Goal: Task Accomplishment & Management: Complete application form

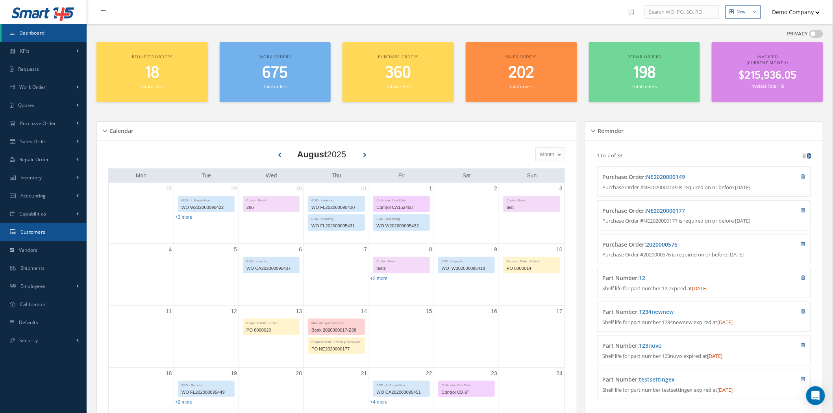
click at [52, 234] on link "Customers" at bounding box center [43, 232] width 87 height 18
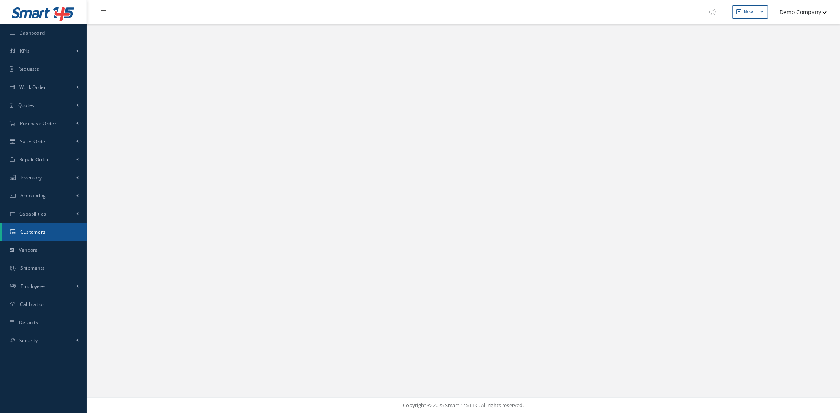
select select "25"
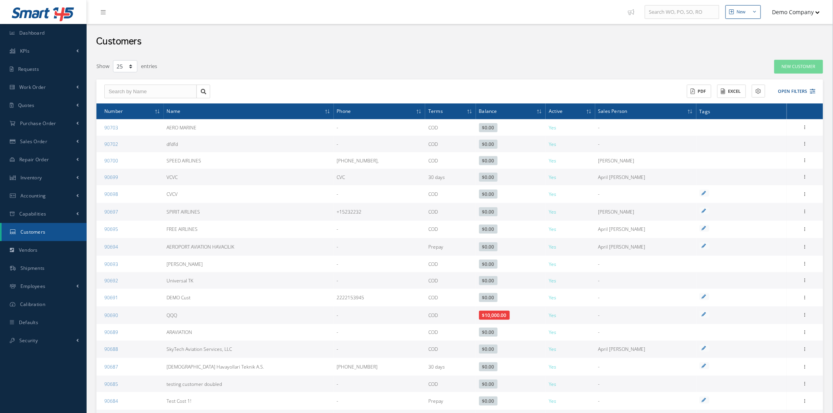
click at [402, 40] on div "Customers" at bounding box center [460, 39] width 747 height 31
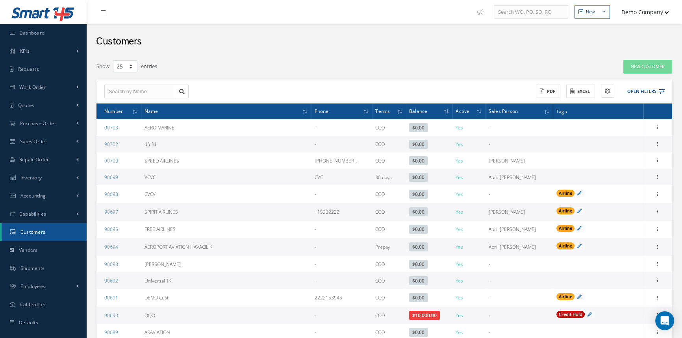
drag, startPoint x: 448, startPoint y: 67, endPoint x: 454, endPoint y: 65, distance: 6.2
click at [449, 67] on div "New Customer" at bounding box center [555, 66] width 245 height 14
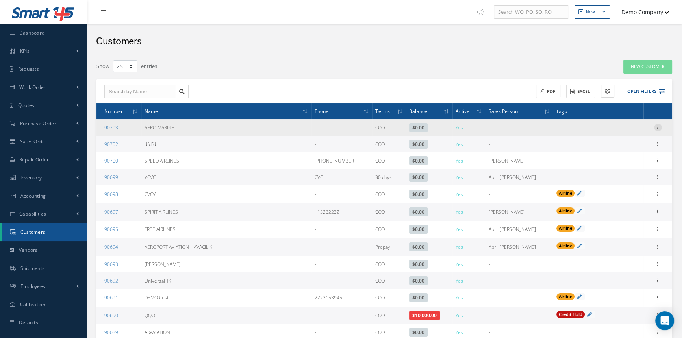
click at [660, 127] on icon at bounding box center [658, 127] width 8 height 6
click at [626, 141] on link "Edit" at bounding box center [622, 143] width 62 height 10
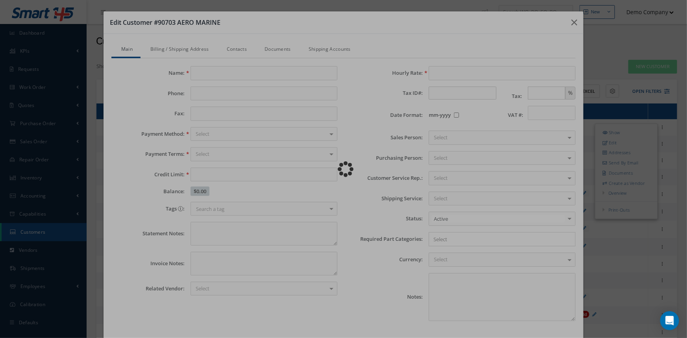
type input "AERO MARINE"
type input "0.00"
type input "100.00"
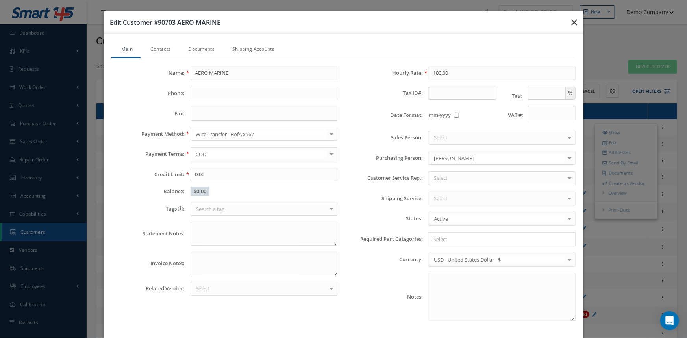
click at [567, 20] on button "button" at bounding box center [574, 22] width 19 height 22
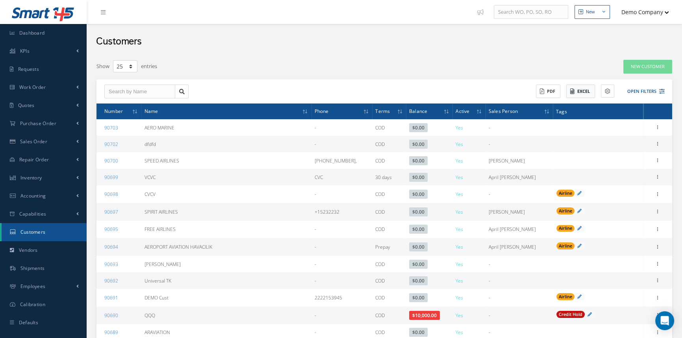
click at [572, 94] on icon at bounding box center [572, 92] width 4 height 6
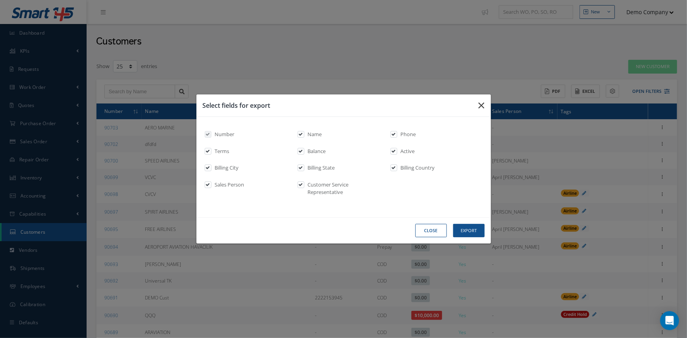
drag, startPoint x: 480, startPoint y: 107, endPoint x: 492, endPoint y: 103, distance: 12.3
click at [0, 0] on icon "button" at bounding box center [0, 0] width 0 height 0
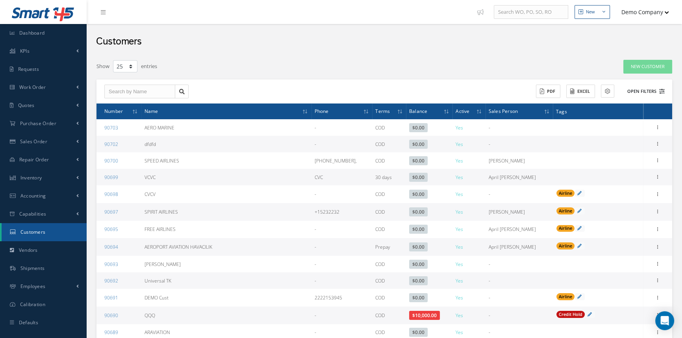
click at [637, 87] on button "Open Filters" at bounding box center [642, 91] width 44 height 13
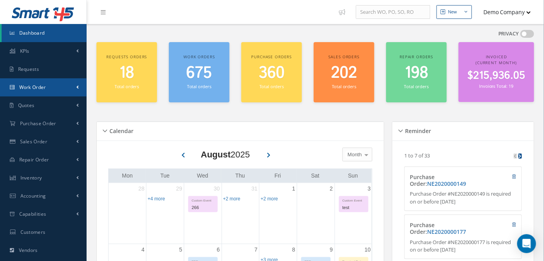
click at [67, 90] on link "Work Order" at bounding box center [43, 87] width 87 height 18
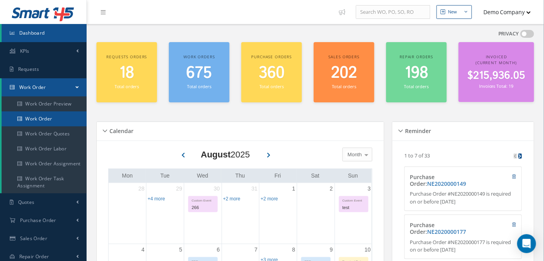
click at [66, 120] on link "Work Order" at bounding box center [44, 118] width 85 height 15
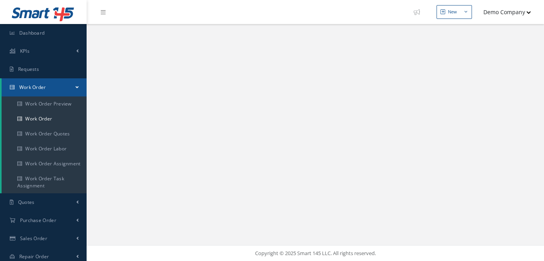
select select "25"
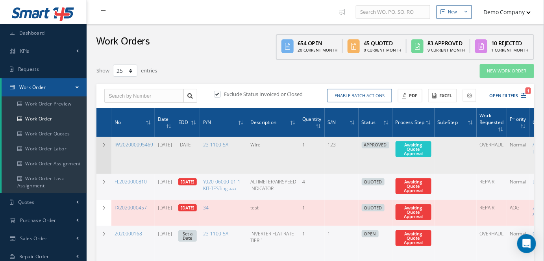
click at [105, 157] on td at bounding box center [103, 155] width 15 height 37
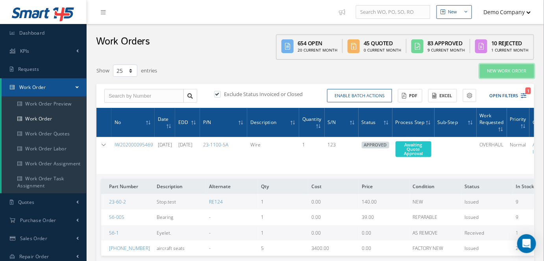
click at [498, 69] on link "New Work Order" at bounding box center [507, 71] width 54 height 14
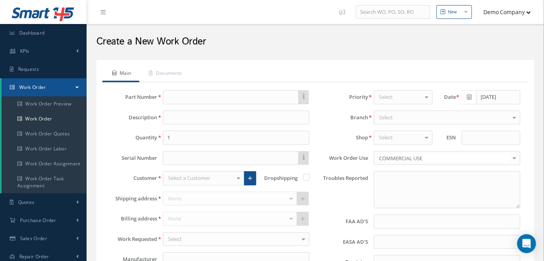
type input "faa aads"
type input "EASA ADS"
type textarea "NO VISUAL DAMAGE"
type input "[DATE]"
click at [203, 102] on input "text" at bounding box center [231, 97] width 136 height 14
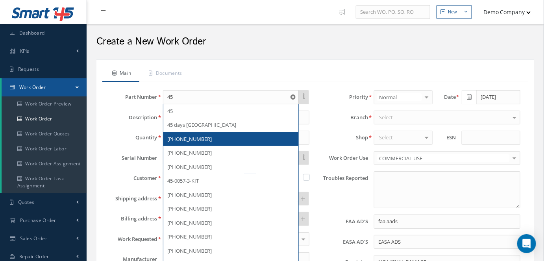
click at [188, 137] on span "[PHONE_NUMBER]" at bounding box center [189, 138] width 44 height 7
type input "[PHONE_NUMBER]"
type input "aircraft seats"
type input "UTC AEROSPACE SYTEMS"
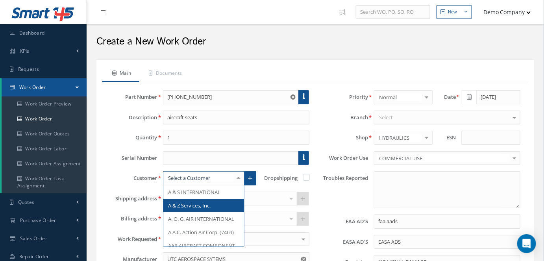
click at [222, 208] on span "A & Z Services, Inc." at bounding box center [203, 205] width 81 height 13
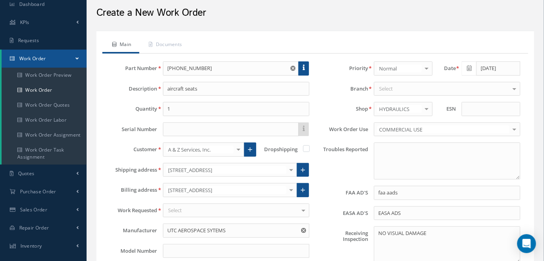
scroll to position [71, 0]
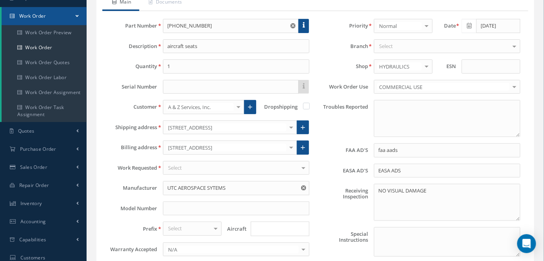
click at [233, 163] on div "Select" at bounding box center [236, 168] width 146 height 14
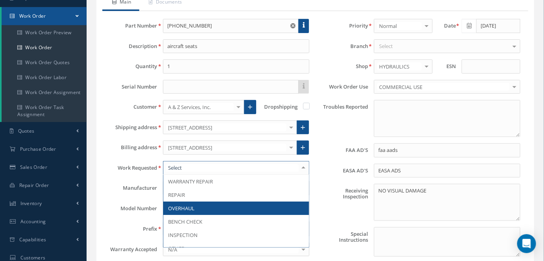
click at [235, 208] on span "OVERHAUL" at bounding box center [236, 208] width 146 height 13
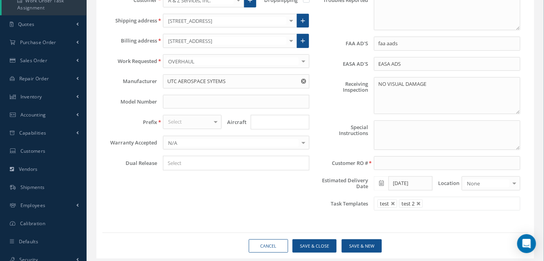
scroll to position [179, 0]
click at [393, 201] on link at bounding box center [393, 203] width 5 height 5
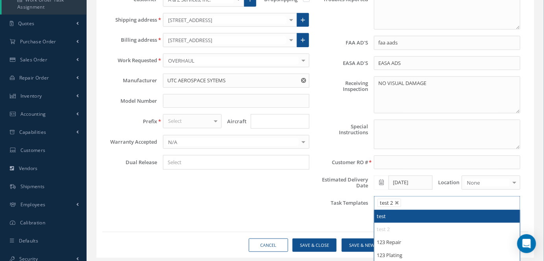
click at [393, 199] on li "test 2" at bounding box center [390, 203] width 24 height 8
click at [395, 201] on link at bounding box center [397, 203] width 5 height 5
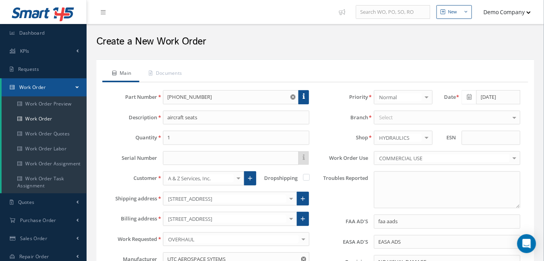
click at [398, 116] on div "Select" at bounding box center [447, 118] width 146 height 14
type input "Select templates"
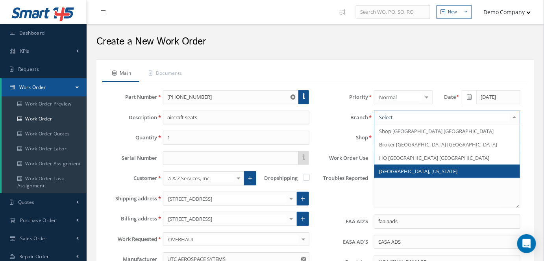
click at [391, 165] on span "[GEOGRAPHIC_DATA], [US_STATE]" at bounding box center [447, 171] width 146 height 13
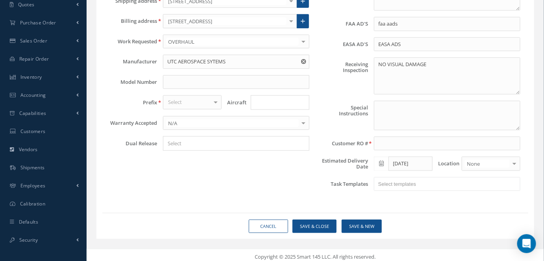
click at [187, 100] on div "Select" at bounding box center [192, 102] width 59 height 14
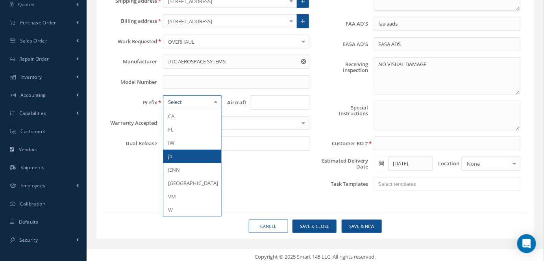
click at [183, 150] on span "jb" at bounding box center [192, 156] width 59 height 13
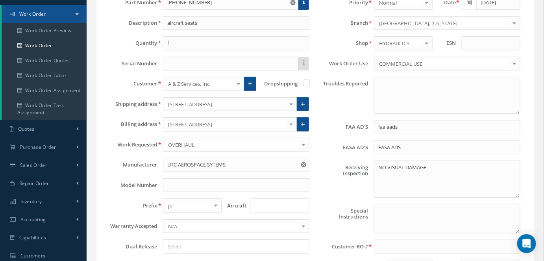
scroll to position [198, 0]
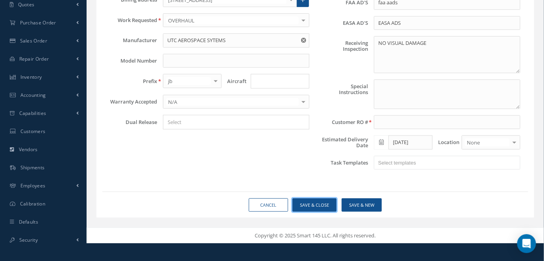
click at [310, 200] on button "Save & Close" at bounding box center [315, 205] width 44 height 14
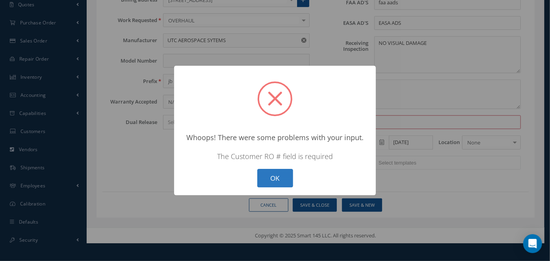
click at [277, 173] on button "OK" at bounding box center [275, 178] width 36 height 19
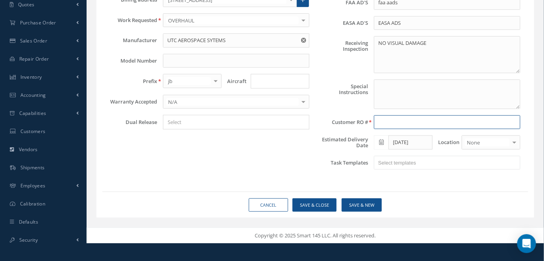
click at [384, 116] on input at bounding box center [447, 122] width 146 height 14
type input "1234567"
click at [362, 198] on button "Save & New" at bounding box center [362, 205] width 40 height 14
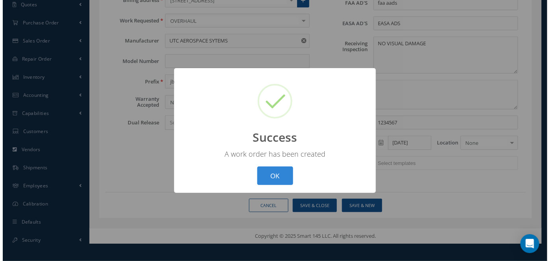
scroll to position [21, 0]
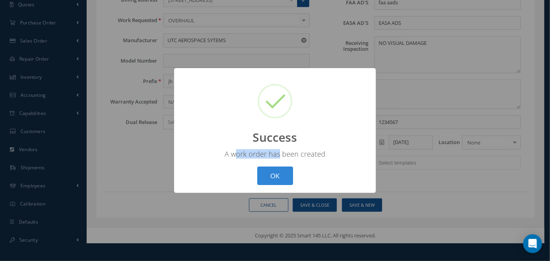
drag, startPoint x: 235, startPoint y: 155, endPoint x: 300, endPoint y: 147, distance: 65.5
click at [287, 148] on div "? ! i Success × A work order has been created OK Cancel" at bounding box center [275, 130] width 202 height 125
click at [295, 157] on div "A work order has been created" at bounding box center [275, 153] width 186 height 9
click at [277, 174] on button "OK" at bounding box center [275, 176] width 36 height 19
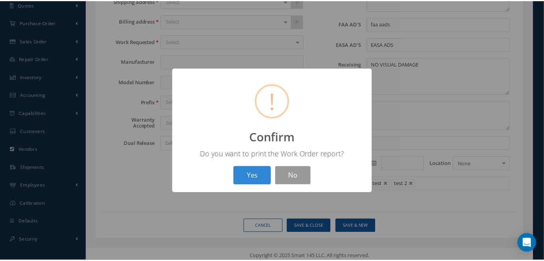
scroll to position [0, 0]
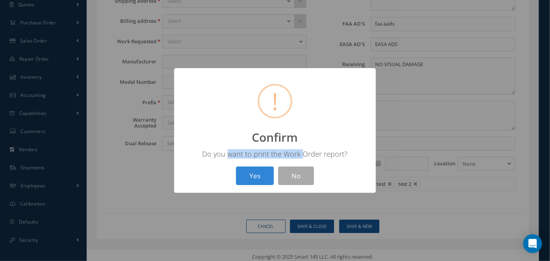
drag, startPoint x: 229, startPoint y: 156, endPoint x: 314, endPoint y: 151, distance: 84.8
click at [311, 151] on div "Do you want to print the Work Order report?" at bounding box center [275, 153] width 186 height 9
drag, startPoint x: 324, startPoint y: 154, endPoint x: 345, endPoint y: 154, distance: 20.1
click at [341, 154] on div "Do you want to print the Work Order report?" at bounding box center [275, 153] width 186 height 9
drag, startPoint x: 202, startPoint y: 148, endPoint x: 291, endPoint y: 154, distance: 88.8
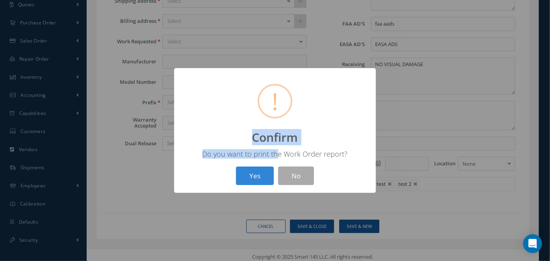
click at [277, 154] on div "? ! i Confirm × Do you want to print the Work Order report? Yes No" at bounding box center [275, 130] width 202 height 125
click at [302, 150] on div "Do you want to print the Work Order report?" at bounding box center [275, 153] width 186 height 9
drag, startPoint x: 205, startPoint y: 154, endPoint x: 346, endPoint y: 157, distance: 141.8
click at [346, 157] on div "Do you want to print the Work Order report?" at bounding box center [275, 153] width 186 height 9
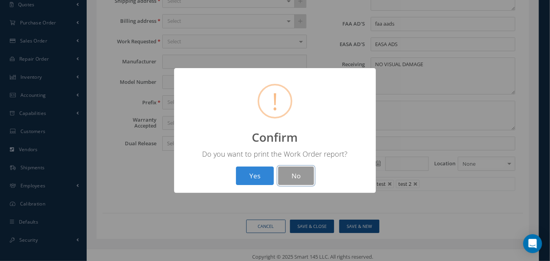
click at [296, 172] on button "No" at bounding box center [296, 176] width 36 height 19
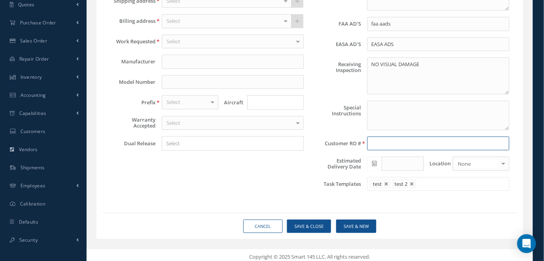
click at [394, 141] on input at bounding box center [438, 144] width 143 height 14
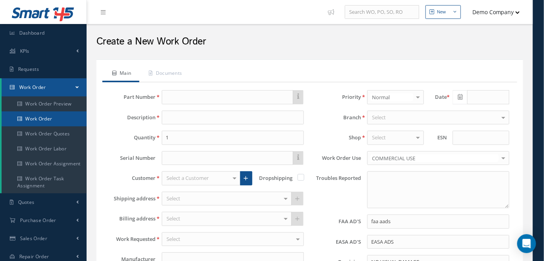
click at [51, 119] on link "Work Order" at bounding box center [44, 118] width 85 height 15
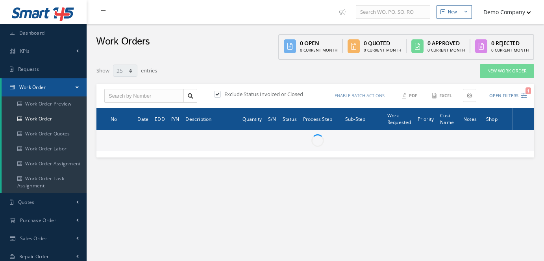
select select "25"
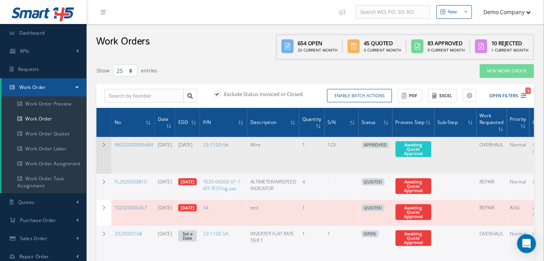
click at [99, 150] on td at bounding box center [103, 155] width 15 height 37
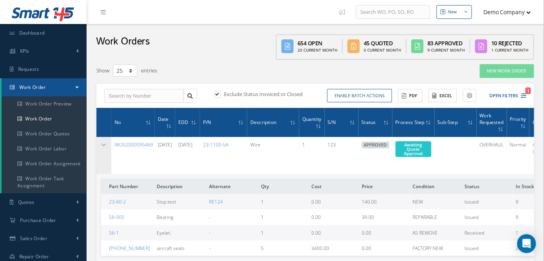
drag, startPoint x: 106, startPoint y: 153, endPoint x: 169, endPoint y: 64, distance: 109.4
click at [106, 153] on td at bounding box center [103, 155] width 15 height 37
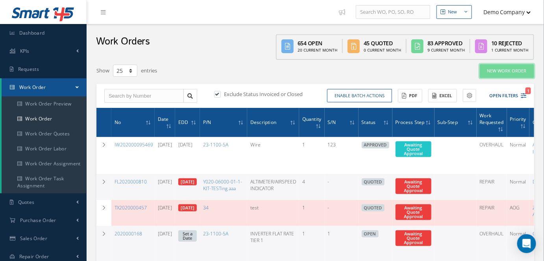
click at [508, 69] on link "New Work Order" at bounding box center [507, 71] width 54 height 14
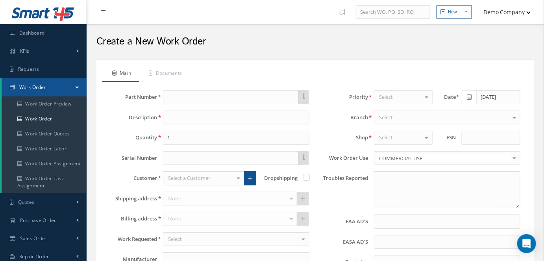
type input "faa aads"
type input "EASA ADS"
type textarea "NO VISUAL DAMAGE"
type input "[DATE]"
click at [198, 96] on input "text" at bounding box center [231, 97] width 136 height 14
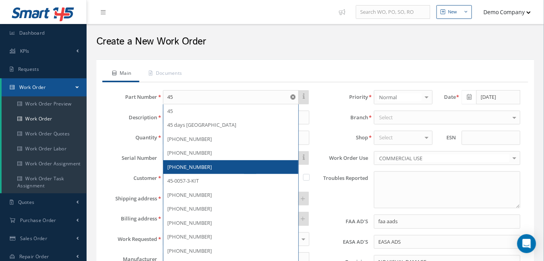
click at [226, 161] on div "45-0057-3" at bounding box center [230, 167] width 135 height 14
type input "45-0057-3"
type input "Retractable Landing Light"
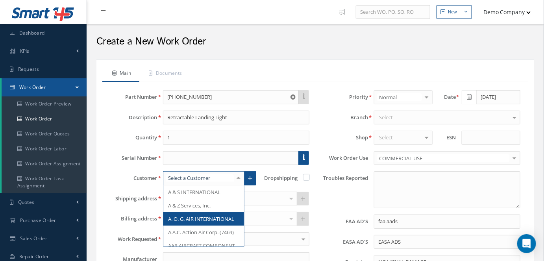
click at [204, 217] on span "A. O. G. AIR INTERNATIONAL" at bounding box center [203, 218] width 81 height 13
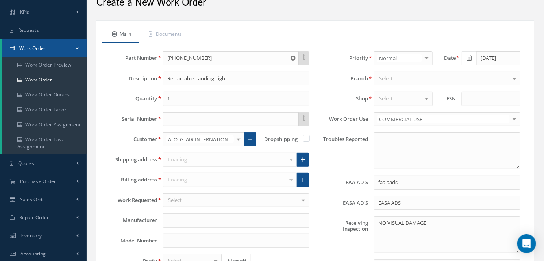
scroll to position [143, 0]
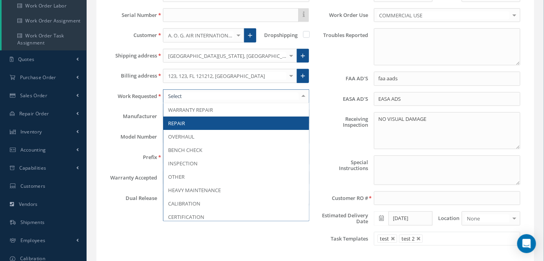
click at [200, 118] on span "REPAIR" at bounding box center [236, 123] width 146 height 13
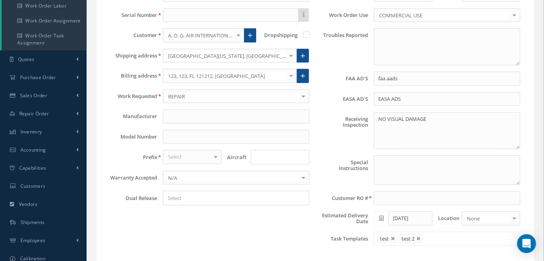
click at [213, 154] on div at bounding box center [215, 156] width 11 height 13
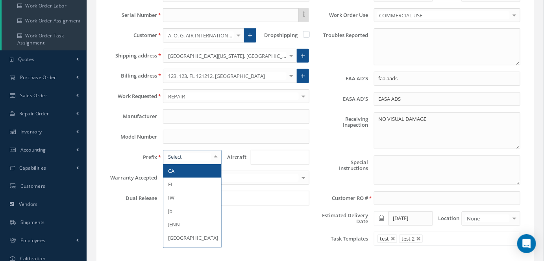
click at [196, 170] on span "CA" at bounding box center [192, 170] width 59 height 13
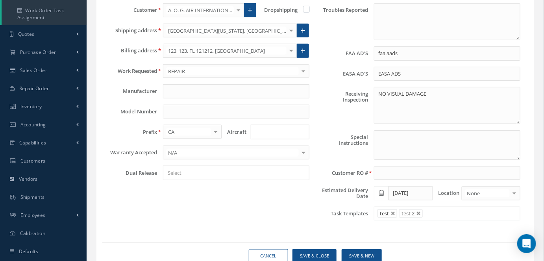
scroll to position [198, 0]
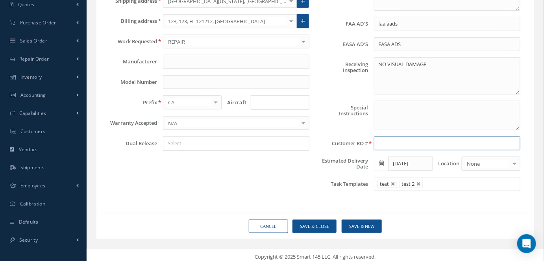
click at [405, 146] on input at bounding box center [447, 144] width 146 height 14
type input "234567"
click at [392, 182] on link at bounding box center [393, 184] width 5 height 5
click at [396, 182] on link at bounding box center [397, 184] width 5 height 5
type input "Select templates"
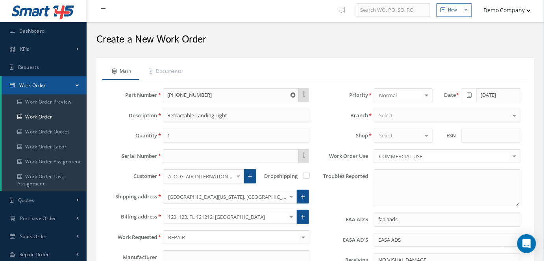
scroll to position [0, 0]
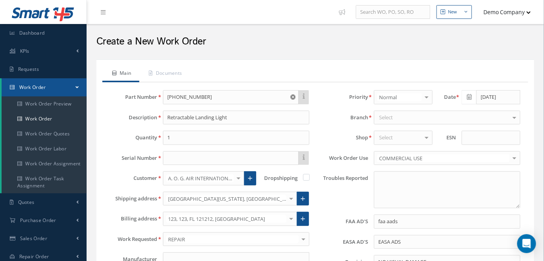
type input "234567"
drag, startPoint x: 405, startPoint y: 113, endPoint x: 407, endPoint y: 117, distance: 4.2
click at [405, 113] on div "Select" at bounding box center [447, 118] width 146 height 14
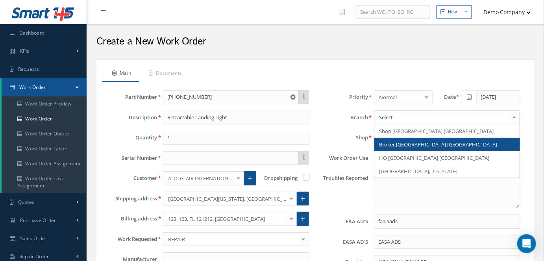
click at [405, 148] on span "Broker Las Vegas NV" at bounding box center [447, 144] width 146 height 13
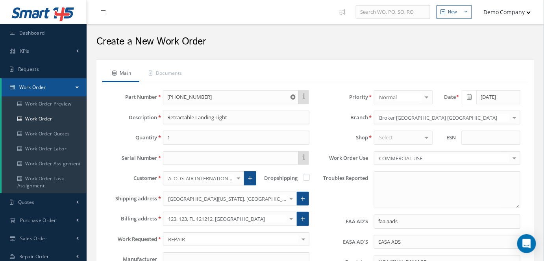
click at [399, 137] on div "Select" at bounding box center [403, 138] width 59 height 14
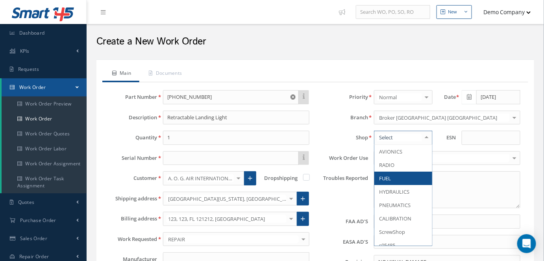
click at [396, 172] on span "FUEL" at bounding box center [410, 178] width 72 height 13
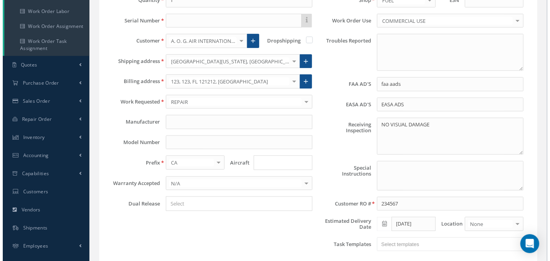
scroll to position [198, 0]
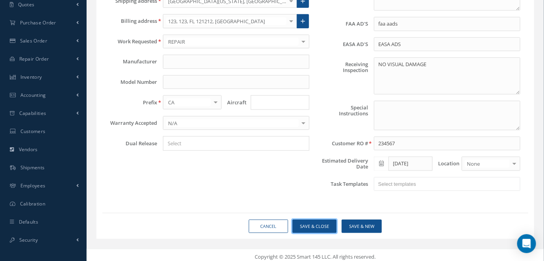
click at [321, 220] on button "Save & Close" at bounding box center [315, 227] width 44 height 14
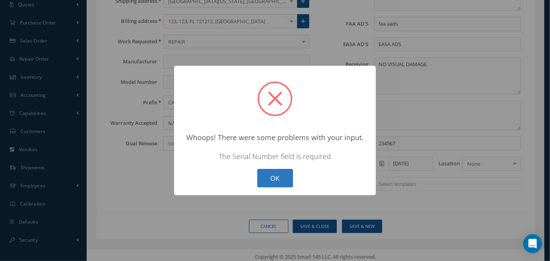
click at [281, 178] on button "OK" at bounding box center [275, 178] width 36 height 19
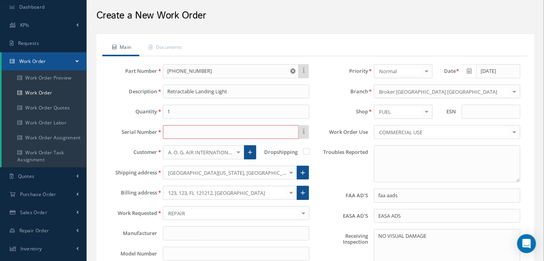
scroll to position [19, 0]
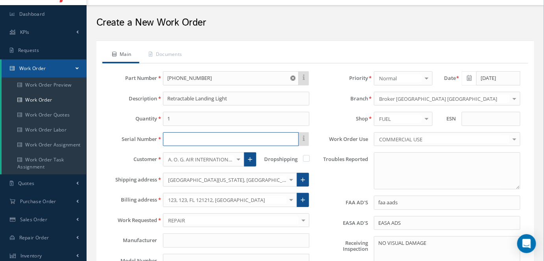
click at [177, 139] on input "text" at bounding box center [231, 139] width 136 height 14
drag, startPoint x: 144, startPoint y: 26, endPoint x: 181, endPoint y: 24, distance: 37.0
click at [181, 24] on h2 "Create a New Work Order" at bounding box center [315, 23] width 438 height 12
click at [215, 24] on h2 "Create a New Work Order" at bounding box center [315, 23] width 438 height 12
click at [169, 139] on input "text" at bounding box center [231, 139] width 136 height 14
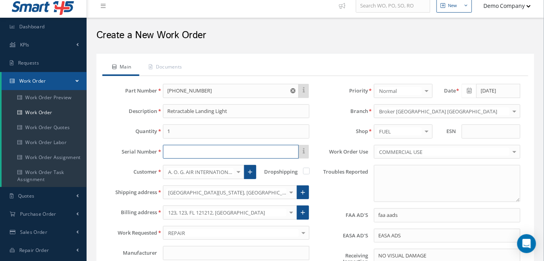
scroll to position [0, 0]
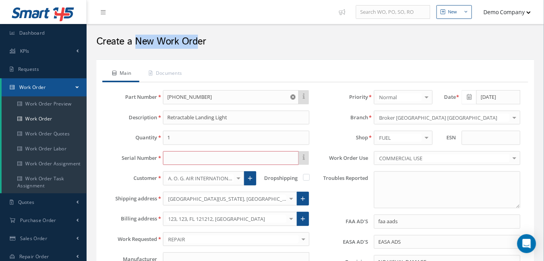
drag, startPoint x: 95, startPoint y: 40, endPoint x: 219, endPoint y: 36, distance: 123.3
click at [191, 41] on div "Create a New Work Order" at bounding box center [316, 40] width 450 height 24
click at [229, 80] on ul "Main Documents" at bounding box center [315, 74] width 426 height 17
click at [170, 162] on input "text" at bounding box center [231, 158] width 136 height 14
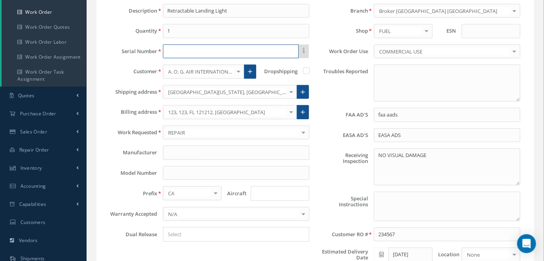
scroll to position [107, 0]
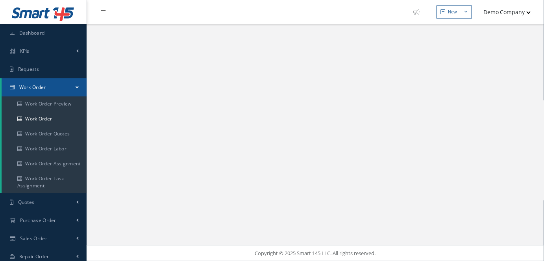
select select "25"
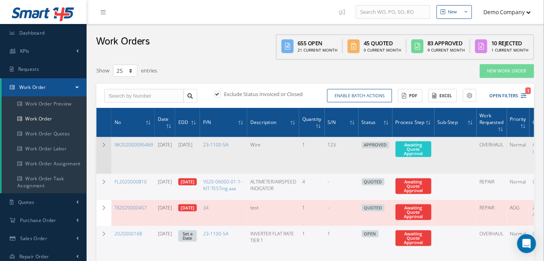
click at [102, 148] on td at bounding box center [103, 155] width 15 height 37
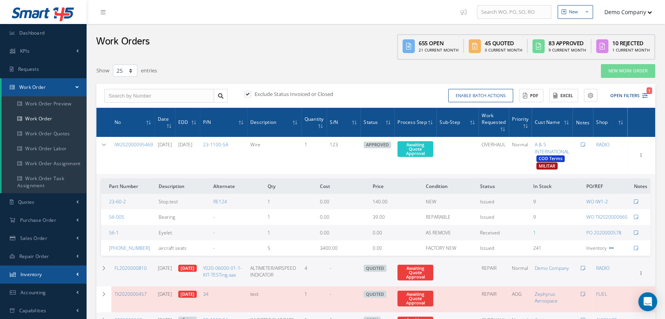
click at [54, 261] on link "Inventory" at bounding box center [43, 275] width 87 height 18
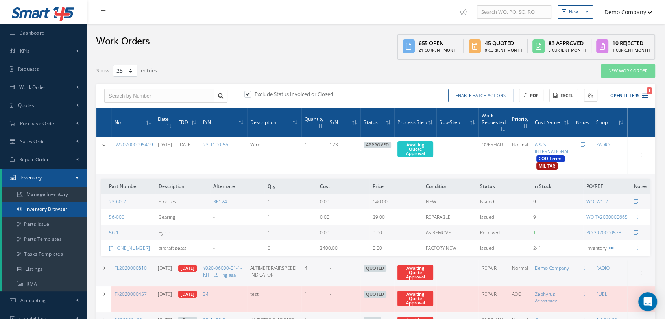
click at [64, 212] on link "Inventory Browser" at bounding box center [44, 209] width 85 height 15
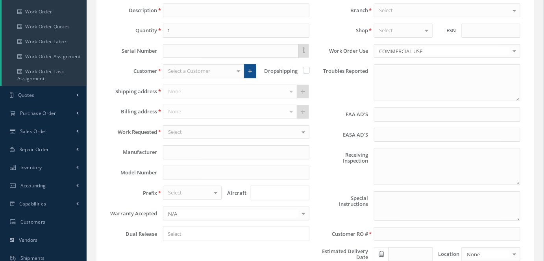
type input "faa aads"
type input "EASA ADS"
type textarea "NO VISUAL DAMAGE"
type input "[DATE]"
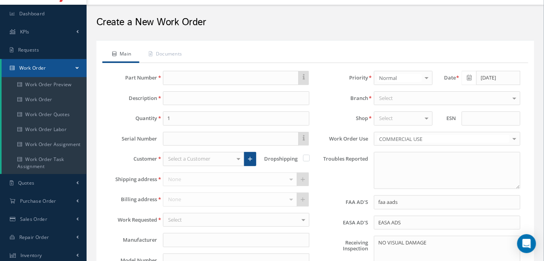
scroll to position [35, 0]
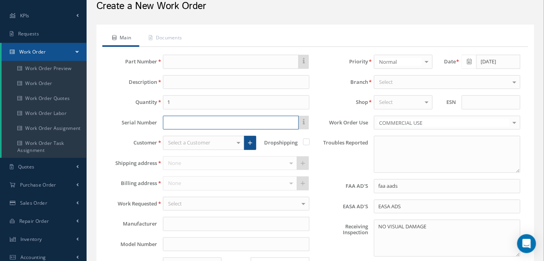
click at [182, 120] on input "text" at bounding box center [231, 123] width 136 height 14
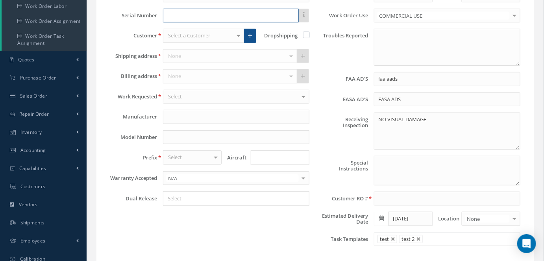
scroll to position [143, 0]
click at [209, 157] on div "Select" at bounding box center [192, 157] width 59 height 14
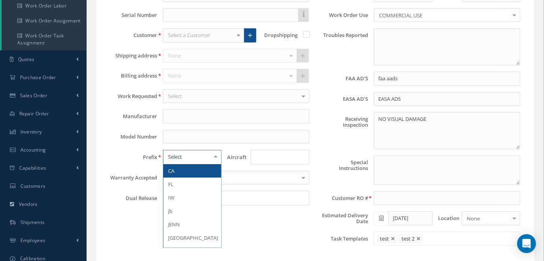
click at [185, 170] on span "CA" at bounding box center [192, 170] width 59 height 13
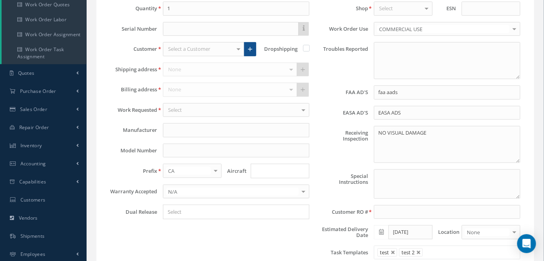
scroll to position [71, 0]
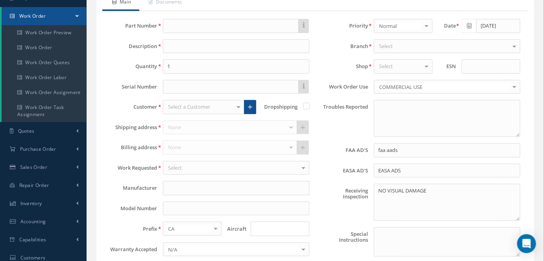
click at [399, 45] on div "Select" at bounding box center [447, 46] width 146 height 14
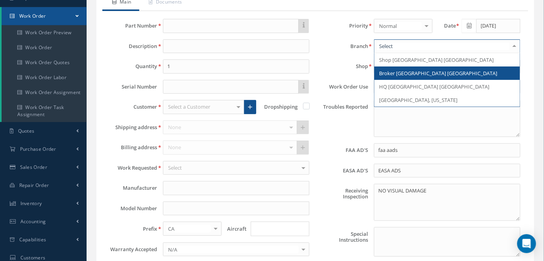
click at [403, 70] on span "Broker [GEOGRAPHIC_DATA] [GEOGRAPHIC_DATA]" at bounding box center [438, 73] width 118 height 7
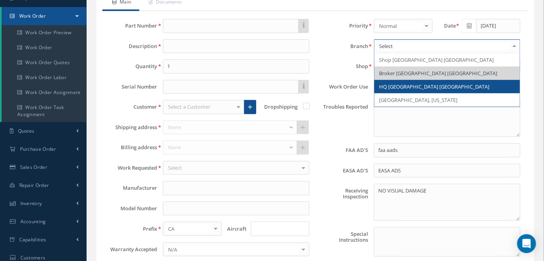
click at [406, 83] on span "HQ [GEOGRAPHIC_DATA] [GEOGRAPHIC_DATA]" at bounding box center [434, 86] width 110 height 7
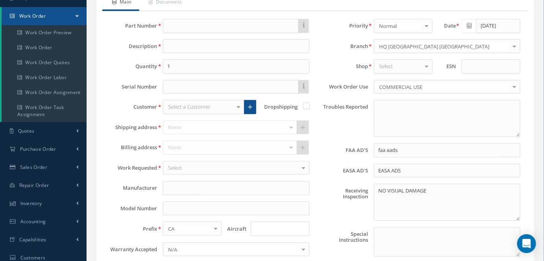
click at [404, 49] on div "HQ [GEOGRAPHIC_DATA] [GEOGRAPHIC_DATA]" at bounding box center [447, 46] width 146 height 14
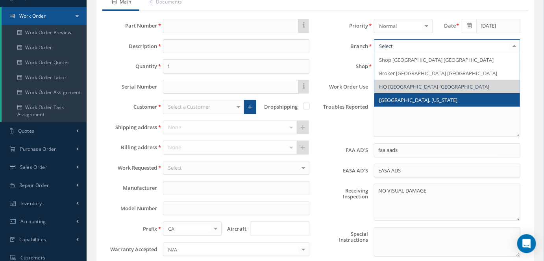
click at [412, 103] on span "[GEOGRAPHIC_DATA], [US_STATE]" at bounding box center [447, 99] width 146 height 13
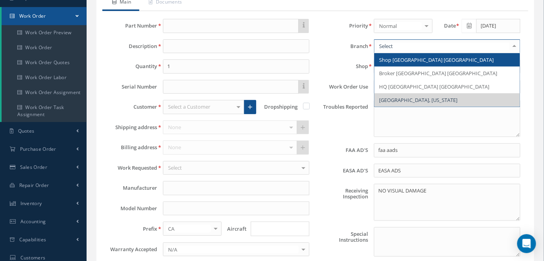
click at [404, 57] on span "Shop Houston TX" at bounding box center [436, 59] width 115 height 7
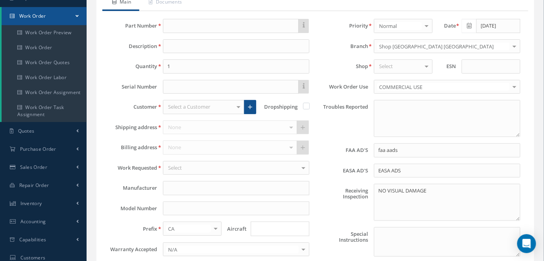
click at [396, 67] on div "Select" at bounding box center [403, 66] width 59 height 14
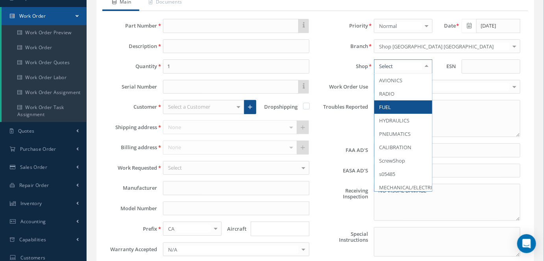
click at [400, 105] on span "FUEL" at bounding box center [410, 106] width 72 height 13
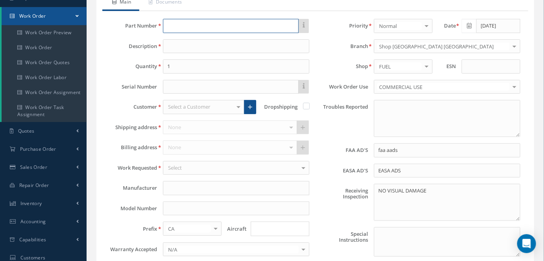
click at [185, 30] on input "text" at bounding box center [231, 26] width 136 height 14
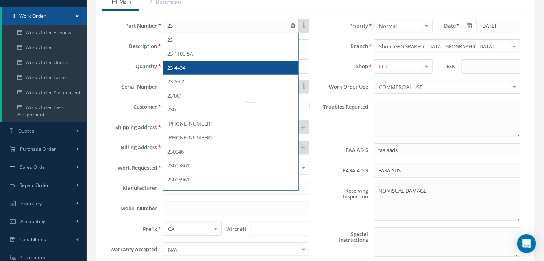
click at [201, 65] on div "23-4434" at bounding box center [230, 68] width 127 height 8
type input "23-4434"
type input "lamp"
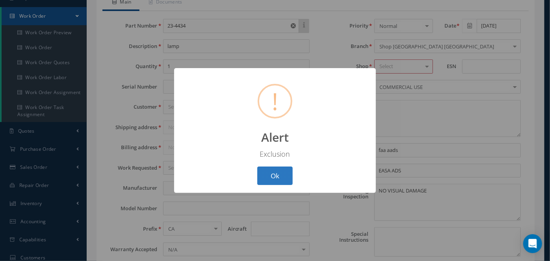
click at [284, 172] on button "Ok" at bounding box center [274, 176] width 35 height 19
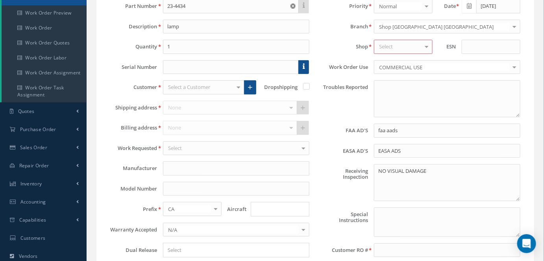
scroll to position [107, 0]
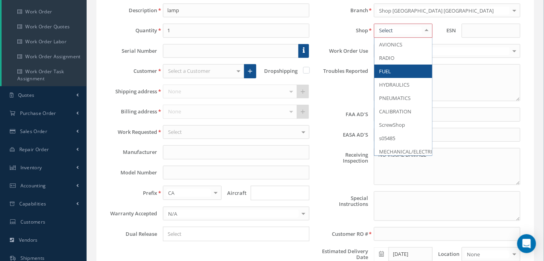
click at [417, 33] on div at bounding box center [403, 31] width 59 height 14
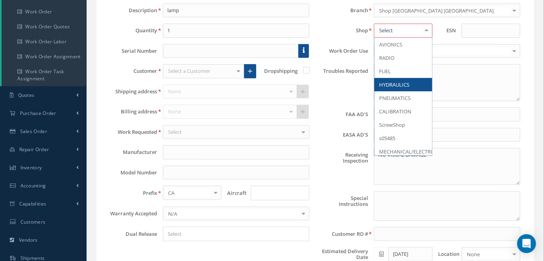
click at [387, 87] on span "HYDRAULICS" at bounding box center [410, 84] width 72 height 13
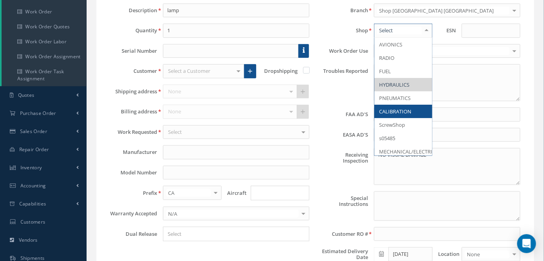
click at [399, 105] on span "CALIBRATION" at bounding box center [410, 111] width 72 height 13
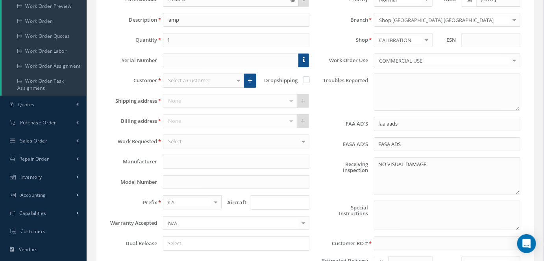
scroll to position [0, 0]
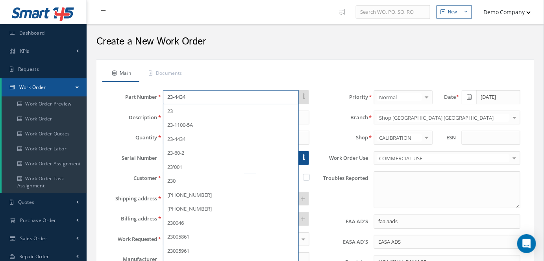
click at [207, 94] on input "23-4434" at bounding box center [231, 97] width 136 height 14
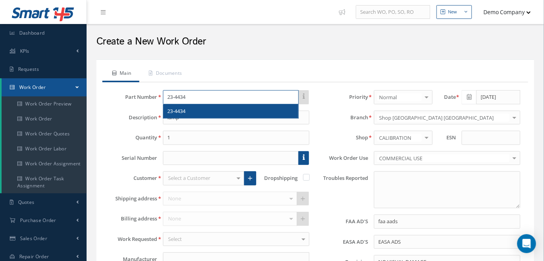
click at [194, 96] on input "23-4434" at bounding box center [231, 97] width 136 height 14
type input "23-443"
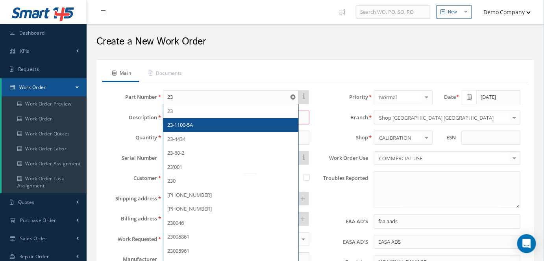
click at [206, 124] on div "23-1100-5A" at bounding box center [230, 125] width 127 height 8
type input "23-1100-5A"
type input "Wire"
type input "PP"
type input "REQUIRED 123 CERTIFICATION"
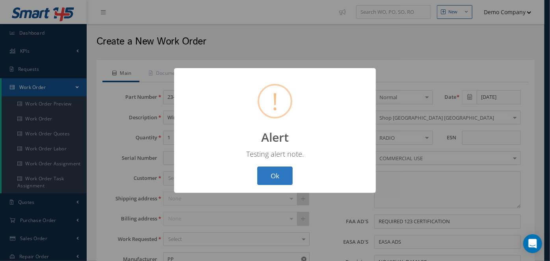
click at [289, 173] on button "Ok" at bounding box center [274, 176] width 35 height 19
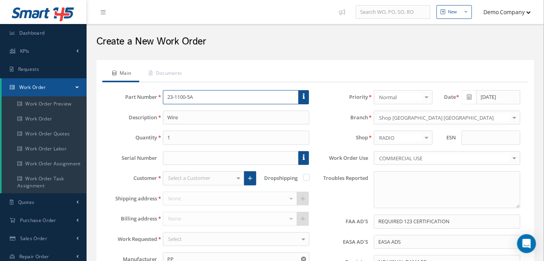
click at [205, 98] on input "23-1100-5A" at bounding box center [231, 97] width 136 height 14
click at [203, 98] on input "23-1100-5A" at bounding box center [231, 97] width 136 height 14
type input "23-1100-5A"
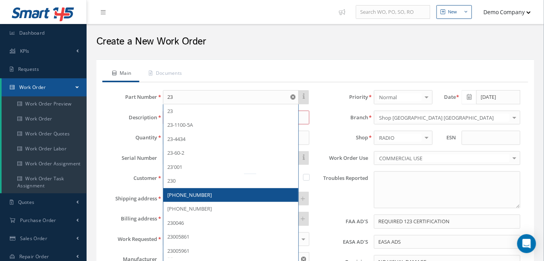
click at [192, 191] on div "230-1020-01" at bounding box center [230, 195] width 127 height 8
type input "230-1020-01"
type input "Gasket"
type input "HONEYWELL"
type input "faa aads"
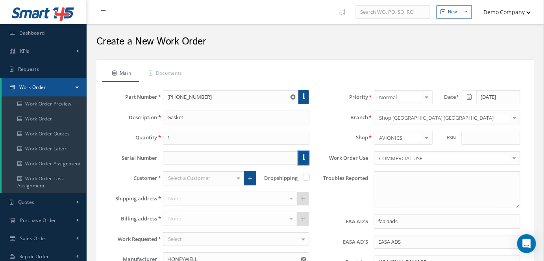
click at [305, 156] on link at bounding box center [303, 158] width 11 height 14
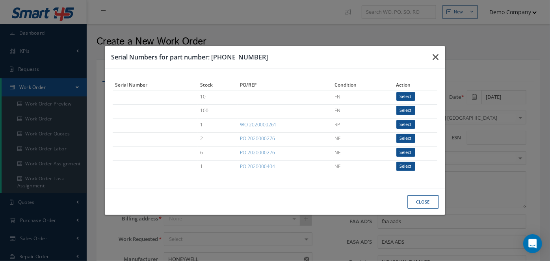
click at [435, 59] on icon "button" at bounding box center [436, 56] width 6 height 9
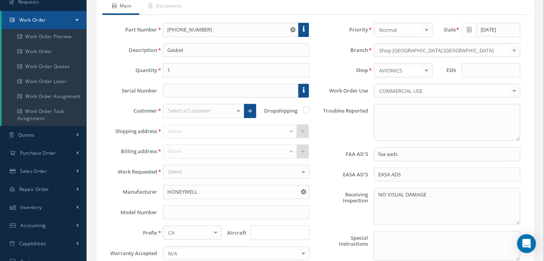
scroll to position [71, 0]
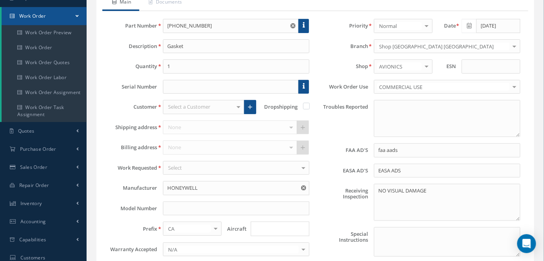
drag, startPoint x: 166, startPoint y: 84, endPoint x: 161, endPoint y: 115, distance: 31.5
click at [169, 85] on div "Serial Number" at bounding box center [209, 87] width 211 height 14
click at [219, 102] on div "Select a Customer" at bounding box center [204, 107] width 82 height 14
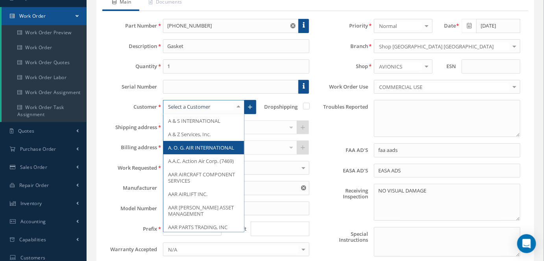
click at [205, 147] on span "A. O. G. AIR INTERNATIONAL" at bounding box center [203, 147] width 81 height 13
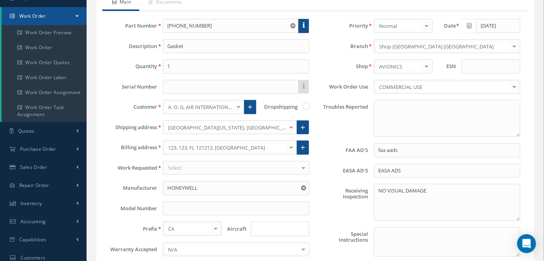
click at [184, 163] on div "Select" at bounding box center [236, 168] width 146 height 14
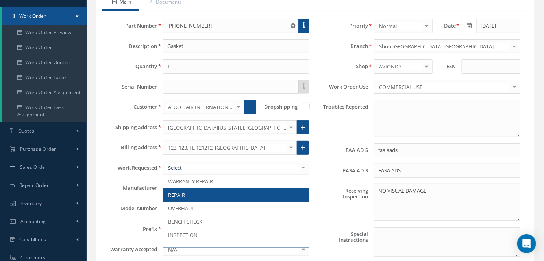
click at [186, 193] on span "REPAIR" at bounding box center [236, 194] width 146 height 13
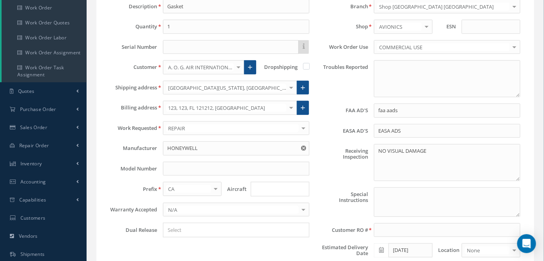
scroll to position [143, 0]
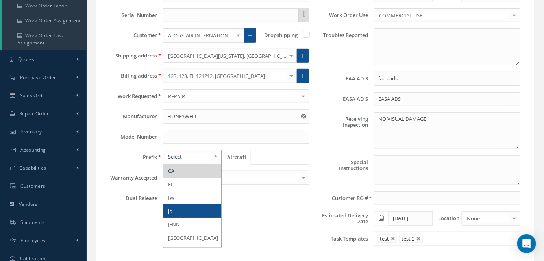
click at [180, 204] on span "jb" at bounding box center [192, 210] width 59 height 13
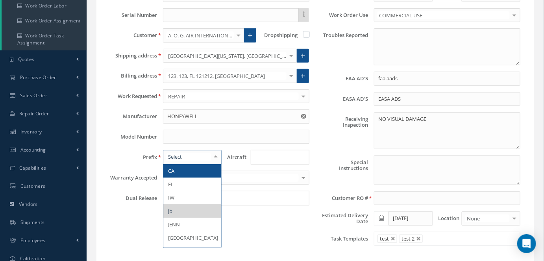
click at [189, 169] on span "CA" at bounding box center [192, 170] width 59 height 13
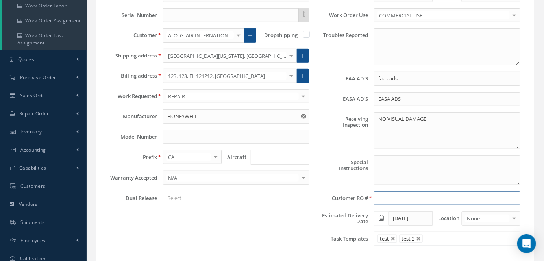
click at [409, 195] on input at bounding box center [447, 198] width 146 height 14
type input "234567"
click at [393, 237] on link at bounding box center [393, 239] width 5 height 5
click at [398, 237] on link at bounding box center [397, 239] width 5 height 5
type input "Select templates"
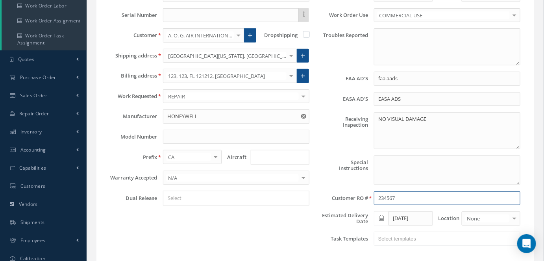
scroll to position [0, 0]
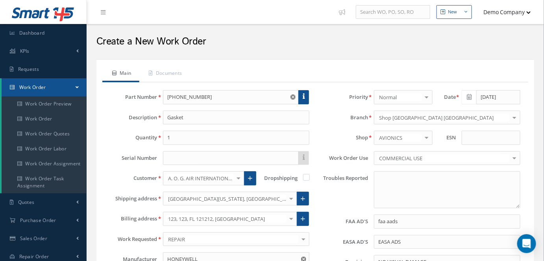
type input "234567"
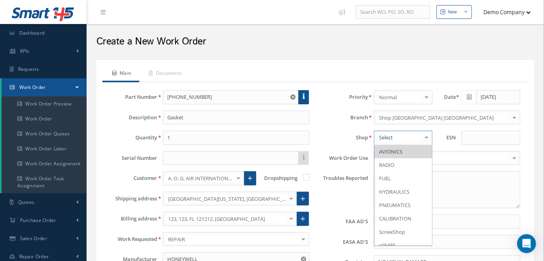
click at [402, 148] on span "AVIONICS" at bounding box center [390, 151] width 23 height 7
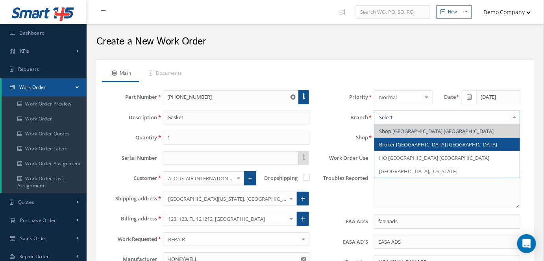
click at [396, 143] on span "Broker [GEOGRAPHIC_DATA] [GEOGRAPHIC_DATA]" at bounding box center [438, 144] width 118 height 7
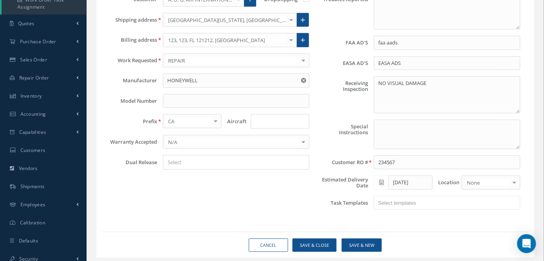
scroll to position [198, 0]
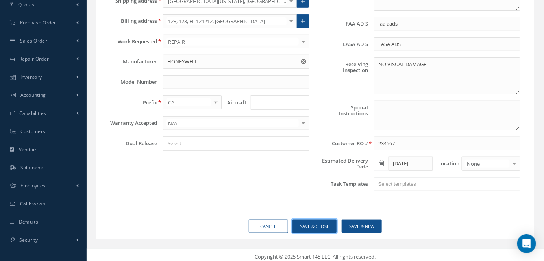
click at [318, 220] on button "Save & Close" at bounding box center [315, 227] width 44 height 14
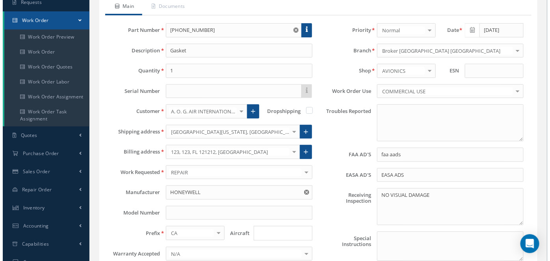
scroll to position [54, 0]
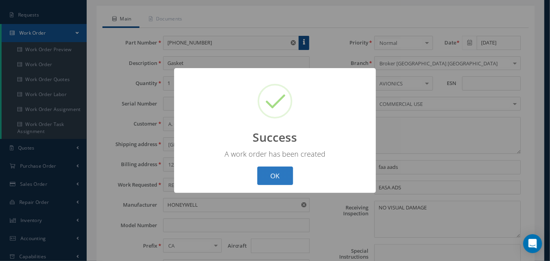
click at [276, 178] on button "OK" at bounding box center [275, 176] width 36 height 19
select select "25"
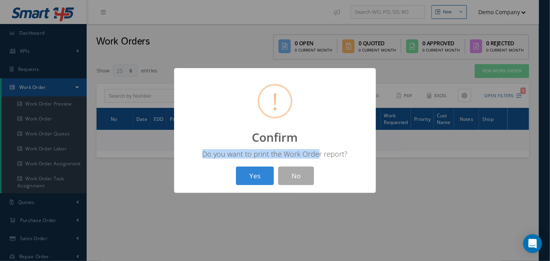
drag, startPoint x: 206, startPoint y: 156, endPoint x: 318, endPoint y: 156, distance: 111.8
click at [318, 156] on div "Do you want to print the Work Order report?" at bounding box center [275, 153] width 186 height 9
drag, startPoint x: 295, startPoint y: 176, endPoint x: 331, endPoint y: 156, distance: 41.2
click at [295, 176] on button "No" at bounding box center [296, 176] width 36 height 19
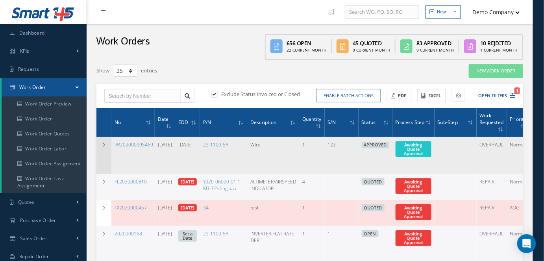
click at [100, 152] on td at bounding box center [103, 155] width 15 height 37
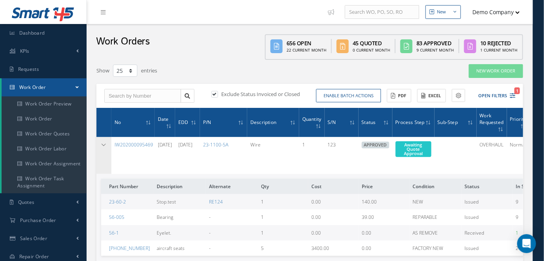
click at [102, 146] on icon at bounding box center [104, 145] width 6 height 5
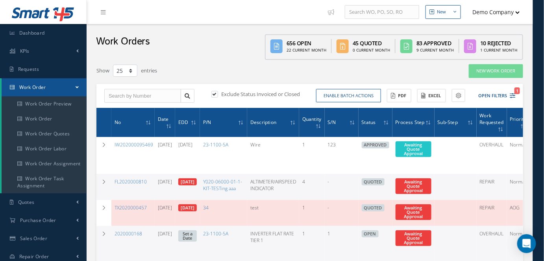
click at [172, 124] on icon at bounding box center [170, 126] width 2 height 5
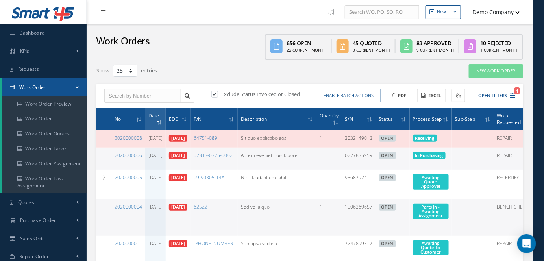
click at [162, 120] on icon at bounding box center [161, 122] width 2 height 5
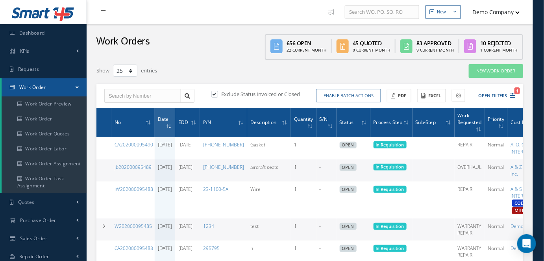
click at [217, 40] on div "Work Orders 656 Open 22 Current Month 45 Quoted 0 Current Month 83 Approved 9 C…" at bounding box center [310, 42] width 447 height 36
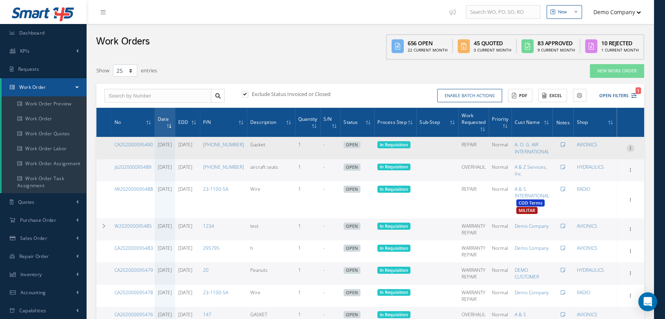
click at [544, 150] on icon at bounding box center [631, 148] width 8 height 6
click at [544, 162] on link "Edit" at bounding box center [594, 163] width 62 height 10
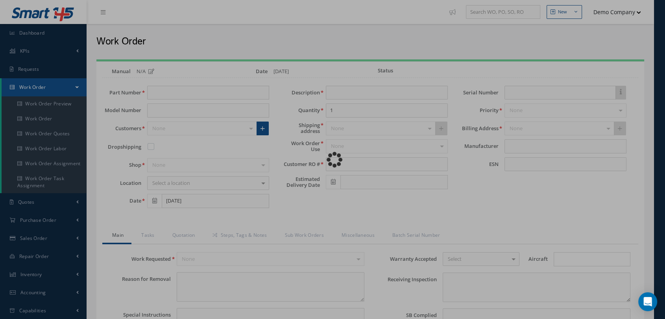
type input "230-1020-01"
type input "Gasket"
type input "234567"
type input "09/04/2025"
type input "faa aads"
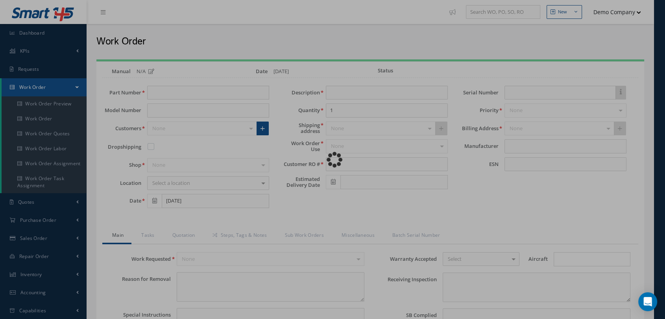
type textarea "NO VISUAL DAMAGE"
type textarea "50"
type input "EASA ADS"
type textarea "test test"
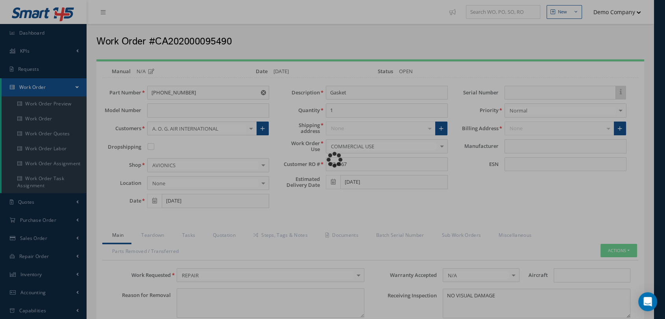
type input "30 days"
type input "HONEYWELL"
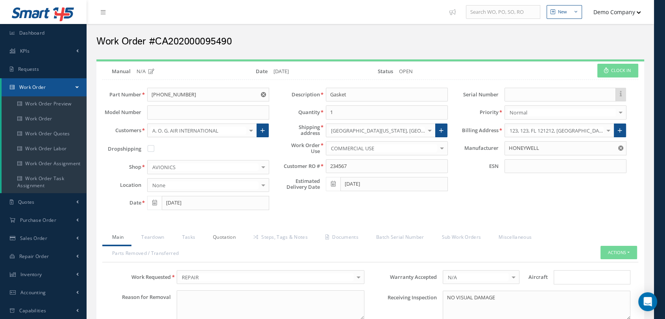
click at [214, 239] on link "Quotation" at bounding box center [223, 238] width 41 height 17
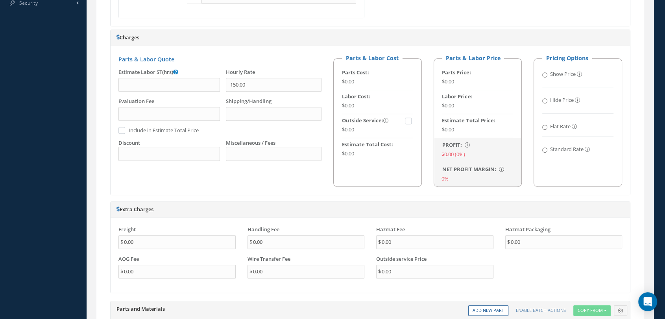
scroll to position [525, 0]
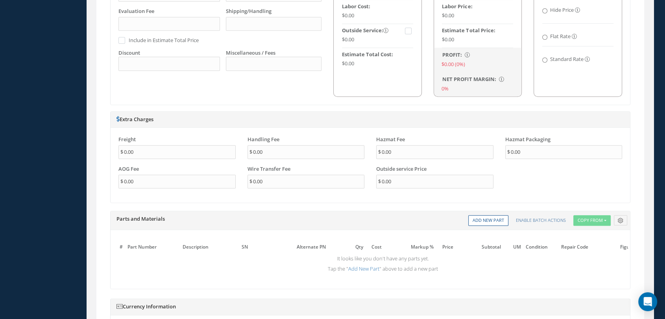
click at [357, 261] on link "Add New Part" at bounding box center [363, 268] width 31 height 7
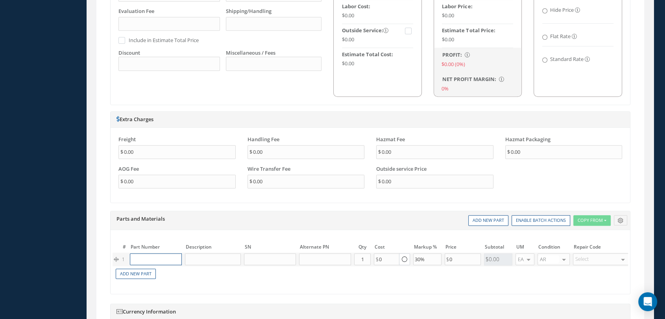
click at [154, 254] on input "text" at bounding box center [156, 260] width 52 height 12
paste input "WL102AMS3"
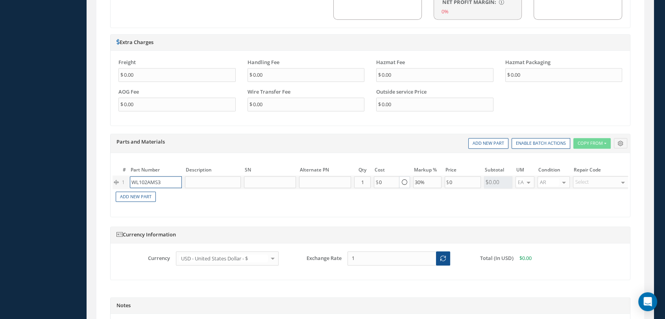
scroll to position [612, 0]
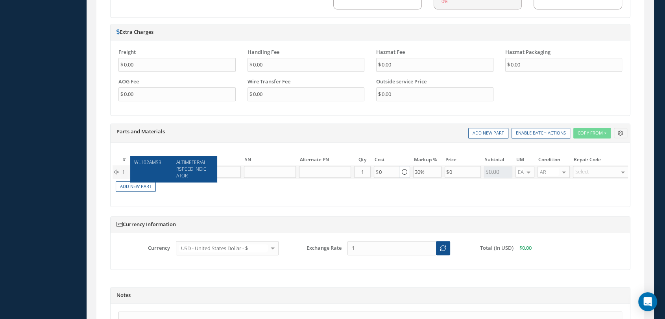
click at [183, 167] on span "ALTIMETER/AIRSPEED INDICATOR" at bounding box center [191, 169] width 30 height 20
type input "WL102AMS3"
type input "ALTIMETER/AIRSPEED INDICATOR"
type input "25.00"
type input "30.00"
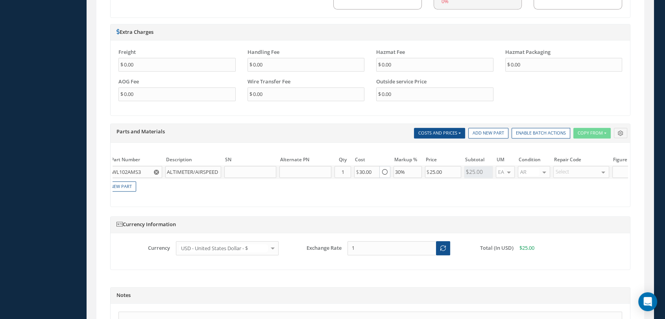
scroll to position [0, 0]
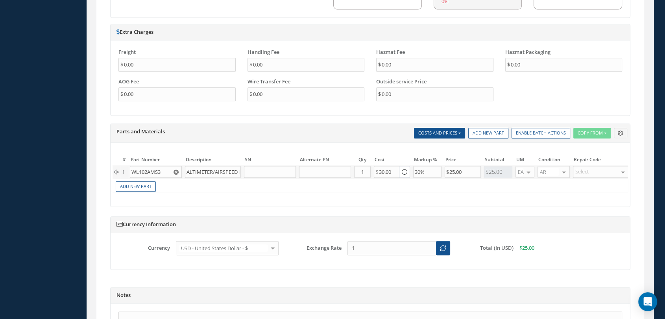
click at [141, 170] on div "# Part Number Description SN Alternate PN Qty Cost Markup % Price Subtotal UM C…" at bounding box center [371, 176] width 516 height 45
click at [143, 182] on link "Add New Part" at bounding box center [136, 187] width 40 height 11
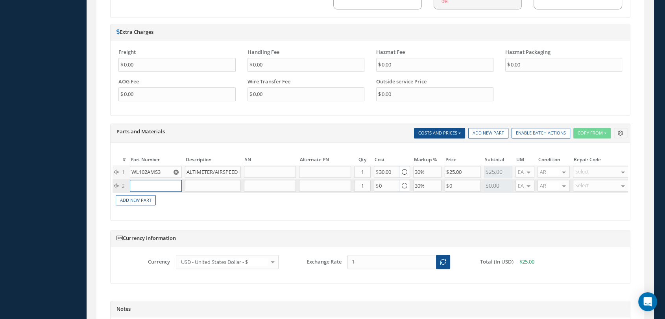
click at [151, 180] on input "text" at bounding box center [156, 186] width 52 height 12
paste input "Wipes"
type input "Wipes"
click at [165, 177] on div "Wipes" at bounding box center [152, 175] width 37 height 7
type input "Wipes"
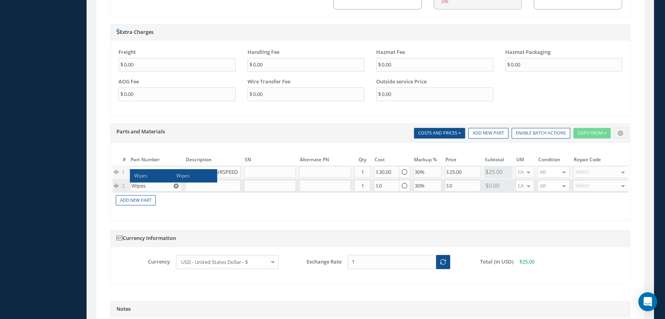
type input "13.00"
type input "10.00"
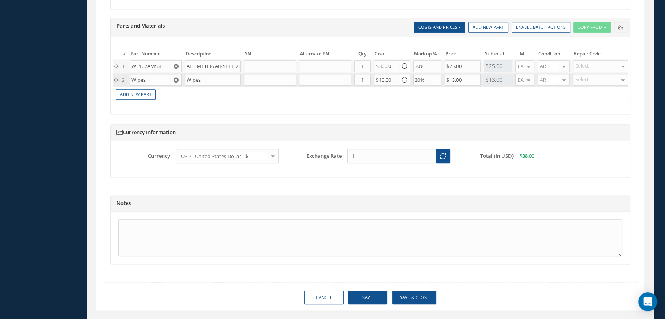
scroll to position [719, 0]
click at [370, 261] on button "Save" at bounding box center [367, 298] width 39 height 14
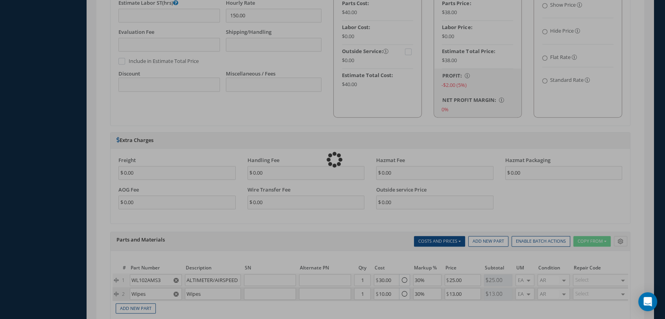
scroll to position [500, 0]
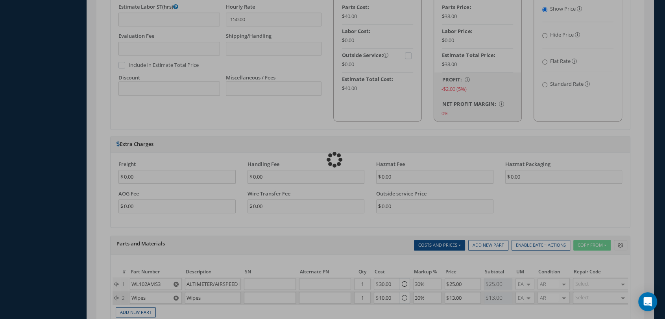
type input "0.00"
checkbox input "false"
type input "0.00"
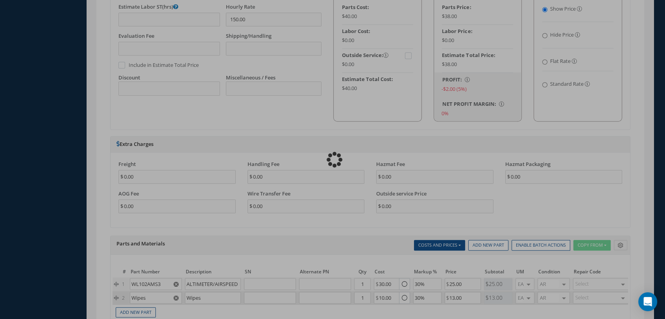
type input "0.00"
checkbox input "false"
radio input "true"
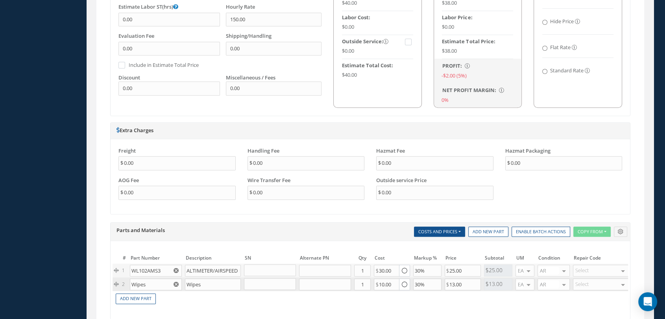
type input "HONEYWELL"
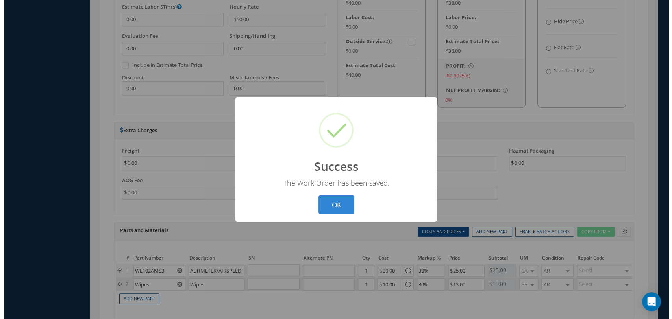
scroll to position [349, 0]
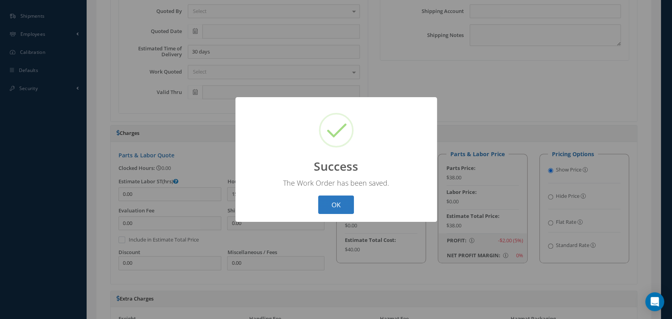
click at [328, 201] on button "OK" at bounding box center [336, 205] width 36 height 19
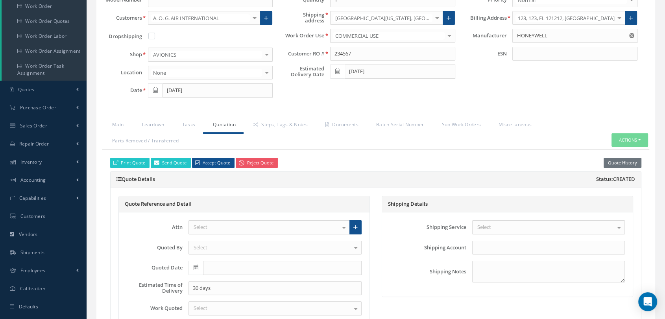
scroll to position [87, 0]
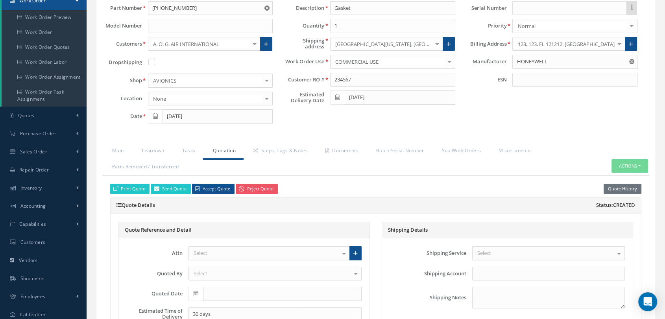
click at [544, 163] on button "Actions" at bounding box center [630, 166] width 37 height 14
click at [544, 202] on link "Part Issue" at bounding box center [617, 201] width 63 height 11
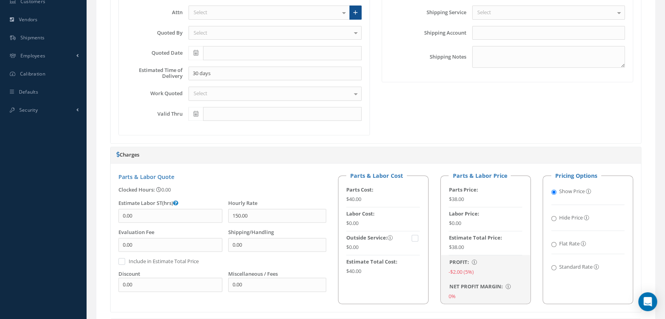
scroll to position [350, 0]
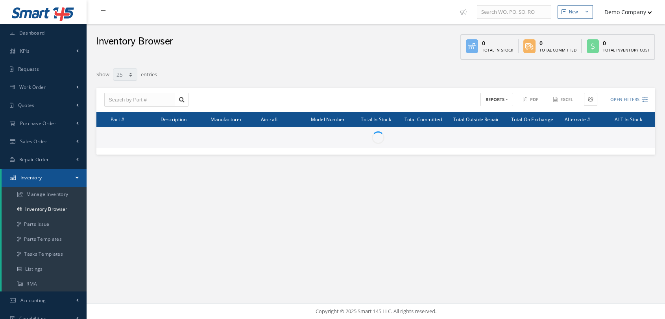
select select "25"
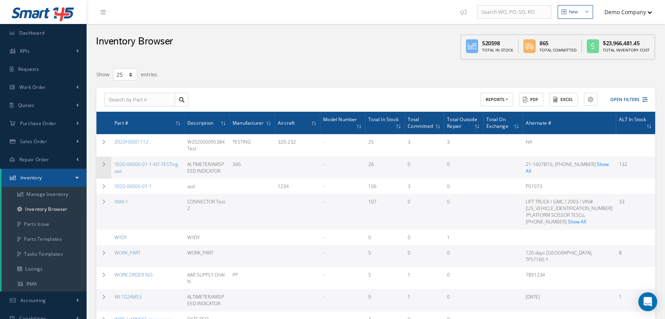
click at [106, 163] on icon at bounding box center [104, 164] width 6 height 5
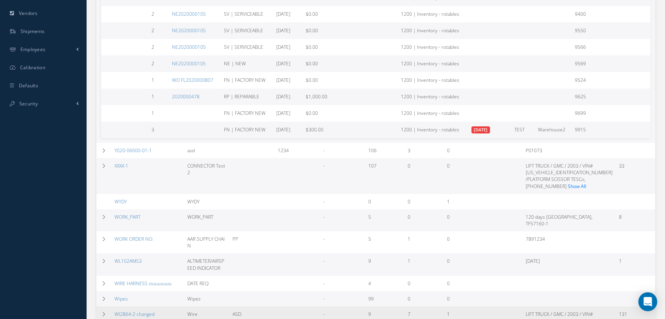
scroll to position [341, 0]
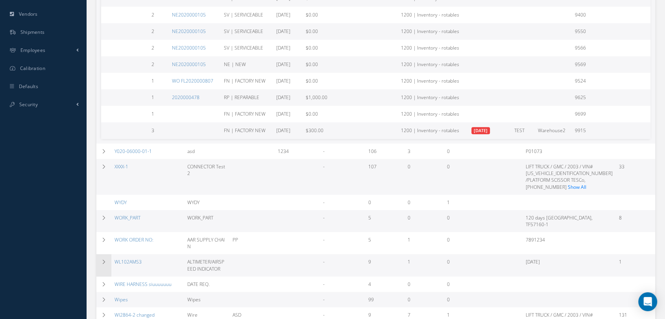
click at [107, 254] on td at bounding box center [103, 265] width 15 height 22
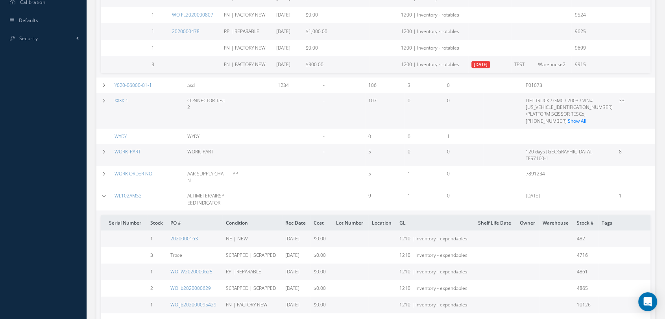
scroll to position [428, 0]
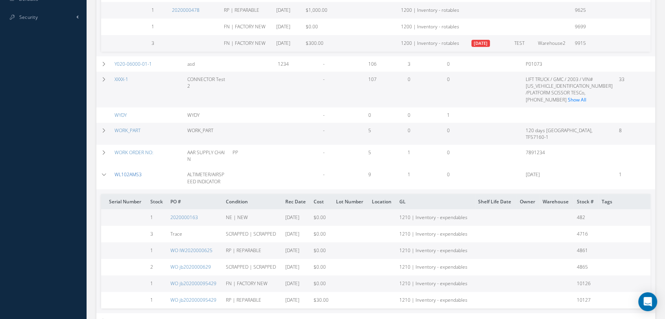
click at [129, 171] on link "WL102AMS3" at bounding box center [128, 174] width 27 height 7
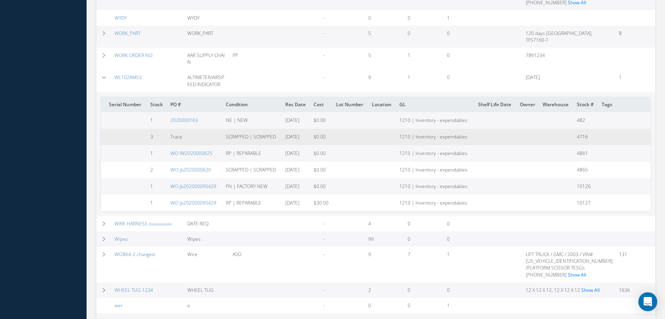
scroll to position [560, 0]
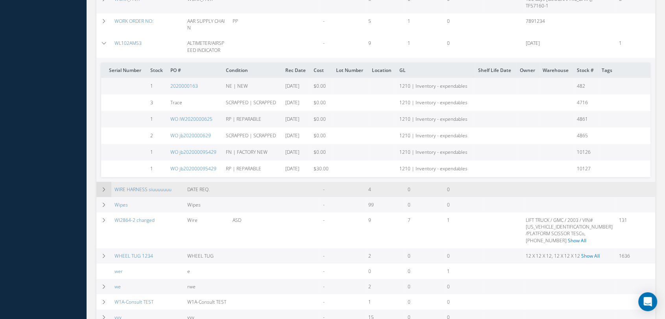
click at [105, 187] on icon at bounding box center [104, 189] width 6 height 5
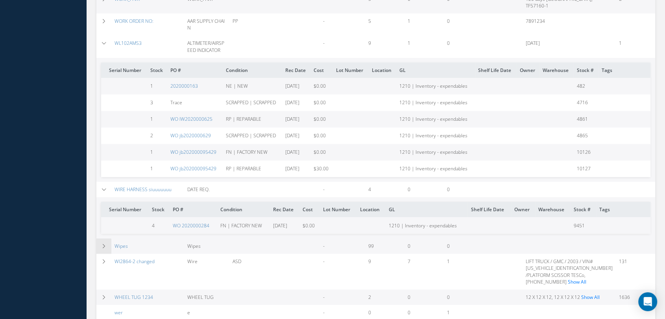
click at [109, 239] on td at bounding box center [103, 246] width 15 height 15
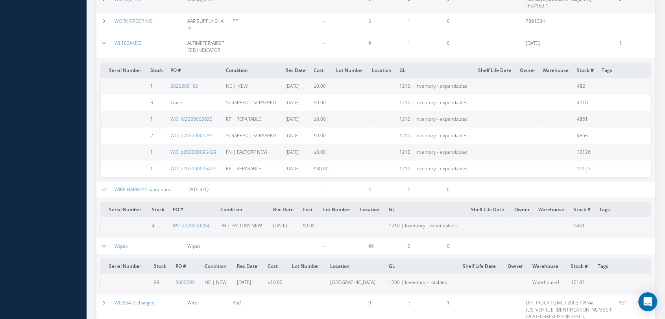
click at [130, 239] on td "Wipes" at bounding box center [147, 246] width 73 height 15
copy link "Wipes"
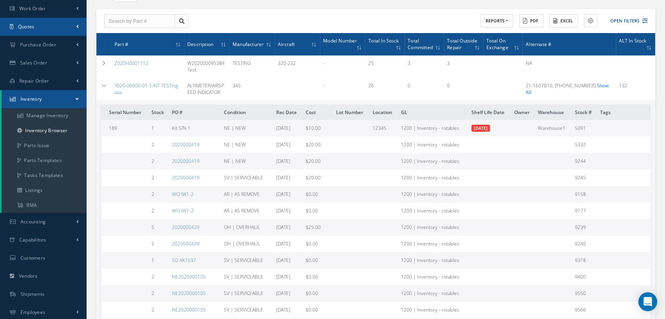
scroll to position [35, 0]
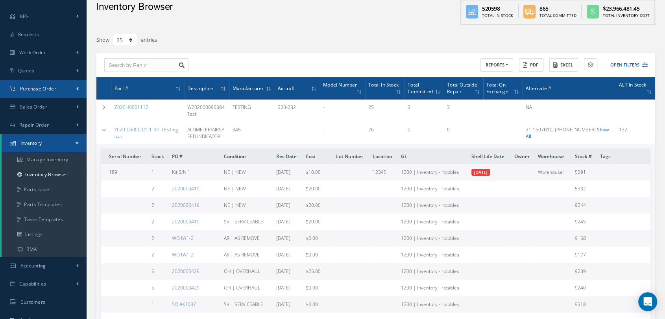
click at [62, 95] on link "Purchase Order" at bounding box center [43, 89] width 87 height 18
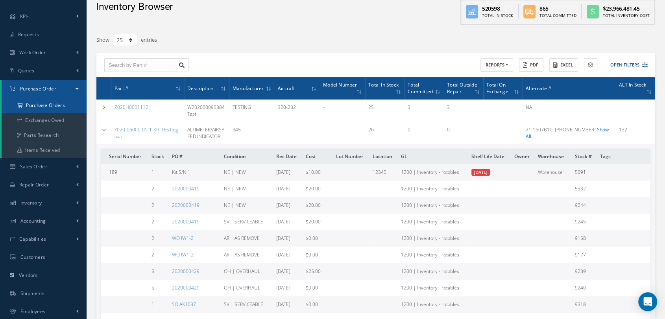
click at [55, 106] on a=1&status_id=2&status_id=3&status_id=5&collapsedFilters"] "Purchase Orders" at bounding box center [44, 105] width 85 height 15
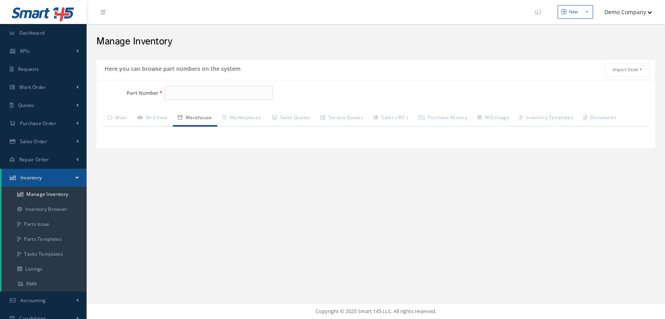
type input "WL102AMS3"
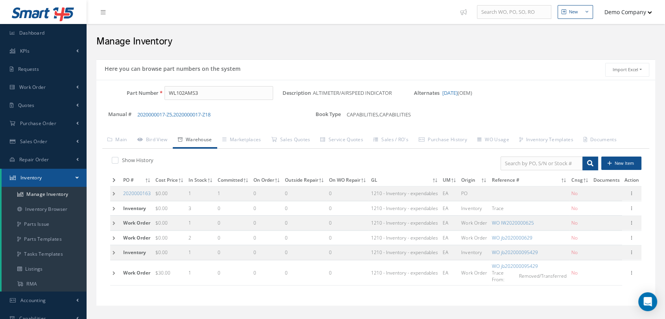
click at [113, 191] on td at bounding box center [115, 194] width 11 height 15
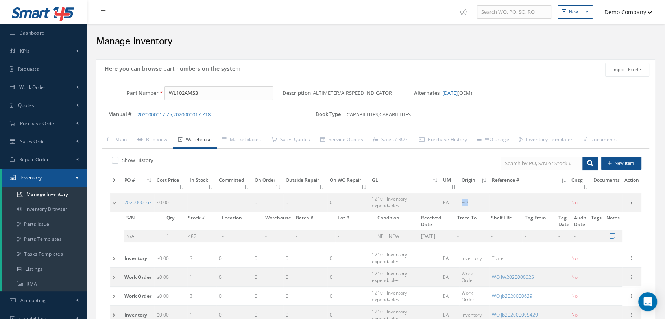
drag, startPoint x: 460, startPoint y: 203, endPoint x: 479, endPoint y: 204, distance: 19.3
click at [479, 204] on tr "2020000163 $0.00 1 1 0 0 0 1210 - Inventory - expendables EA PO No Edit Manage …" at bounding box center [376, 202] width 532 height 19
drag, startPoint x: 192, startPoint y: 200, endPoint x: 206, endPoint y: 197, distance: 14.1
click at [206, 200] on td "1" at bounding box center [201, 202] width 29 height 19
drag, startPoint x: 209, startPoint y: 92, endPoint x: 145, endPoint y: 91, distance: 63.8
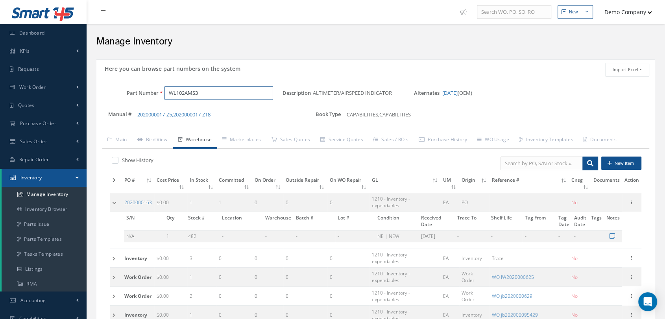
click at [145, 91] on div "Part Number WL102AMS3" at bounding box center [189, 93] width 186 height 14
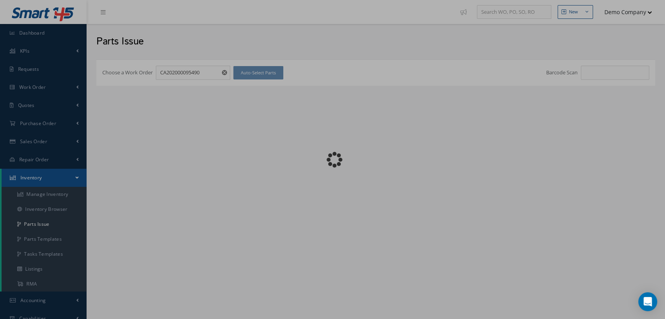
checkbox input "false"
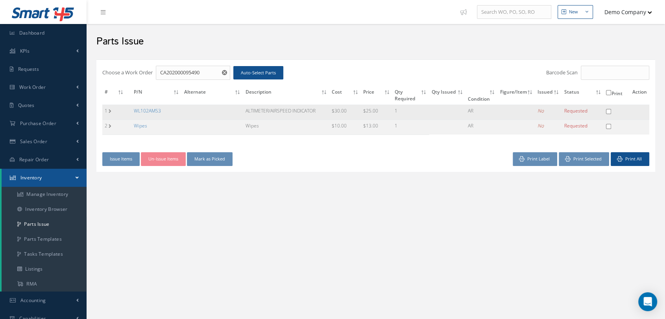
click at [111, 110] on td "1" at bounding box center [114, 112] width 24 height 15
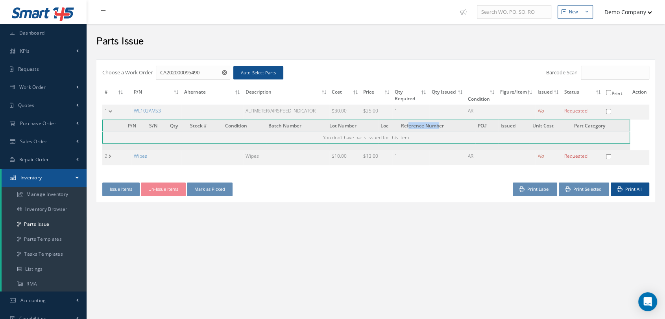
drag, startPoint x: 410, startPoint y: 124, endPoint x: 443, endPoint y: 122, distance: 32.7
click at [442, 122] on th "Reference Number" at bounding box center [437, 126] width 77 height 12
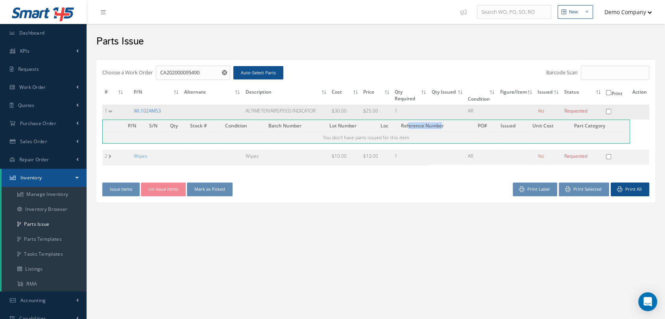
click at [142, 111] on link "WL102AMS3" at bounding box center [147, 110] width 27 height 7
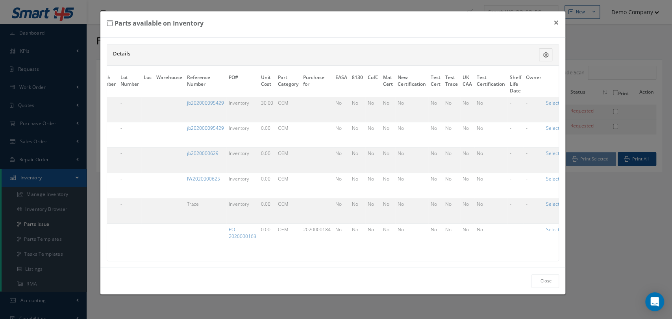
scroll to position [0, 146]
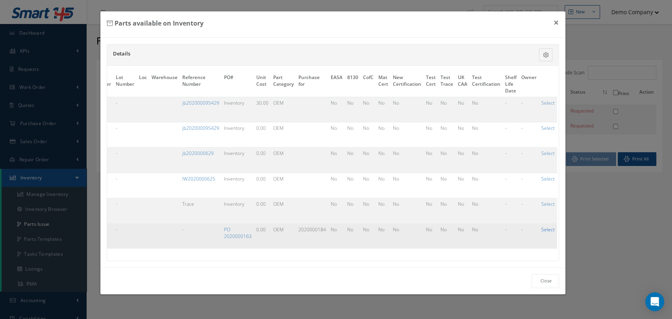
click at [545, 230] on link "Select" at bounding box center [547, 229] width 13 height 7
checkbox input "true"
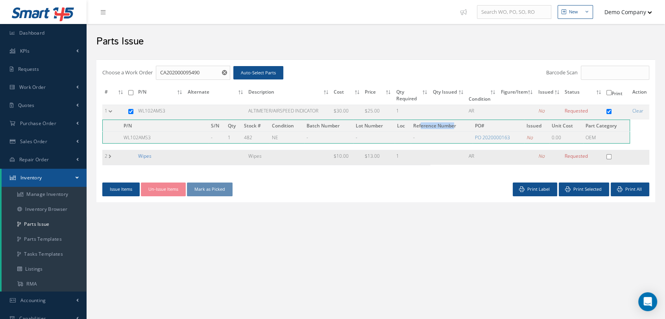
click at [146, 156] on link "Wipes" at bounding box center [144, 156] width 13 height 7
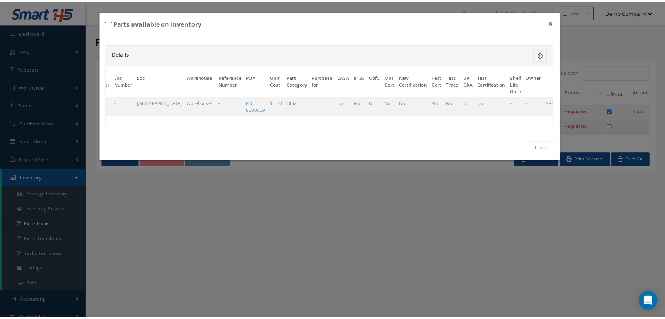
scroll to position [0, 124]
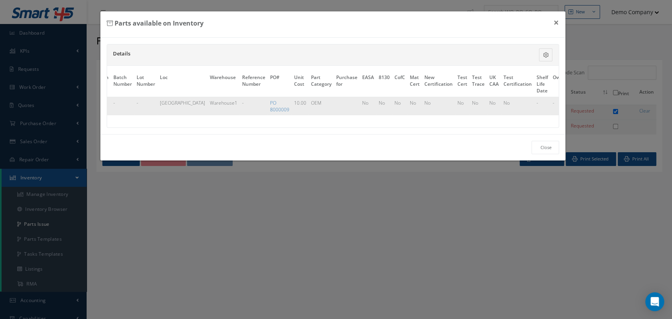
click at [573, 100] on link "Select" at bounding box center [579, 103] width 13 height 7
checkbox input "true"
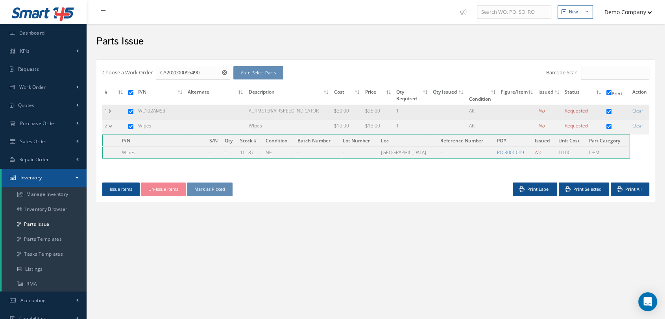
click at [109, 113] on td "1" at bounding box center [114, 112] width 24 height 15
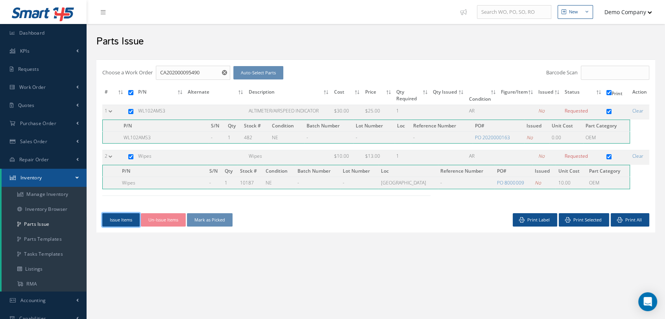
click at [107, 218] on button "Issue Items" at bounding box center [120, 220] width 37 height 14
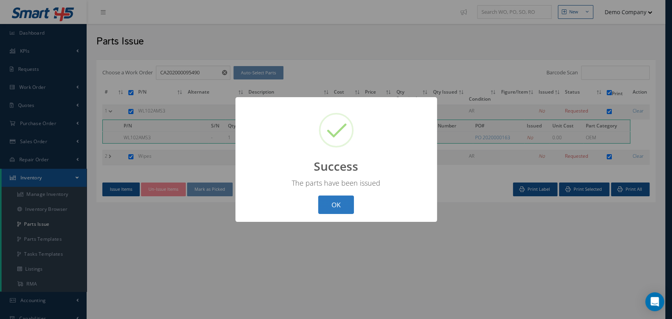
click at [333, 201] on button "OK" at bounding box center [336, 205] width 36 height 19
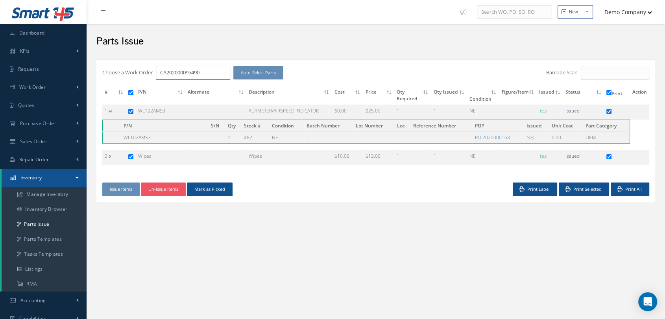
drag, startPoint x: 203, startPoint y: 74, endPoint x: 151, endPoint y: 74, distance: 51.6
click at [151, 74] on div "Choose a Work Order CA202000095490 Auto-Select Parts" at bounding box center [282, 73] width 361 height 14
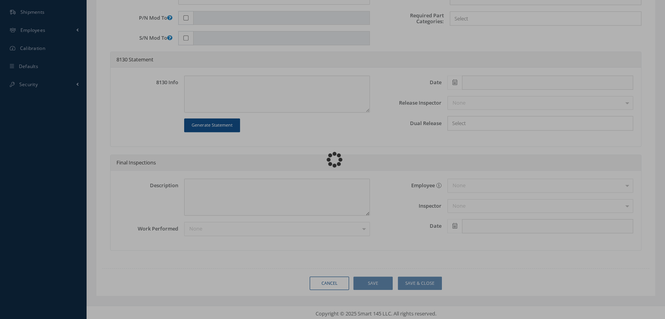
scroll to position [343, 0]
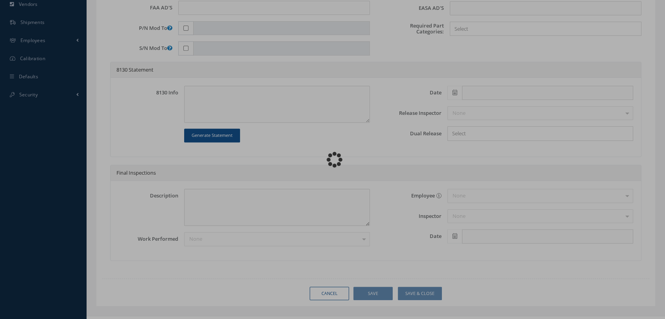
type input "[PHONE_NUMBER]"
type input "Gasket"
type input "234567"
type input "[DATE]"
type input "faa aads"
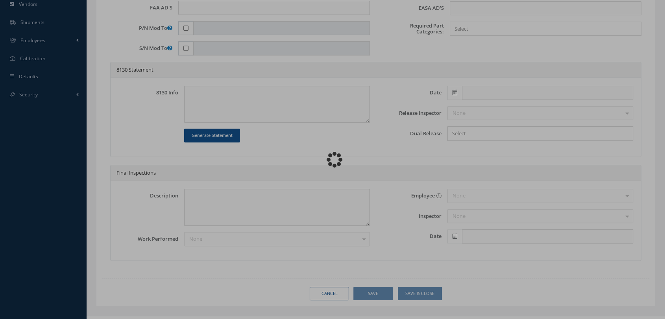
type textarea "NO VISUAL DAMAGE"
type textarea "50"
type input "EASA ADS"
type textarea "test test"
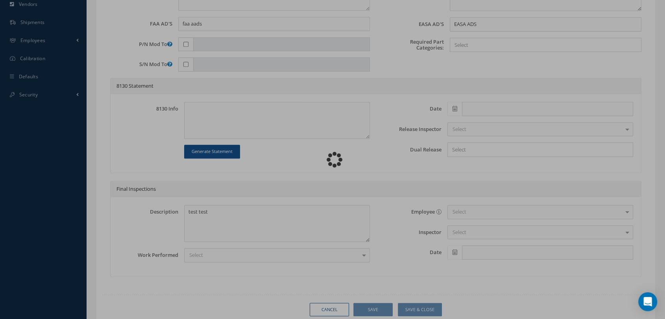
scroll to position [0, 0]
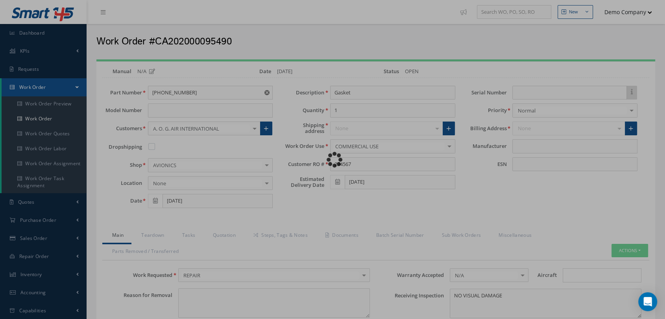
type input "HONEYWELL"
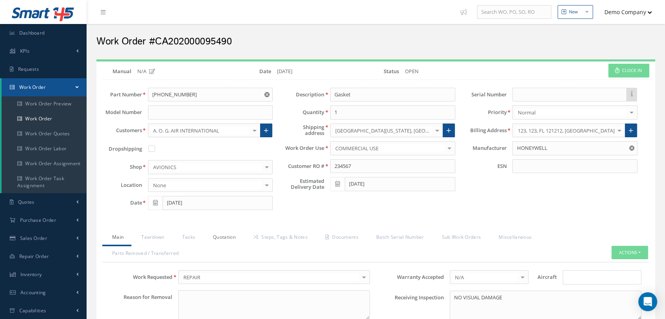
click at [220, 238] on link "Quotation" at bounding box center [223, 238] width 41 height 17
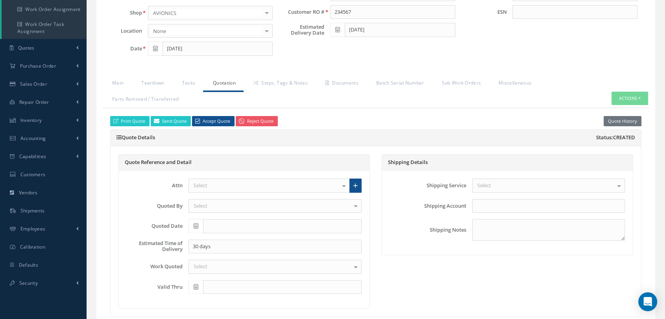
scroll to position [44, 0]
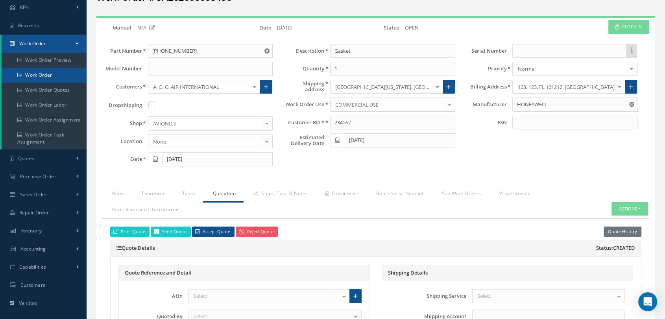
click at [41, 72] on link "Work Order" at bounding box center [44, 75] width 85 height 15
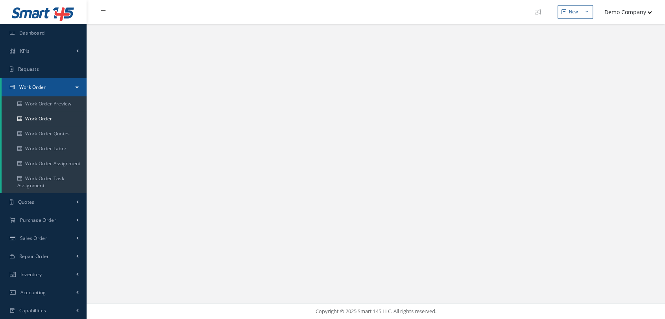
select select "25"
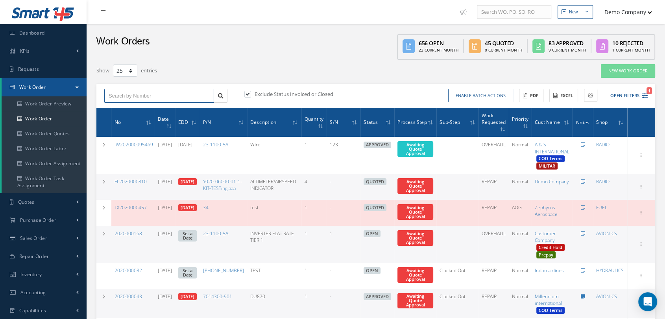
click at [153, 100] on input "text" at bounding box center [159, 96] width 110 height 14
paste input "CA202000095490"
type input "CA202000095490"
click at [159, 110] on div "CA202000095490" at bounding box center [159, 110] width 101 height 8
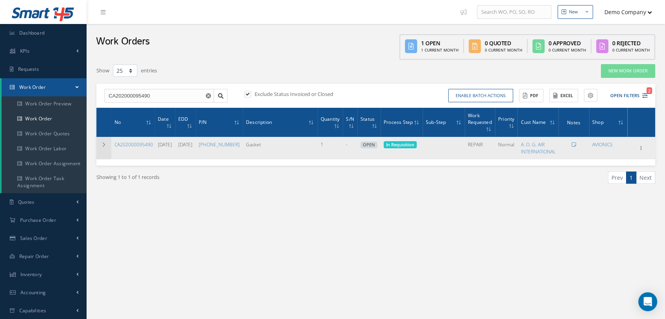
click at [101, 150] on td at bounding box center [103, 148] width 15 height 22
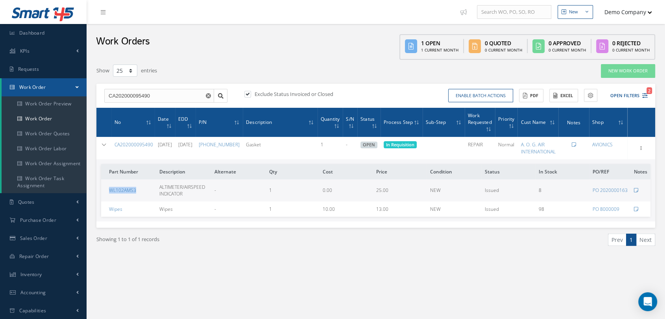
drag, startPoint x: 138, startPoint y: 196, endPoint x: 107, endPoint y: 198, distance: 31.2
click at [107, 198] on td "WL102AMS3" at bounding box center [128, 191] width 55 height 22
click at [440, 276] on div "Show 10 25 50 100 entries New Work Order CA202000095490 Exclude Status Invoiced…" at bounding box center [376, 171] width 567 height 222
click at [639, 151] on icon at bounding box center [642, 148] width 8 height 6
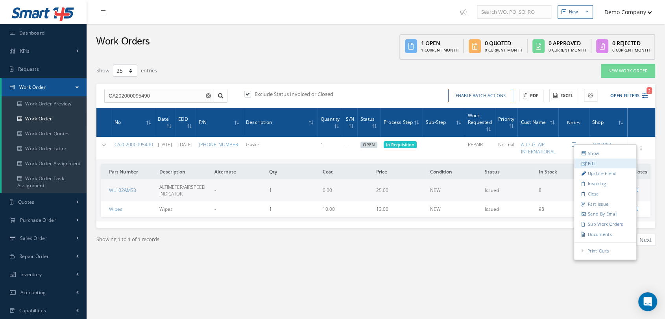
click at [589, 169] on link "Edit" at bounding box center [605, 163] width 62 height 10
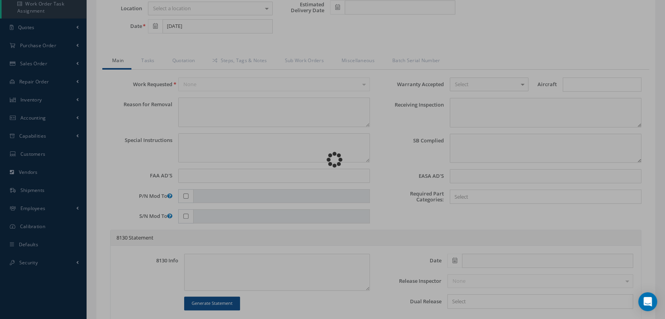
scroll to position [350, 0]
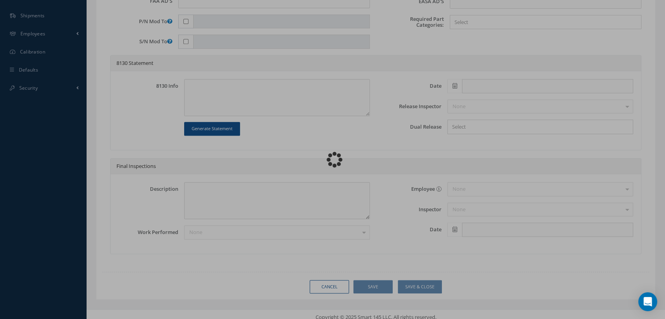
type input "[PHONE_NUMBER]"
type input "Gasket"
type input "234567"
type input "[DATE]"
type input "faa aads"
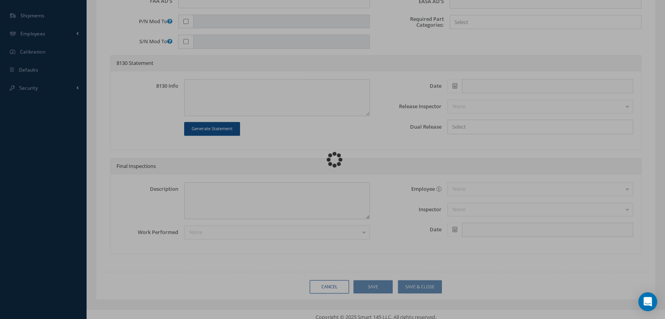
type textarea "NO VISUAL DAMAGE"
type textarea "50"
type input "EASA ADS"
type textarea "test test"
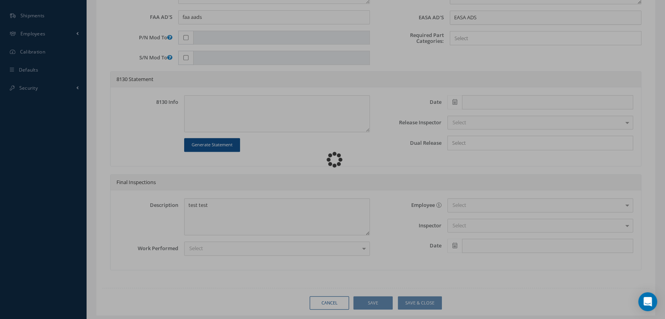
scroll to position [0, 0]
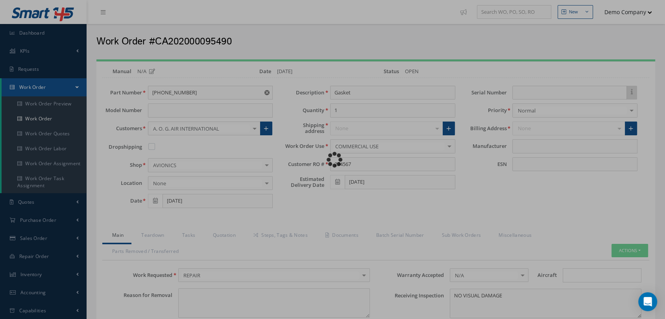
type input "HONEYWELL"
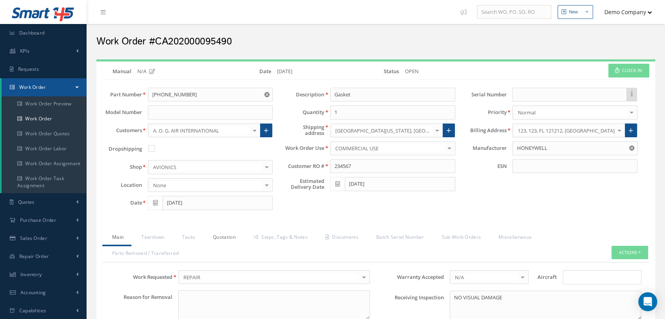
click at [224, 240] on link "Quotation" at bounding box center [223, 238] width 41 height 17
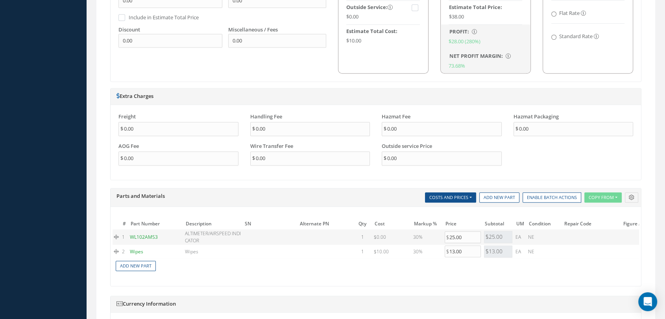
scroll to position [612, 0]
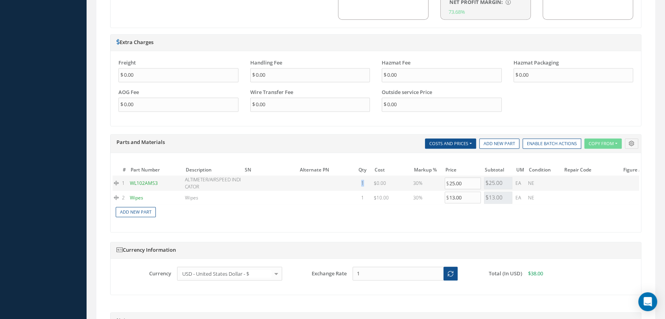
drag, startPoint x: 365, startPoint y: 171, endPoint x: 359, endPoint y: 172, distance: 6.4
click at [359, 176] on td "1" at bounding box center [363, 183] width 20 height 15
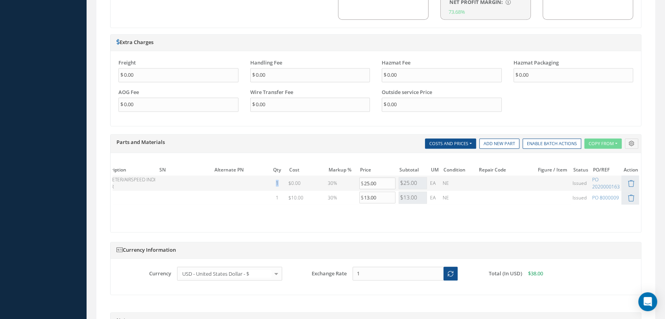
scroll to position [0, 0]
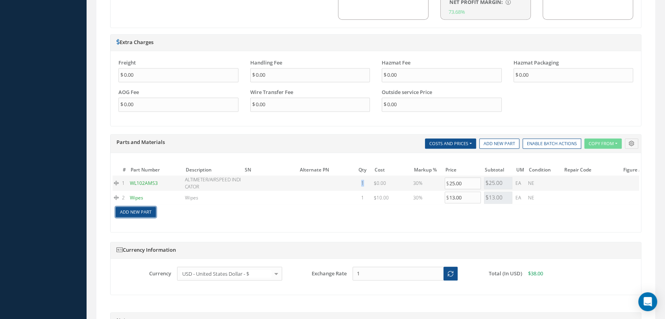
click at [128, 207] on link "Add New Part" at bounding box center [136, 212] width 40 height 11
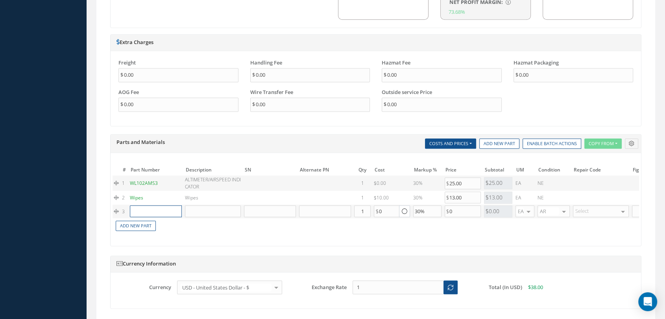
click at [143, 206] on input "text" at bounding box center [156, 212] width 52 height 12
drag, startPoint x: 365, startPoint y: 198, endPoint x: 344, endPoint y: 199, distance: 21.3
click at [344, 205] on tr "3 Part Number Description Qty in Stock Master Cost Master Sell 1 0 Cost Referen…" at bounding box center [429, 212] width 633 height 14
drag, startPoint x: 365, startPoint y: 196, endPoint x: 296, endPoint y: 205, distance: 69.8
click at [315, 204] on tbody "1 WL102AMS3 ALTIMETER/AIRSPEED INDICATOR 1 $0.00 Cost References for: Main PN: …" at bounding box center [429, 204] width 633 height 56
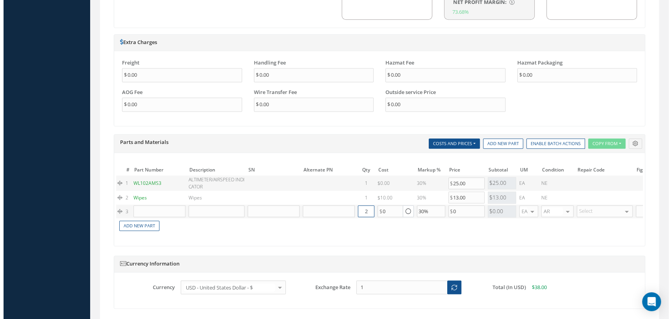
scroll to position [0, 106]
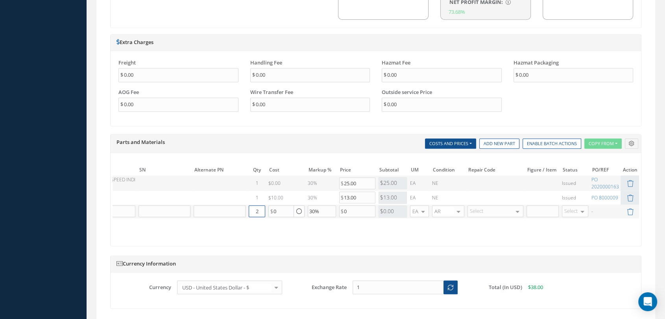
type input "2"
click at [630, 205] on td at bounding box center [630, 212] width 19 height 14
click at [630, 209] on icon at bounding box center [630, 212] width 7 height 7
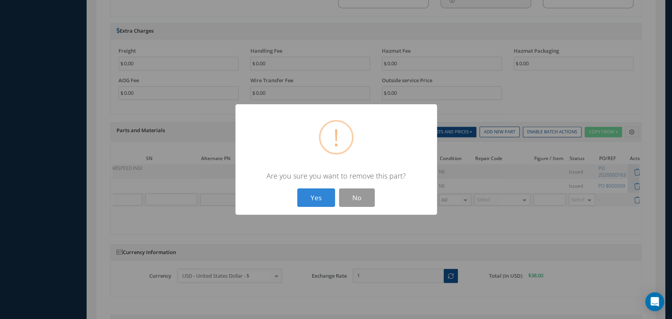
click at [323, 198] on button "Yes" at bounding box center [316, 198] width 38 height 19
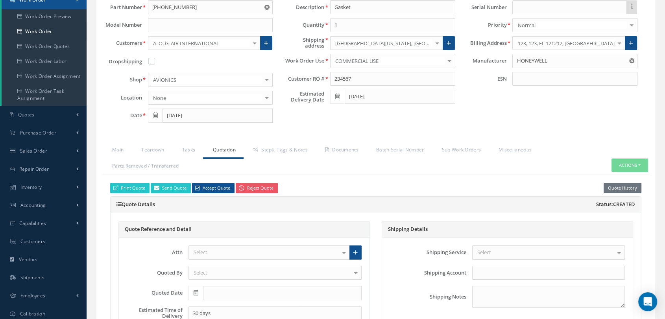
scroll to position [0, 0]
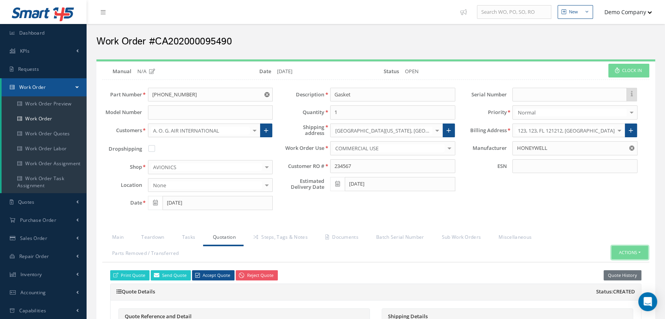
click at [639, 256] on button "Actions" at bounding box center [630, 253] width 37 height 14
click at [607, 202] on link "Part Issue" at bounding box center [617, 201] width 63 height 11
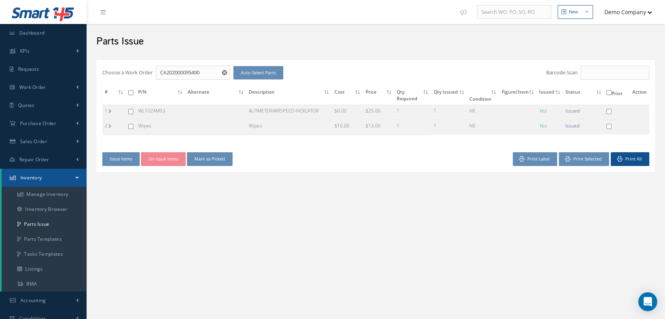
checkbox input "false"
click at [130, 111] on input "checkbox" at bounding box center [130, 111] width 5 height 5
checkbox input "true"
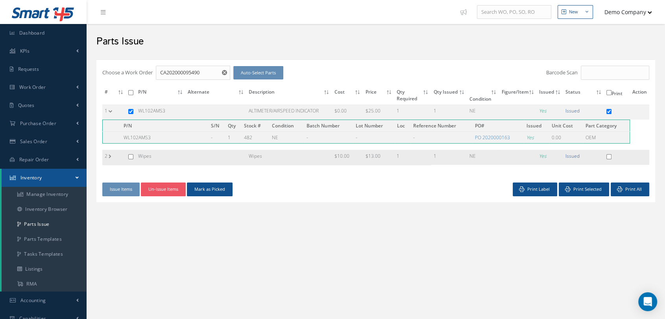
click at [128, 156] on input "checkbox" at bounding box center [130, 156] width 5 height 5
checkbox input "true"
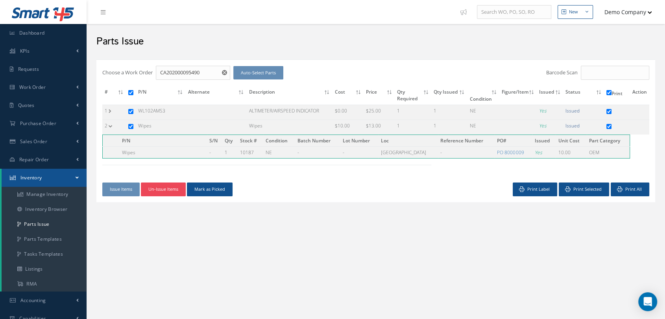
click at [164, 191] on button "Un-Issue Items" at bounding box center [163, 190] width 45 height 14
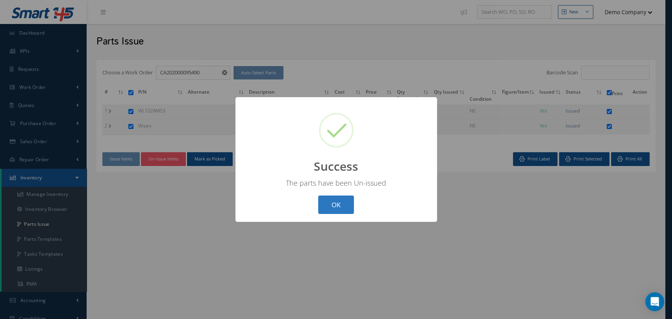
click at [335, 205] on button "OK" at bounding box center [336, 205] width 36 height 19
checkbox input "false"
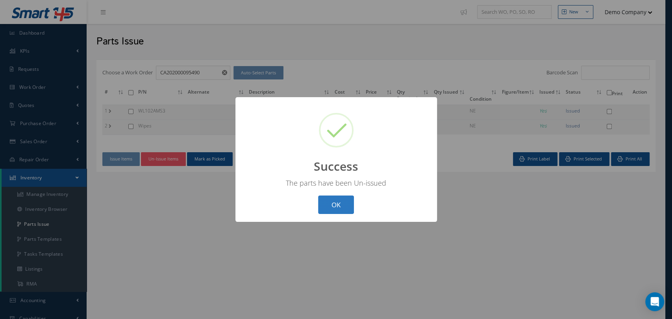
checkbox input "false"
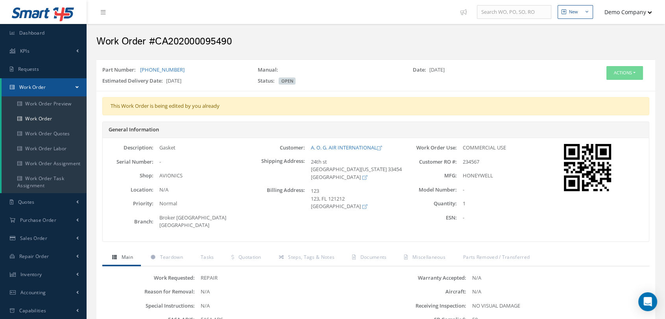
click at [605, 74] on div "Actions Edit Invoicing Close Part Issue Send By Email Print-Outs Work Order Par…" at bounding box center [624, 73] width 39 height 14
click at [619, 71] on button "Actions" at bounding box center [625, 73] width 37 height 14
click at [602, 89] on link "Edit" at bounding box center [612, 88] width 63 height 11
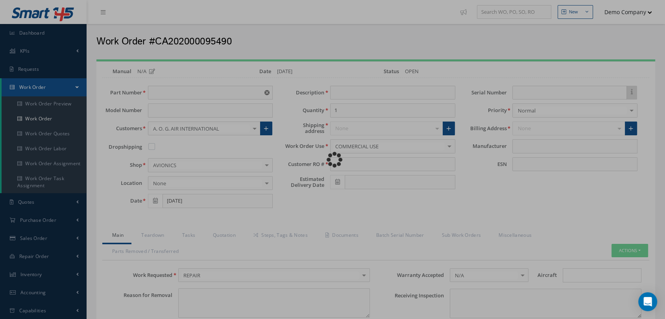
type input "[PHONE_NUMBER]"
type input "Gasket"
type input "234567"
type input "[DATE]"
type input "faa aads"
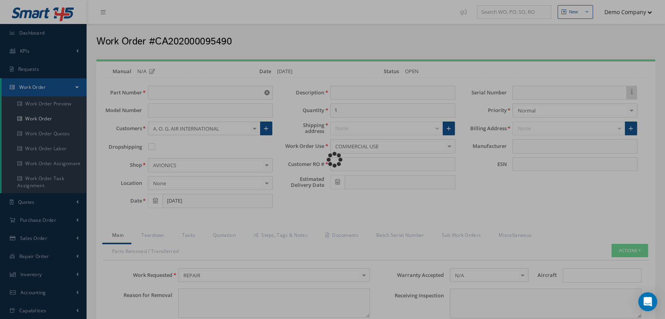
type textarea "NO VISUAL DAMAGE"
type textarea "50"
type input "EASA ADS"
type textarea "test test"
type input "HONEYWELL"
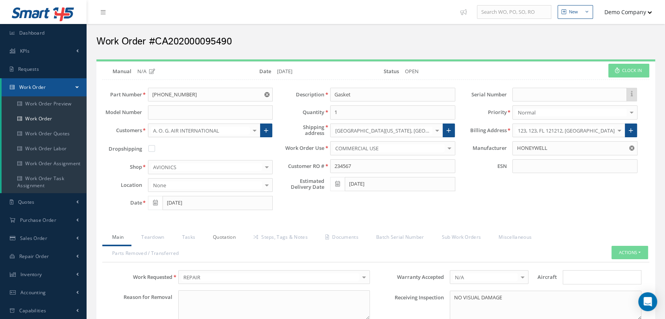
click at [230, 239] on link "Quotation" at bounding box center [223, 238] width 41 height 17
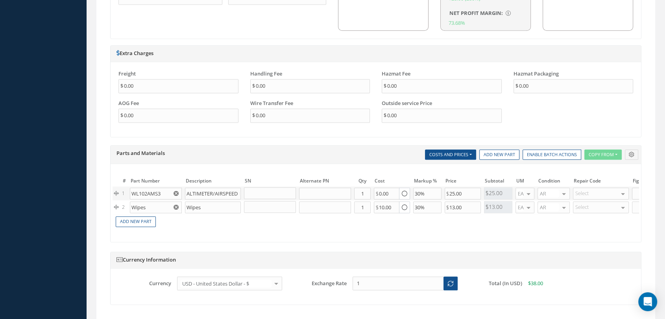
scroll to position [656, 0]
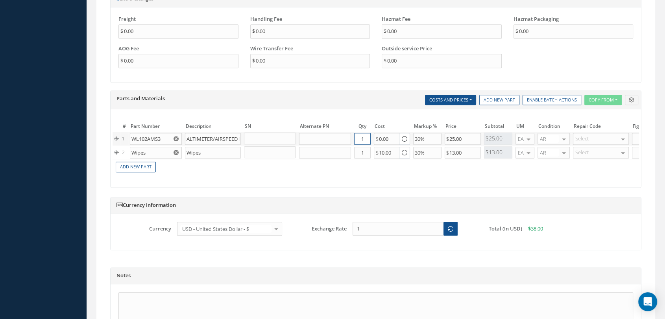
drag, startPoint x: 367, startPoint y: 124, endPoint x: 356, endPoint y: 124, distance: 10.2
click at [356, 133] on input "1" at bounding box center [362, 139] width 17 height 12
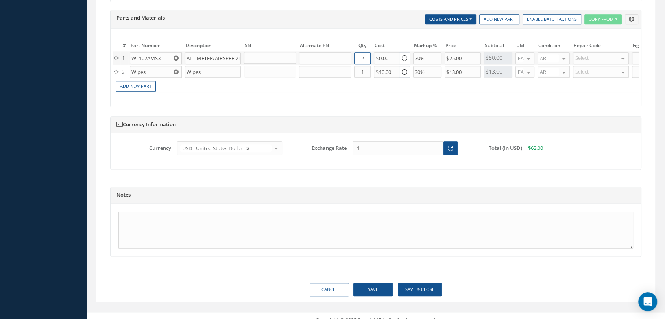
type input "2"
click at [376, 283] on button "Save" at bounding box center [373, 290] width 39 height 14
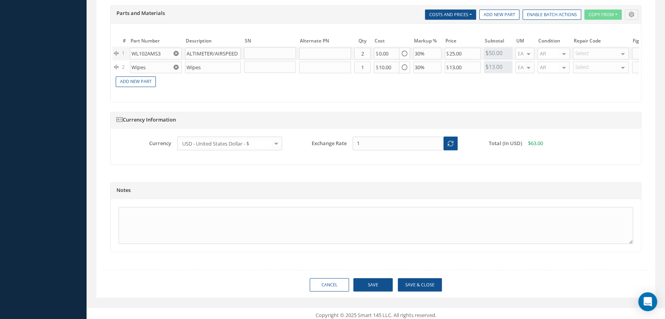
type input "HONEYWELL"
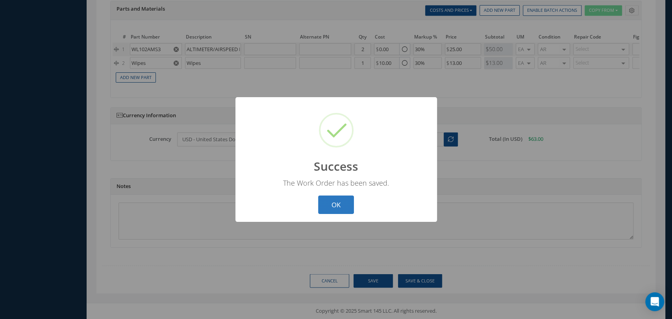
drag, startPoint x: 342, startPoint y: 208, endPoint x: 352, endPoint y: 194, distance: 17.3
click at [342, 208] on button "OK" at bounding box center [336, 205] width 36 height 19
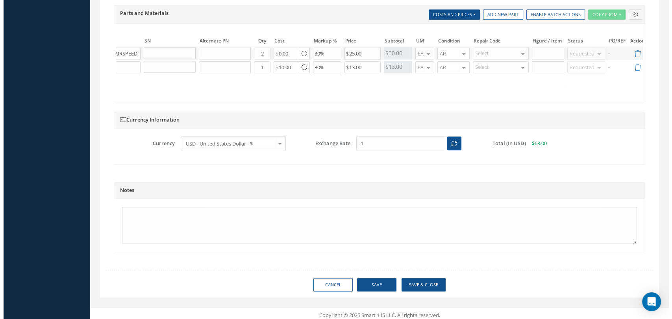
scroll to position [0, 107]
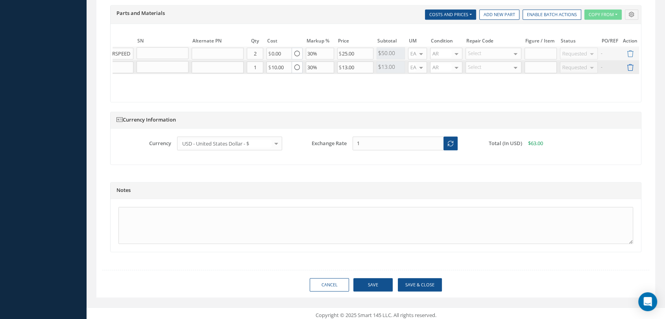
click at [631, 64] on icon at bounding box center [630, 67] width 7 height 7
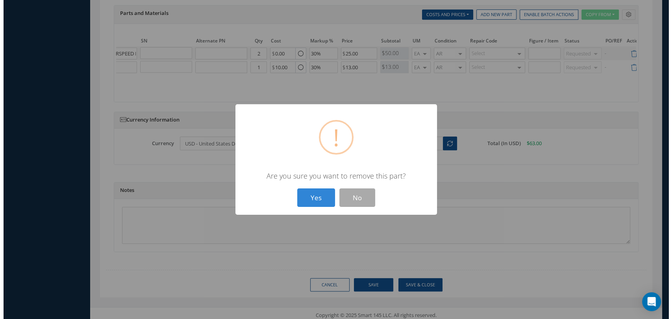
scroll to position [0, 101]
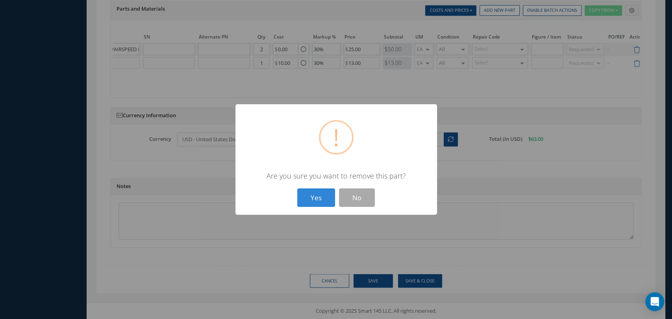
click at [316, 197] on button "Yes" at bounding box center [316, 198] width 38 height 19
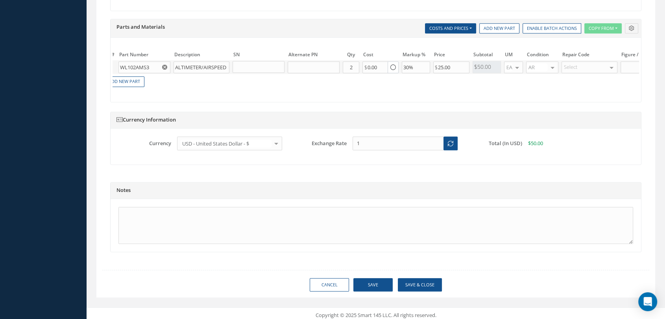
scroll to position [0, 0]
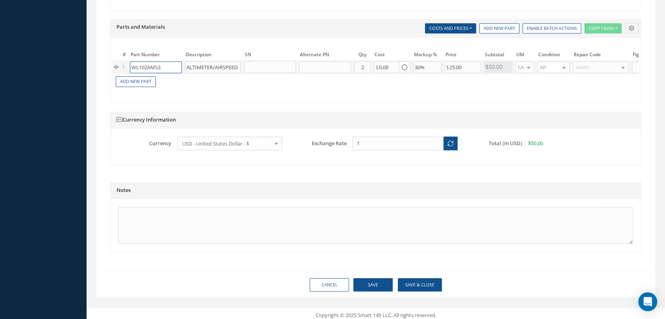
drag, startPoint x: 163, startPoint y: 58, endPoint x: 115, endPoint y: 58, distance: 48.8
click at [115, 60] on tr "1 WL102AMS3 ALTIMETER/AIRSPEED INDICATOR Part Number Description Qty in Stock M…" at bounding box center [430, 67] width 635 height 14
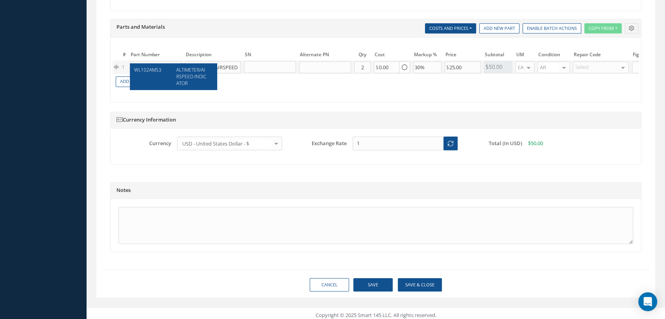
click at [195, 76] on span "ALTIMETER/AIRSPEED INDICATOR" at bounding box center [191, 77] width 30 height 20
type input "500.00"
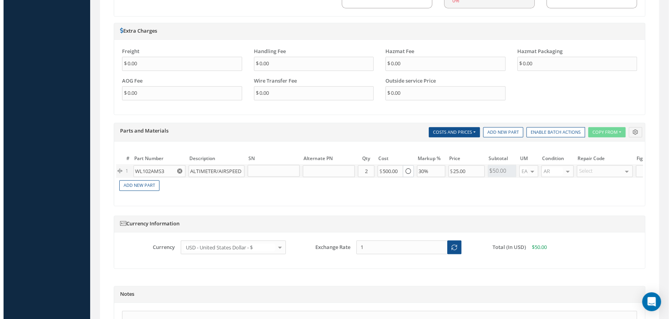
scroll to position [728, 0]
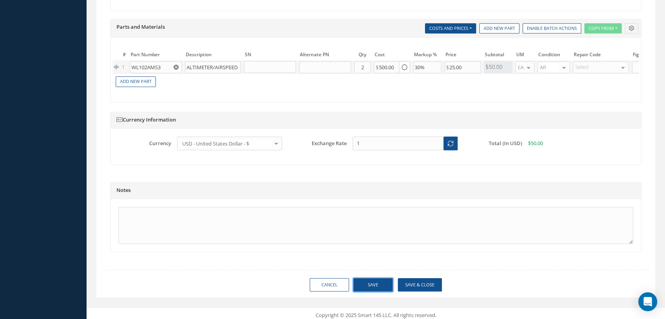
click at [379, 278] on button "Save" at bounding box center [373, 285] width 39 height 14
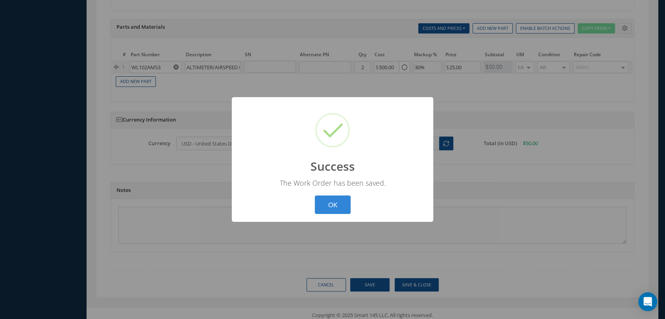
type input "HONEYWELL"
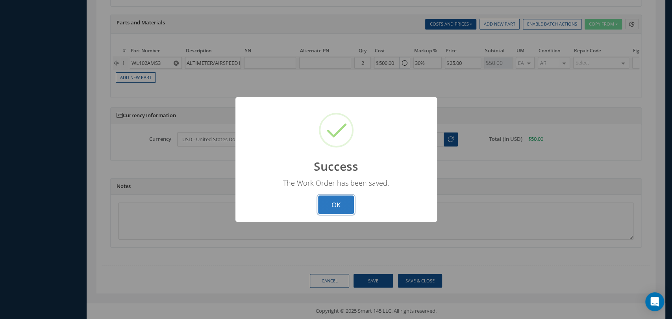
click at [339, 203] on button "OK" at bounding box center [336, 205] width 36 height 19
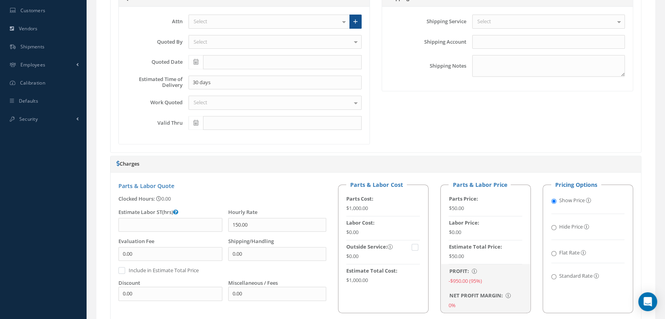
scroll to position [115, 0]
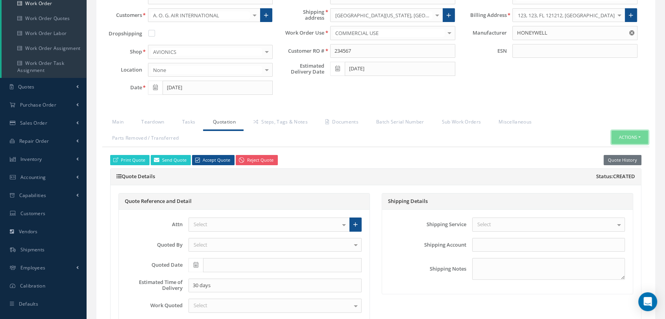
click at [637, 133] on button "Actions" at bounding box center [630, 138] width 37 height 14
click at [617, 170] on link "Part Issue" at bounding box center [617, 172] width 63 height 11
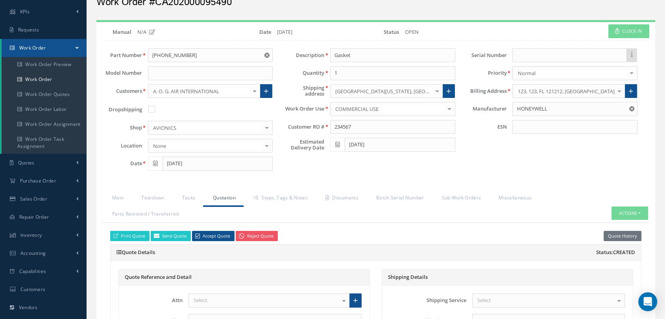
scroll to position [28, 0]
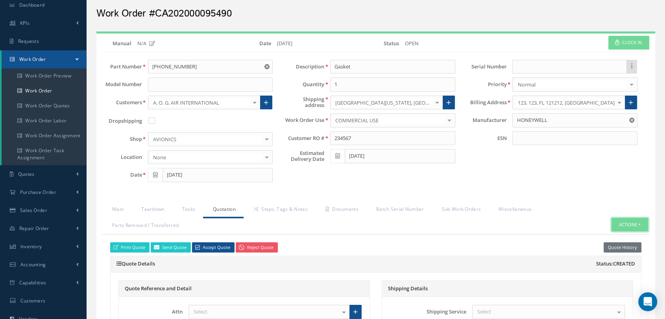
click at [639, 222] on button "Actions" at bounding box center [630, 225] width 37 height 14
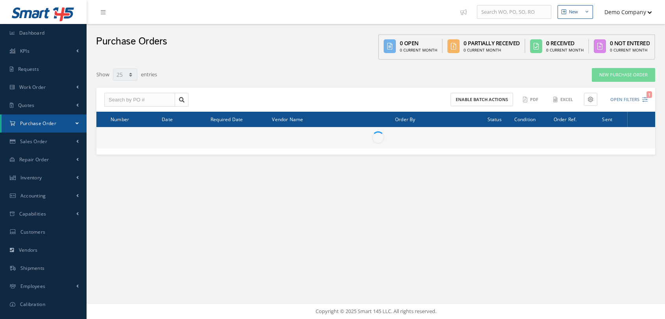
select select "25"
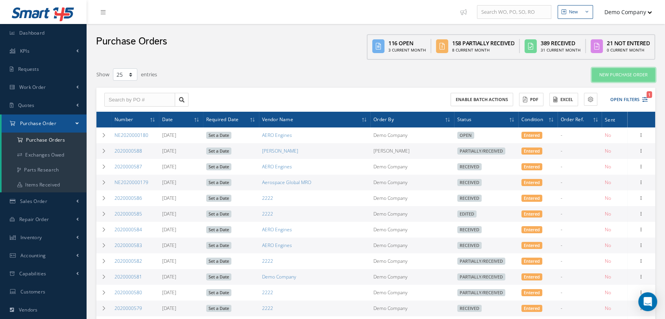
click at [614, 72] on link "New Purchase Order" at bounding box center [623, 75] width 63 height 14
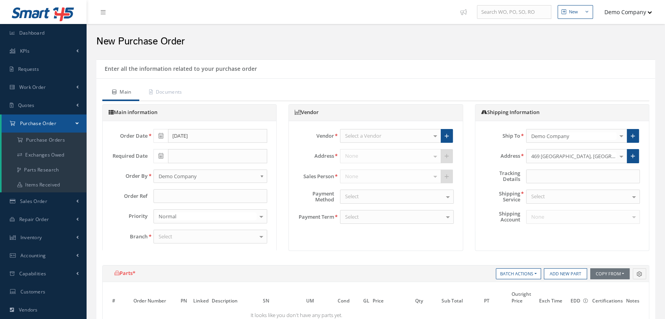
click at [404, 134] on div "Select a Vendor" at bounding box center [390, 136] width 101 height 14
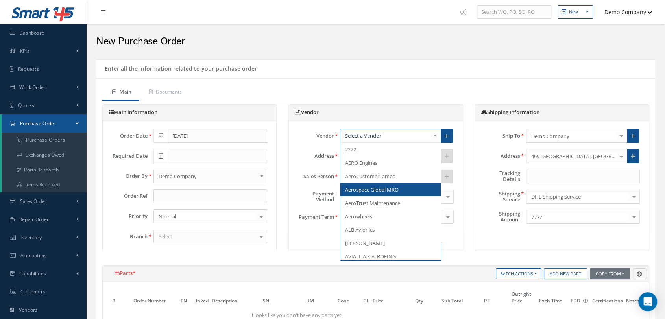
click at [397, 189] on span "Aerospace Global MRO" at bounding box center [372, 189] width 54 height 7
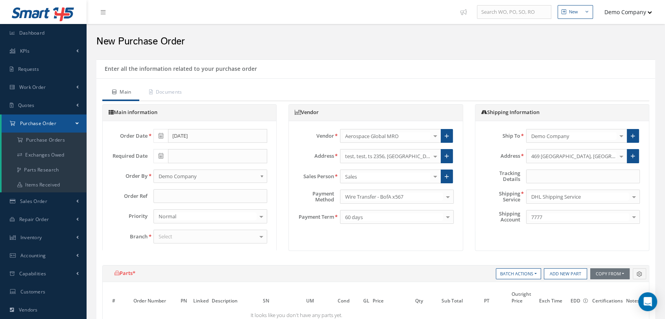
drag, startPoint x: 178, startPoint y: 234, endPoint x: 179, endPoint y: 245, distance: 10.7
click at [177, 234] on div "Select" at bounding box center [211, 237] width 114 height 14
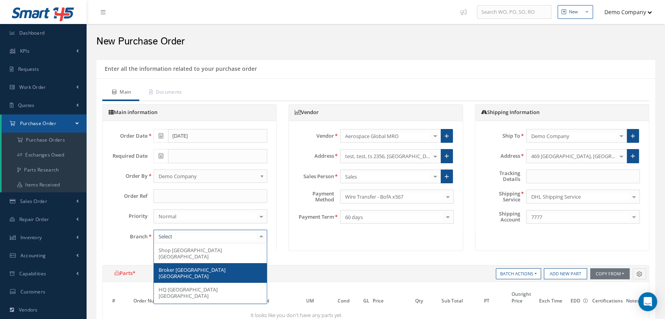
click at [187, 268] on span "Broker [GEOGRAPHIC_DATA] [GEOGRAPHIC_DATA]" at bounding box center [210, 273] width 113 height 20
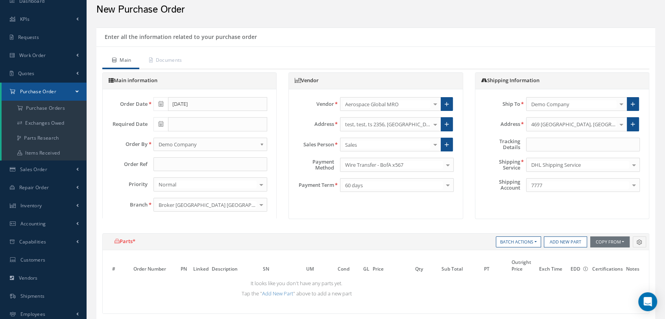
scroll to position [175, 0]
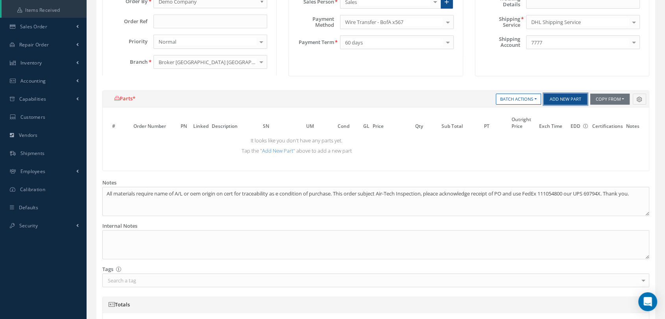
click at [581, 102] on button "Add New Part" at bounding box center [565, 99] width 43 height 11
select select "5"
select select
select select "1"
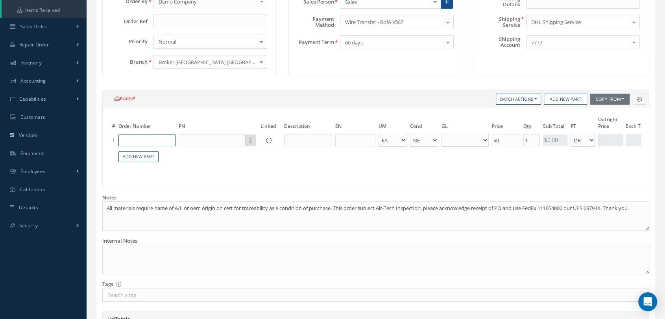
click at [132, 143] on input "text" at bounding box center [147, 141] width 57 height 12
paste input "WL102AMS3"
type input "WL102AMS3"
select select
type input "WL102AMS3"
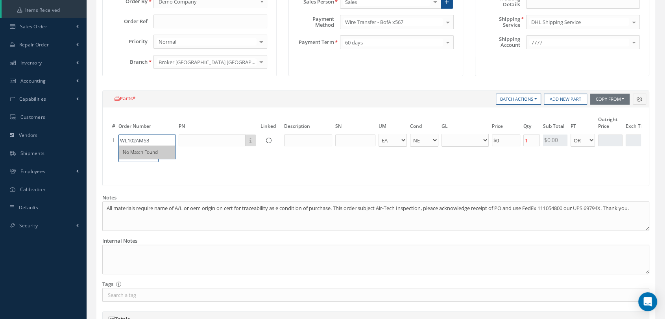
select select
drag, startPoint x: 152, startPoint y: 139, endPoint x: 76, endPoint y: 141, distance: 75.2
click at [76, 141] on div "Smart 145 Dashboard KPIs Work Order Accounting Requests Work Order" at bounding box center [332, 174] width 665 height 699
select select
click at [198, 138] on input "text" at bounding box center [212, 141] width 67 height 12
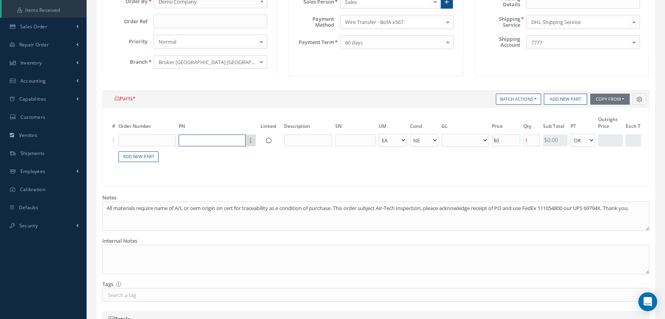
paste input "WL102AMS3"
type input "WL102AMS3"
select select
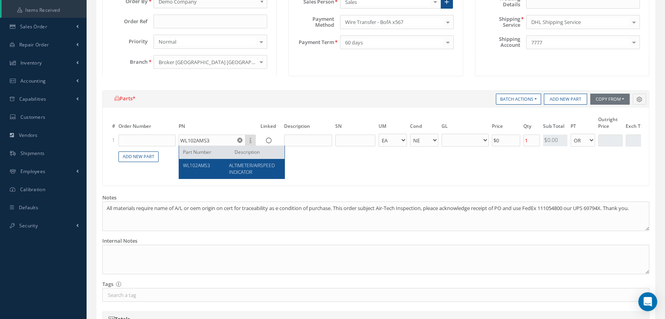
click at [220, 161] on div "WL102AMS3 ALTIMETER/AIRSPEED INDICATOR" at bounding box center [232, 169] width 106 height 20
type input "WL102AMS3"
type input "ALTIMETER/AIRSPEED INDICATOR"
select select "7"
type input "$30"
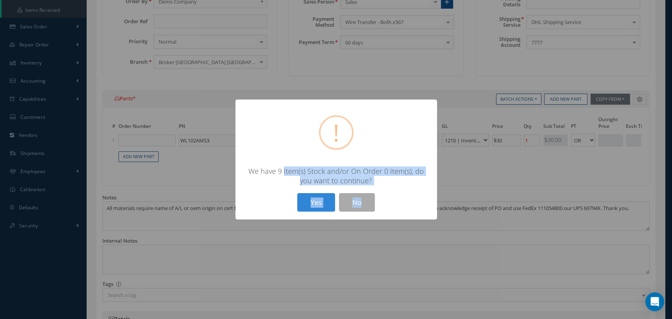
drag, startPoint x: 278, startPoint y: 168, endPoint x: 375, endPoint y: 194, distance: 100.9
click at [376, 193] on div "? ! i × We have 9 Item(s) Stock and/or On Order 0 Item(s), do you want to conti…" at bounding box center [336, 160] width 202 height 120
click at [316, 198] on button "Yes" at bounding box center [316, 202] width 38 height 19
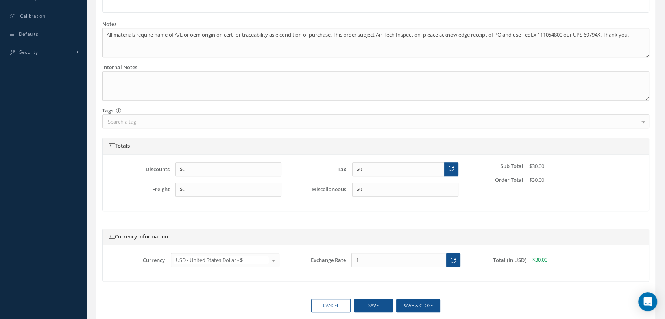
scroll to position [385, 0]
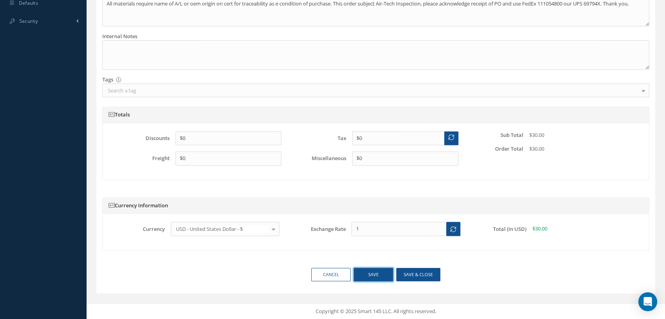
click at [381, 272] on button "Save" at bounding box center [373, 275] width 39 height 14
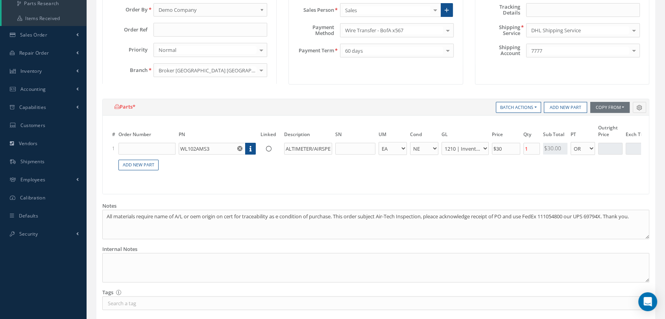
scroll to position [0, 0]
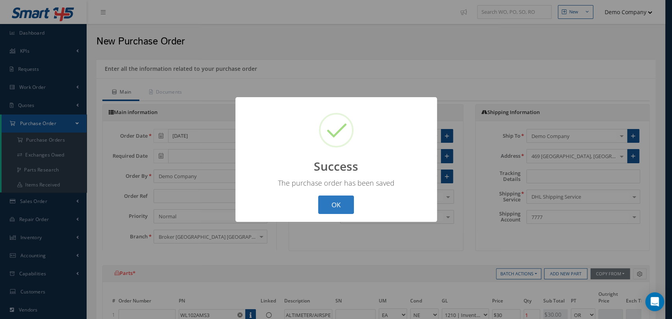
click at [340, 201] on button "OK" at bounding box center [336, 205] width 36 height 19
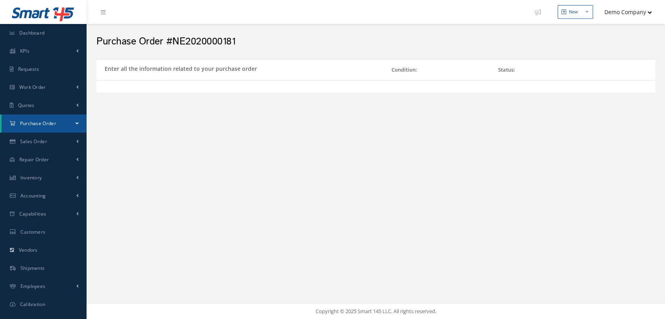
select select "5"
select select "7"
select select "1"
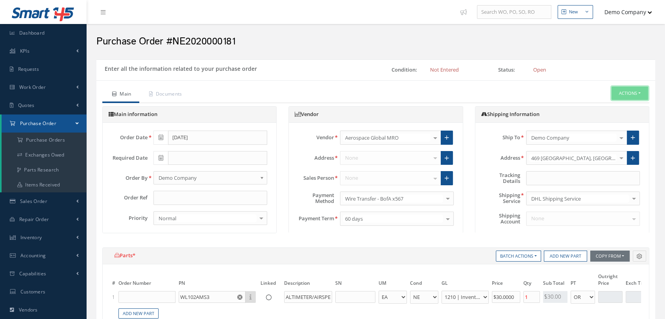
click at [640, 94] on button "Actions" at bounding box center [630, 94] width 37 height 14
click at [614, 106] on link "Enter/Update" at bounding box center [617, 107] width 63 height 11
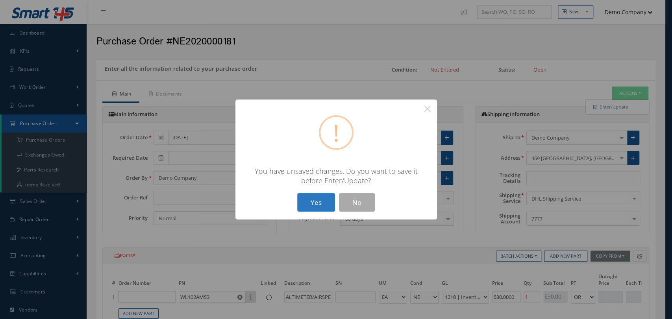
click at [306, 203] on button "Yes" at bounding box center [316, 202] width 38 height 19
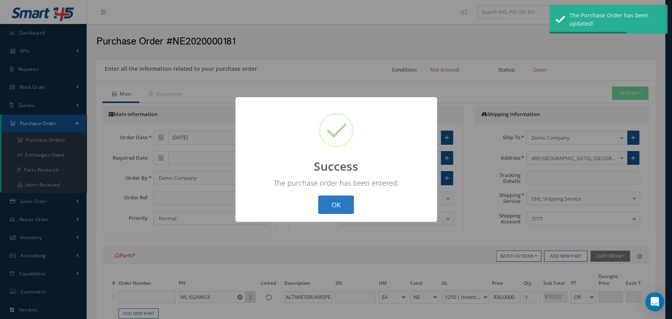
click at [335, 204] on button "OK" at bounding box center [336, 205] width 36 height 19
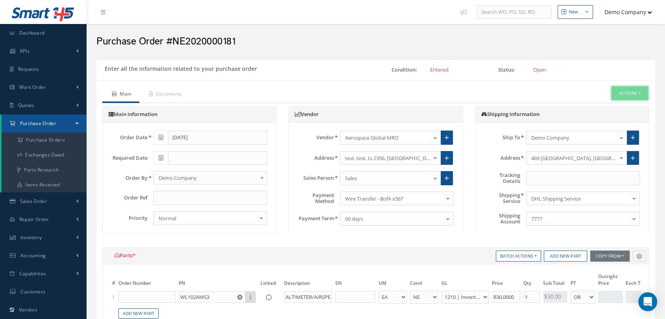
click at [624, 95] on button "Actions" at bounding box center [630, 94] width 37 height 14
click at [610, 107] on link "Receive" at bounding box center [617, 107] width 63 height 11
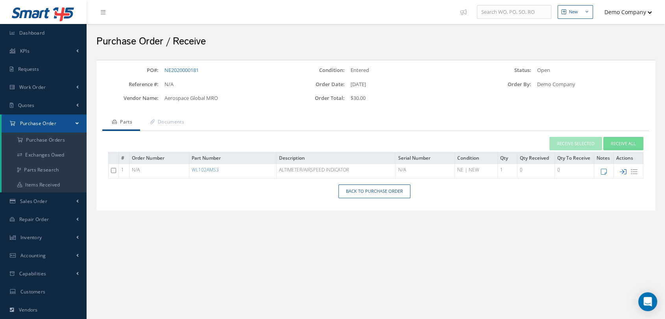
click at [622, 171] on icon at bounding box center [623, 172] width 7 height 7
type input "[DATE]"
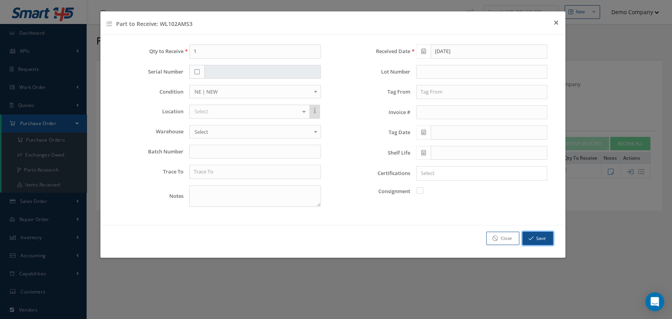
click at [539, 237] on button "Save" at bounding box center [537, 239] width 31 height 14
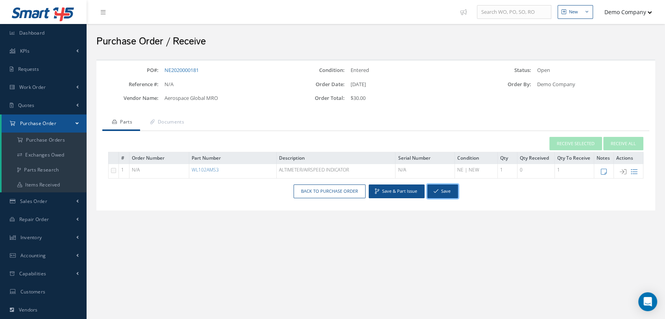
click at [452, 193] on button "Save" at bounding box center [443, 192] width 31 height 14
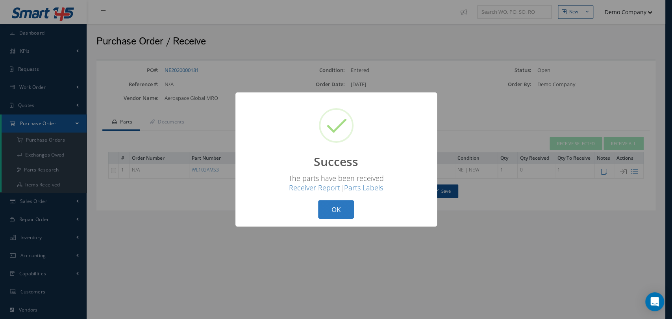
click at [334, 210] on button "OK" at bounding box center [336, 209] width 36 height 19
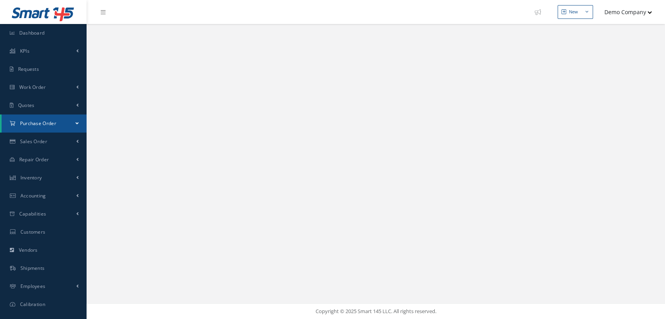
select select "25"
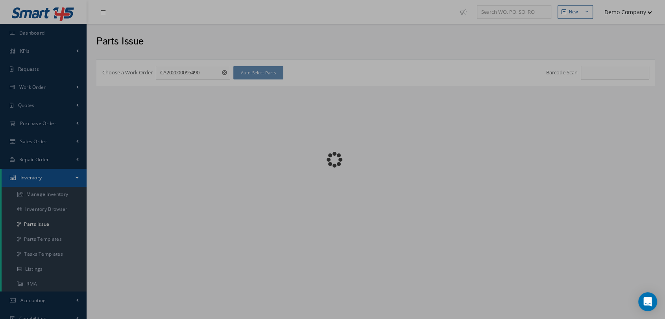
checkbox input "false"
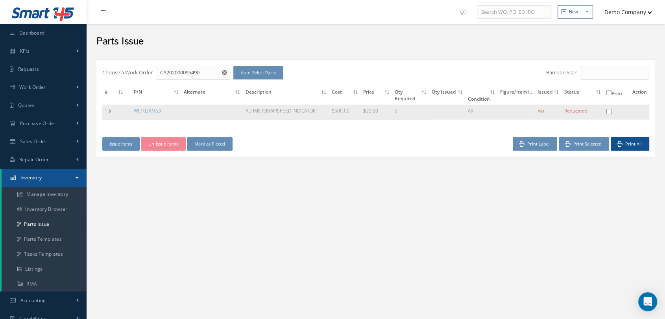
click at [110, 111] on td "1" at bounding box center [114, 112] width 24 height 15
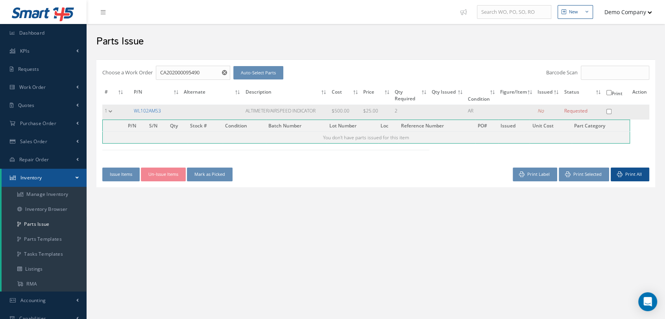
click at [153, 111] on link "WL102AMS3" at bounding box center [147, 110] width 27 height 7
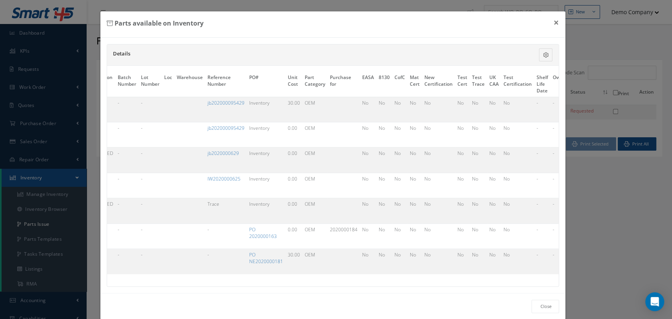
scroll to position [0, 157]
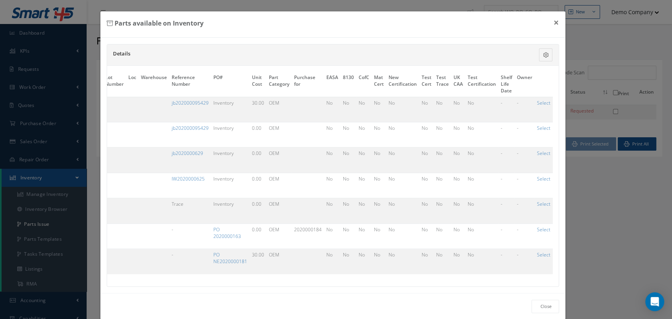
drag, startPoint x: 273, startPoint y: 293, endPoint x: 226, endPoint y: 291, distance: 47.3
click at [226, 287] on div "Details Description S/N Qty Condition Batch Number Lot Number Loc Warehouse Ref…" at bounding box center [333, 165] width 452 height 243
click at [314, 284] on div "P/N Description S/N Qty Condition Batch Number Lot Number Loc Warehouse Referen…" at bounding box center [333, 176] width 452 height 220
click at [541, 253] on link "Select" at bounding box center [543, 255] width 13 height 7
checkbox input "true"
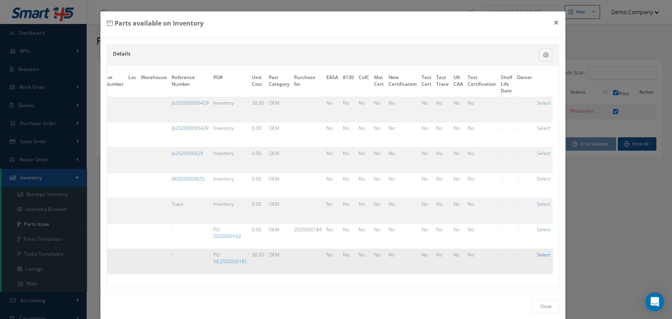
checkbox input "true"
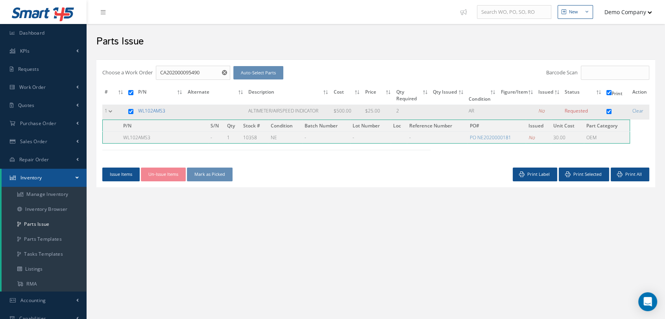
click at [150, 111] on link "WL102AMS3" at bounding box center [151, 110] width 27 height 7
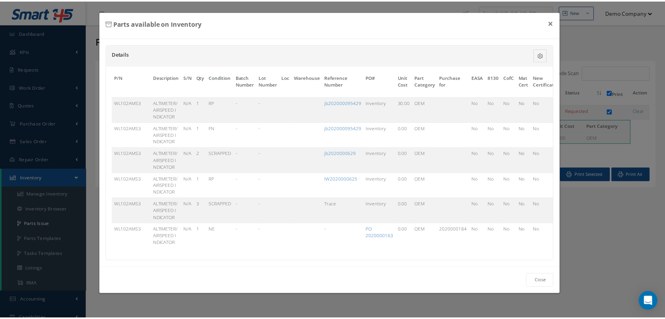
scroll to position [0, 146]
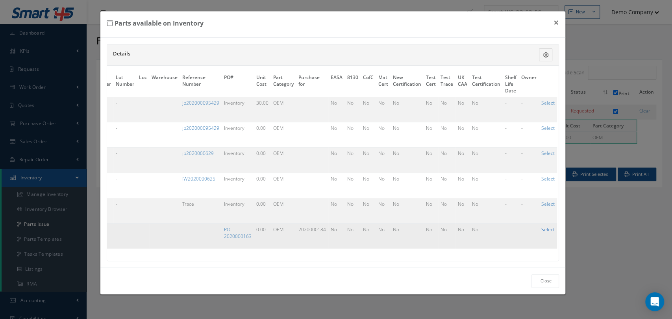
click at [545, 230] on link "Select" at bounding box center [547, 229] width 13 height 7
checkbox input "false"
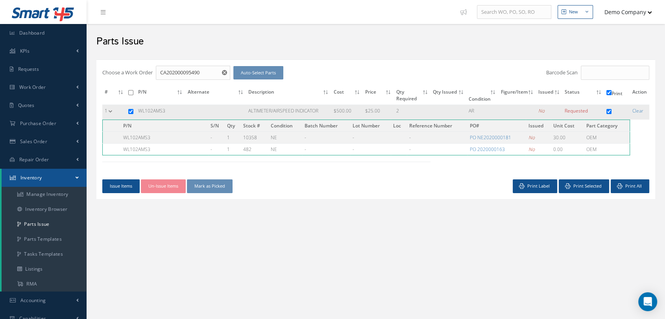
click at [130, 111] on input "checkbox" at bounding box center [130, 111] width 5 height 5
checkbox input "false"
checkbox input "true"
click at [109, 113] on td "1" at bounding box center [114, 112] width 24 height 15
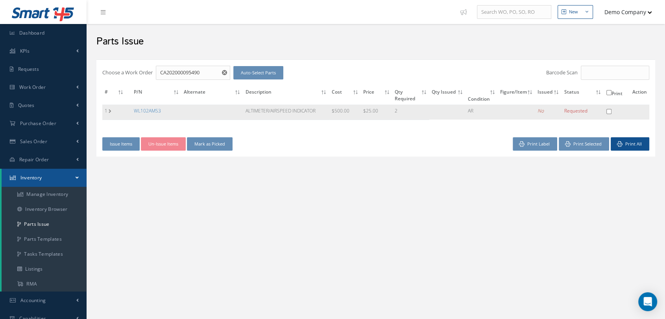
click at [404, 109] on td "2" at bounding box center [411, 112] width 37 height 15
click at [151, 108] on link "WL102AMS3" at bounding box center [147, 110] width 27 height 7
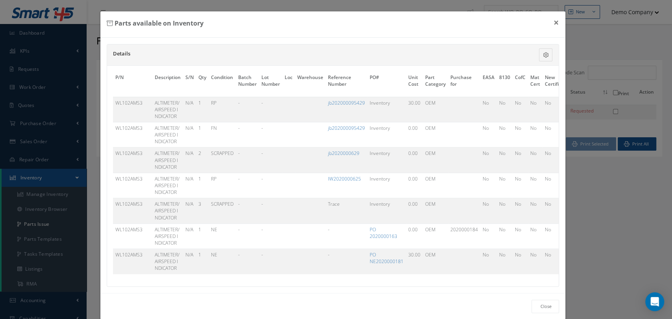
scroll to position [0, 157]
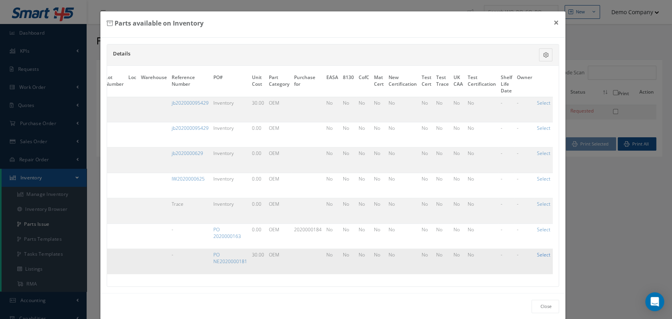
click at [538, 254] on link "Select" at bounding box center [543, 255] width 13 height 7
checkbox input "true"
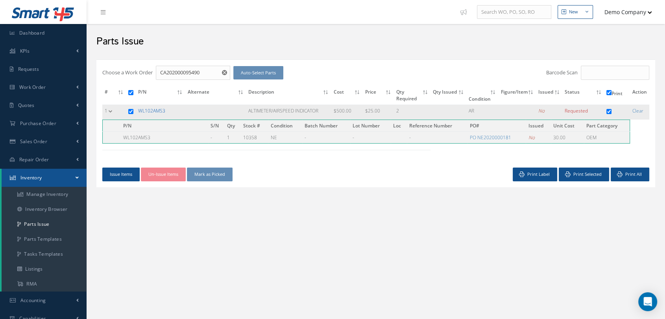
click at [153, 110] on link "WL102AMS3" at bounding box center [151, 110] width 27 height 7
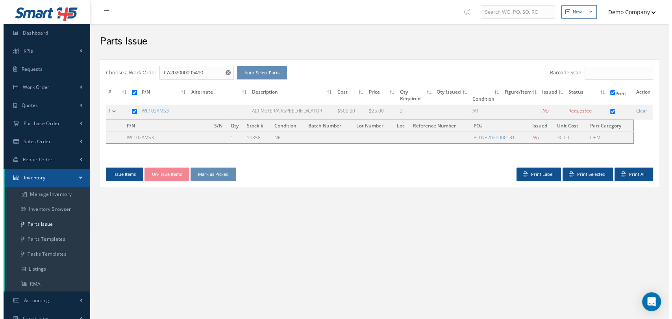
scroll to position [0, 146]
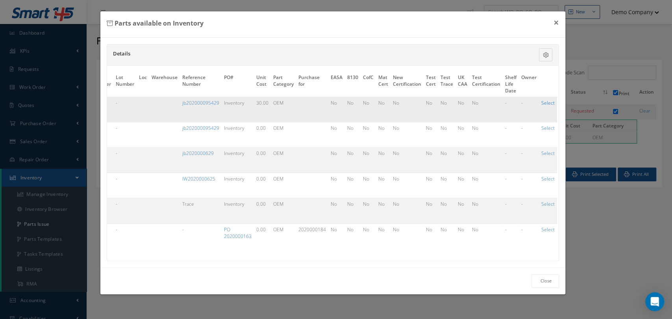
click at [545, 103] on link "Select" at bounding box center [547, 103] width 13 height 7
checkbox input "false"
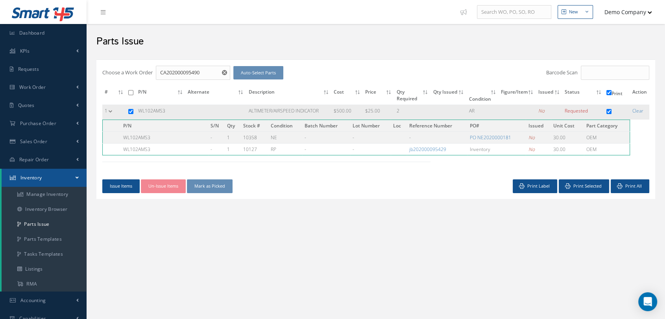
click at [144, 111] on td "WL102AMS3" at bounding box center [161, 112] width 50 height 15
click at [211, 73] on input "CA202000095490" at bounding box center [193, 73] width 74 height 14
checkbox input "false"
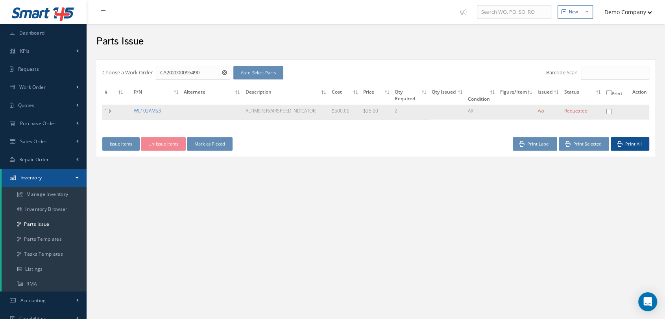
click at [151, 110] on link "WL102AMS3" at bounding box center [147, 110] width 27 height 7
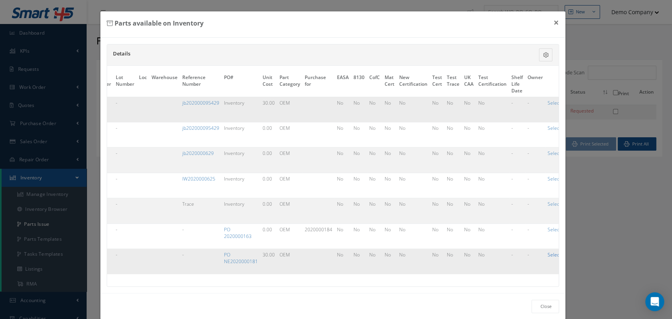
click at [548, 256] on link "Select" at bounding box center [554, 255] width 13 height 7
checkbox input "true"
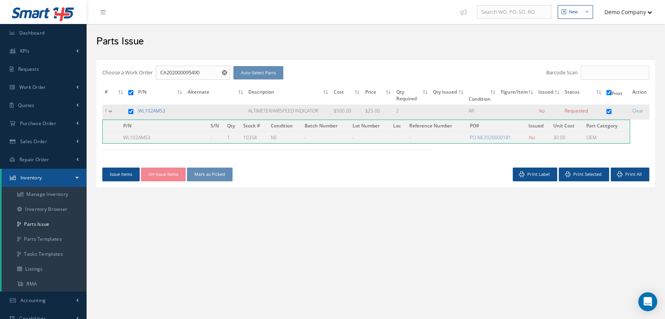
click at [147, 109] on link "WL102AMS3" at bounding box center [151, 110] width 27 height 7
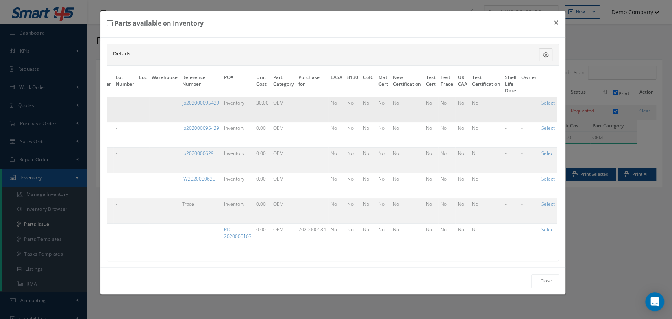
scroll to position [0, 0]
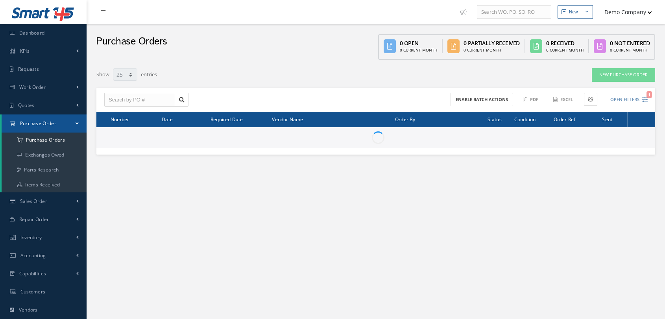
select select "25"
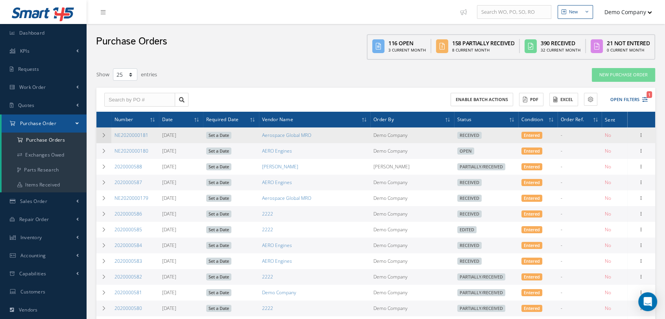
click at [104, 136] on icon at bounding box center [104, 135] width 6 height 5
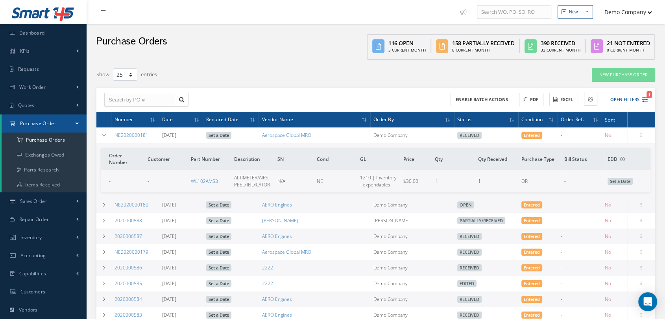
drag, startPoint x: 203, startPoint y: 180, endPoint x: 223, endPoint y: 180, distance: 20.5
click at [223, 180] on td "WL102AMS3" at bounding box center [209, 181] width 43 height 22
drag, startPoint x: 197, startPoint y: 182, endPoint x: 218, endPoint y: 180, distance: 21.0
click at [218, 180] on tr "- - WL102AMS3 ALTIMETER/AIRSPEED INDICATOR N/A NE 1210 | Inventory - expendable…" at bounding box center [376, 181] width 550 height 22
copy tr "WL102AMS3"
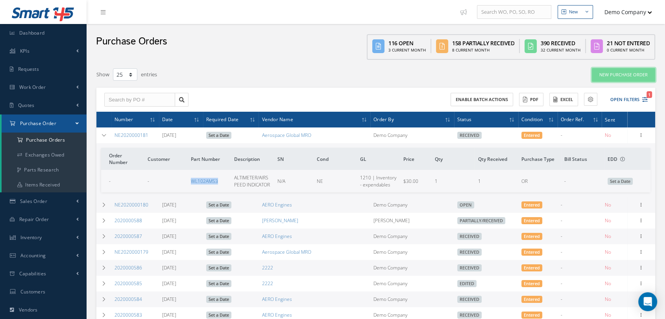
click at [633, 80] on link "New Purchase Order" at bounding box center [623, 75] width 63 height 14
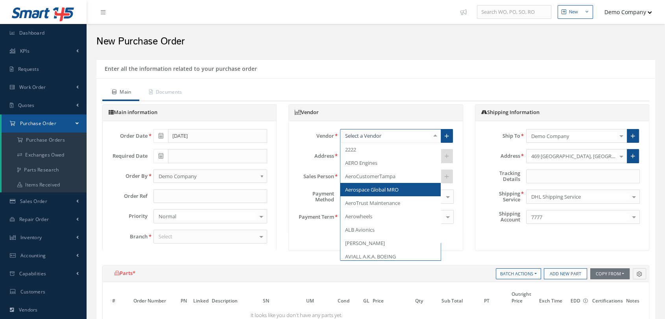
click at [392, 183] on span "Aerospace Global MRO" at bounding box center [391, 189] width 100 height 13
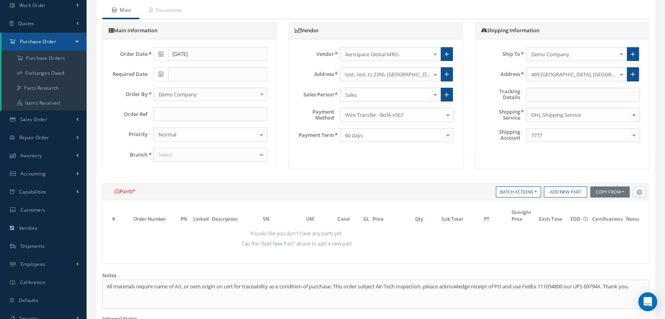
scroll to position [131, 0]
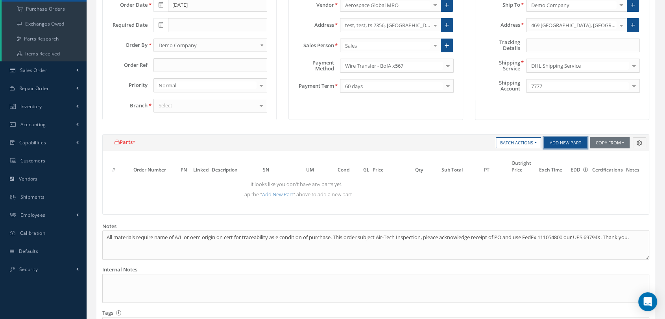
click at [552, 141] on button "Add New Part" at bounding box center [565, 142] width 43 height 11
select select "5"
select select
select select "1"
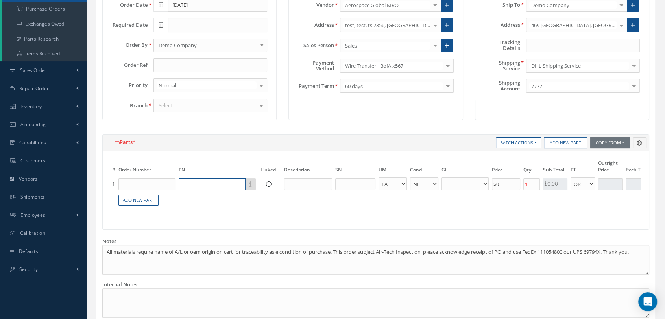
select select
click at [207, 185] on input "text" at bounding box center [212, 184] width 67 height 12
paste input "WL102AMS3"
type input "WL102AMS3"
select select
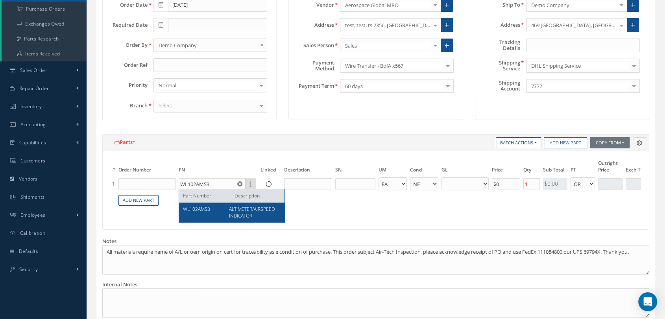
click at [222, 212] on div "WL102AMS3" at bounding box center [203, 212] width 40 height 13
type input "WL102AMS3"
type input "ALTIMETER/AIRSPEED INDICATOR"
select select "7"
type input "$500"
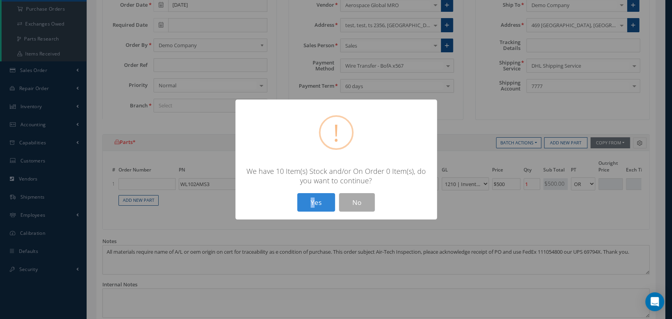
click at [476, 220] on div "? ! i × We have 10 Item(s) Stock and/or On Order 0 Item(s), do you want to cont…" at bounding box center [336, 159] width 672 height 319
click at [328, 202] on button "Yes" at bounding box center [316, 202] width 38 height 19
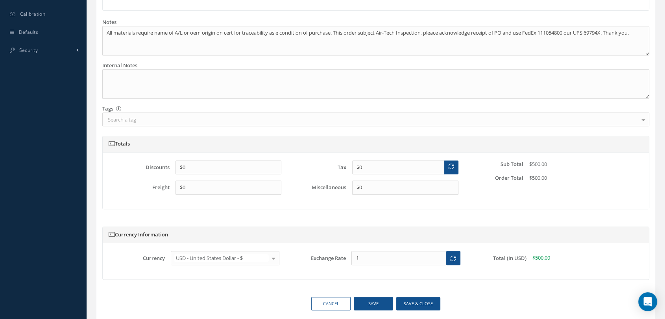
scroll to position [385, 0]
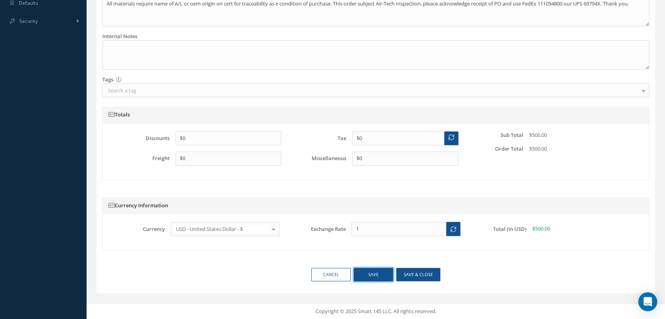
click at [376, 272] on button "Save" at bounding box center [373, 275] width 39 height 14
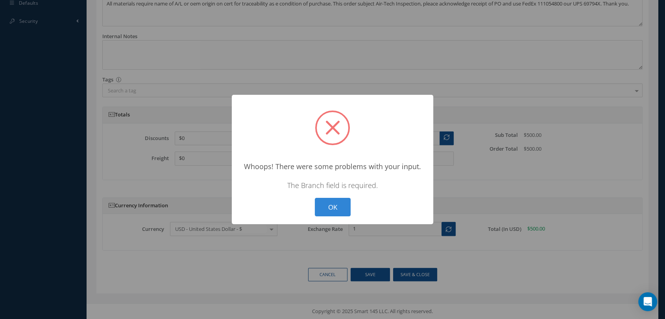
scroll to position [167, 0]
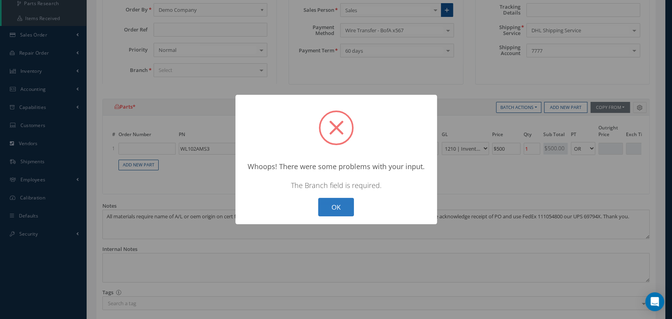
click at [344, 207] on button "OK" at bounding box center [336, 207] width 36 height 19
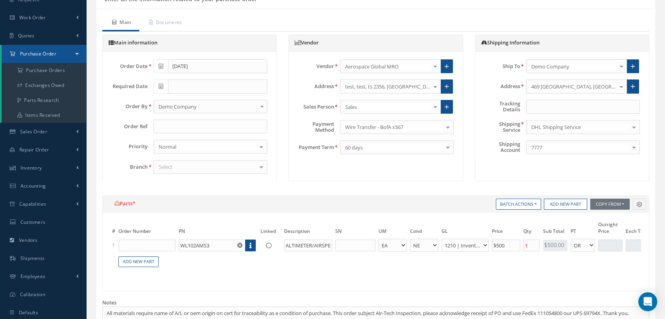
scroll to position [0, 0]
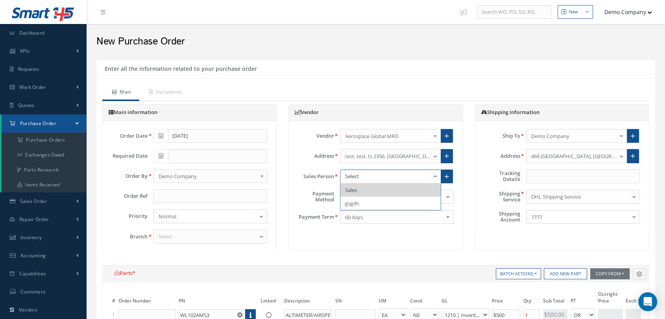
click at [185, 235] on div "Select" at bounding box center [211, 237] width 114 height 14
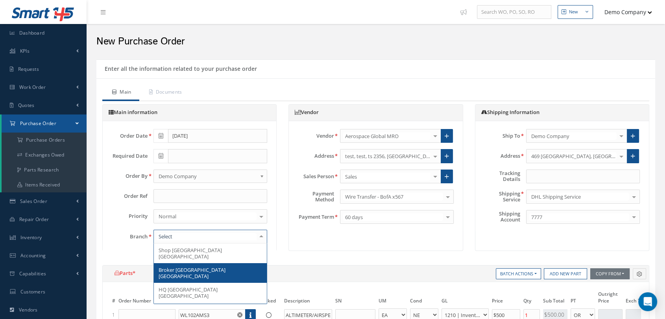
click at [189, 267] on span "Broker [GEOGRAPHIC_DATA] [GEOGRAPHIC_DATA]" at bounding box center [192, 273] width 67 height 13
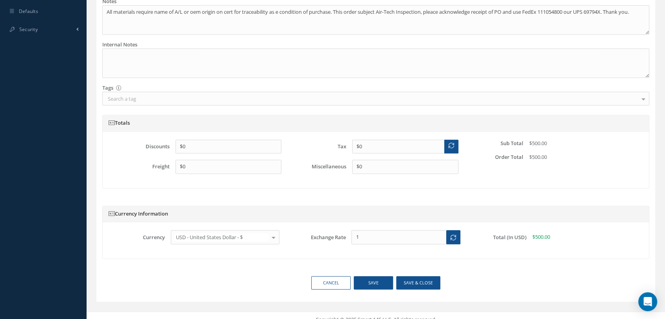
scroll to position [385, 0]
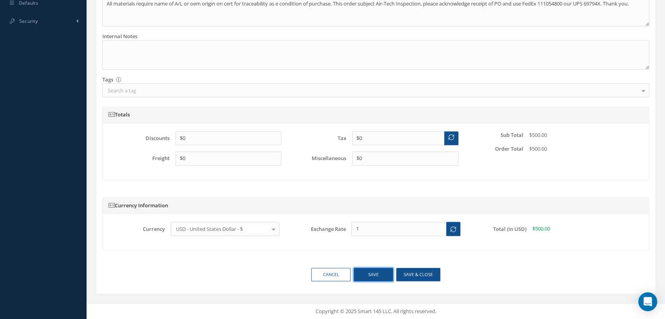
click at [375, 278] on button "Save" at bounding box center [373, 275] width 39 height 14
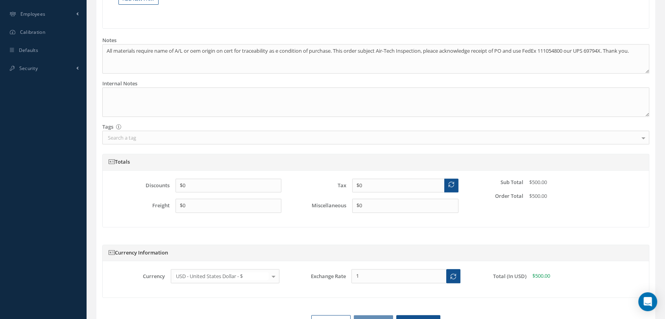
scroll to position [167, 0]
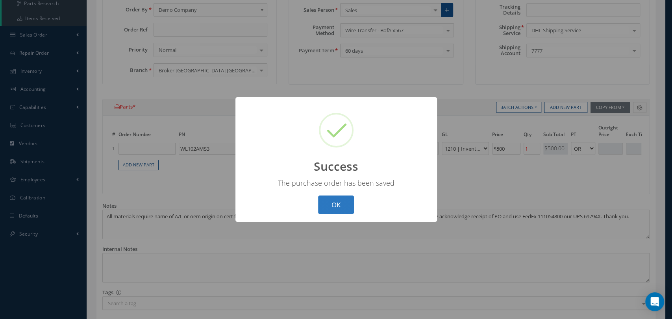
click at [336, 209] on button "OK" at bounding box center [336, 205] width 36 height 19
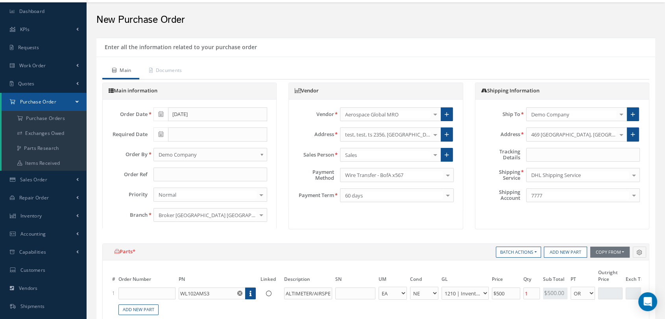
scroll to position [0, 0]
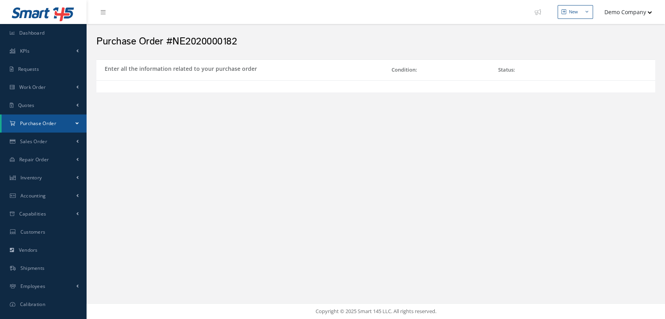
select select "5"
select select "7"
select select "1"
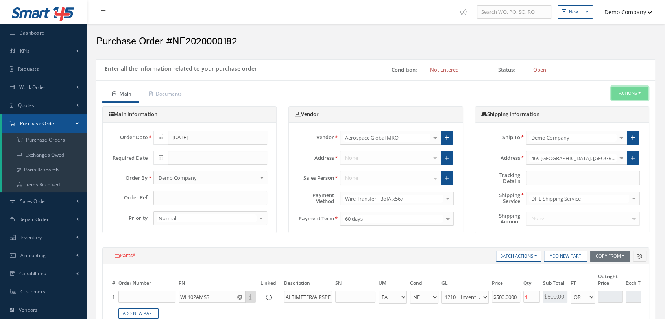
click at [625, 95] on button "Actions" at bounding box center [630, 94] width 37 height 14
click at [613, 106] on link "Enter/Update" at bounding box center [617, 107] width 63 height 11
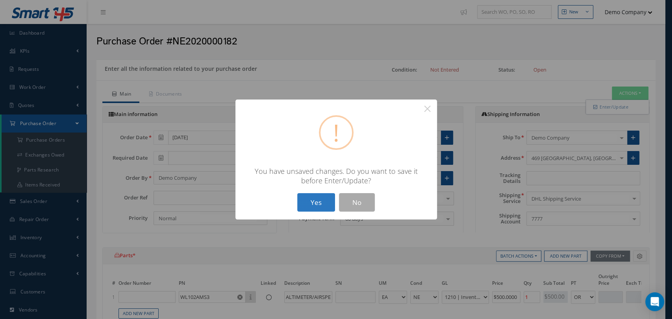
click at [308, 196] on button "Yes" at bounding box center [316, 202] width 38 height 19
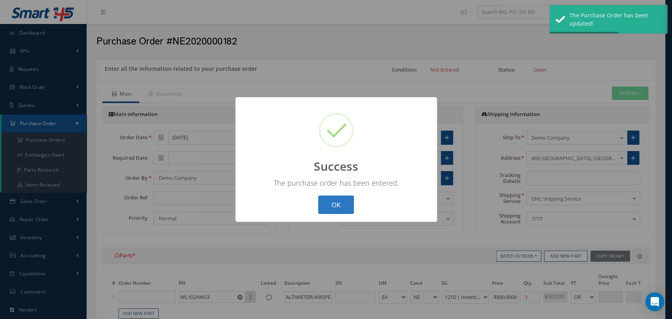
click at [339, 206] on button "OK" at bounding box center [336, 205] width 36 height 19
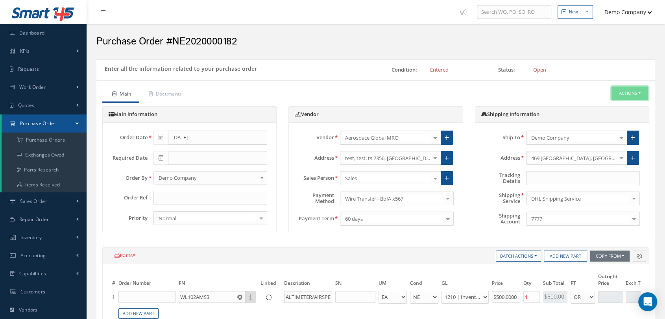
click at [634, 91] on button "Actions" at bounding box center [630, 94] width 37 height 14
click at [613, 106] on link "Receive" at bounding box center [617, 107] width 63 height 11
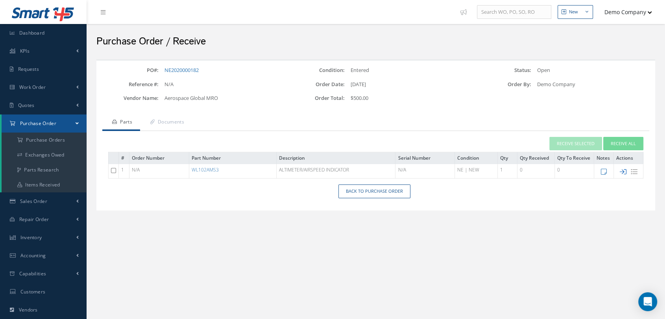
click at [624, 171] on icon at bounding box center [623, 172] width 7 height 7
type input "[DATE]"
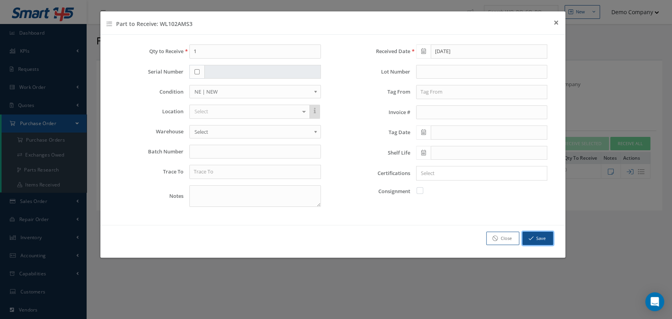
click at [530, 237] on icon "button" at bounding box center [531, 239] width 5 height 6
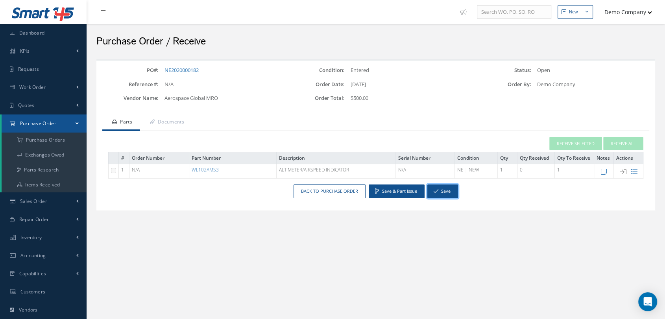
click at [438, 193] on button "Save" at bounding box center [443, 192] width 31 height 14
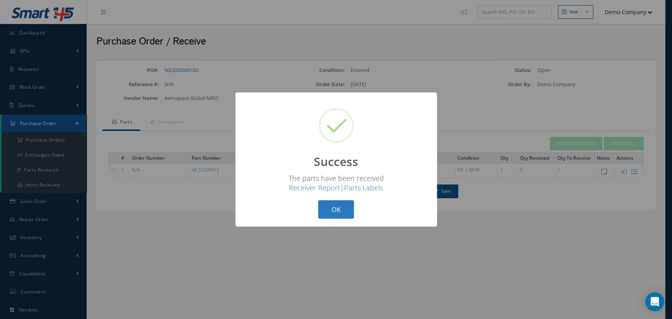
click at [333, 212] on button "OK" at bounding box center [336, 209] width 36 height 19
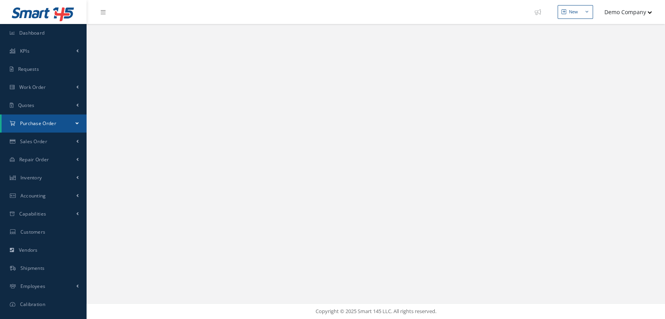
select select "25"
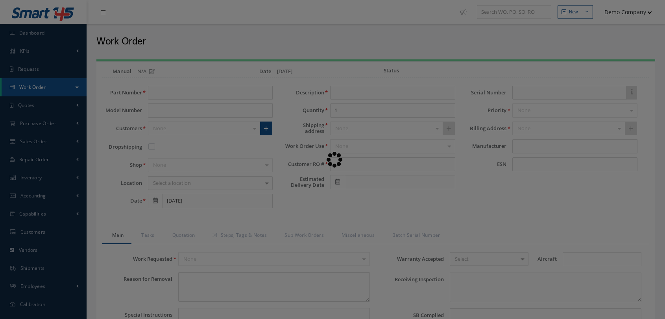
scroll to position [28, 0]
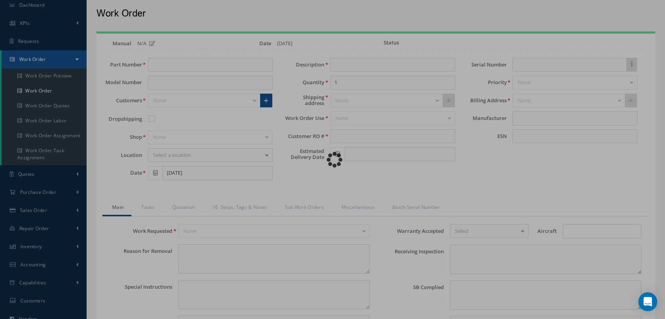
type input "[PHONE_NUMBER]"
type input "Gasket"
type input "234567"
type input "[DATE]"
type input "faa aads"
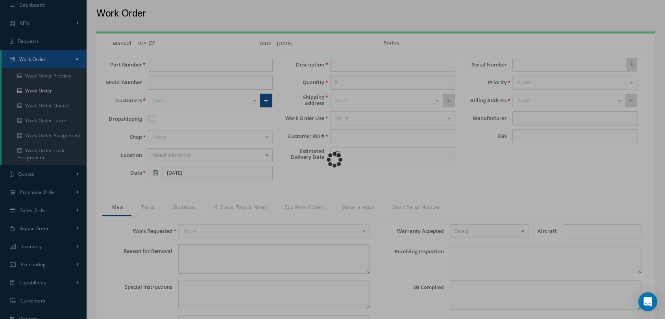
type textarea "NO VISUAL DAMAGE"
type textarea "50"
type input "EASA ADS"
type textarea "test test"
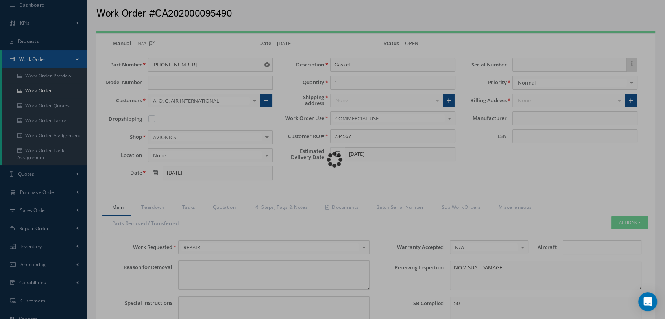
scroll to position [0, 0]
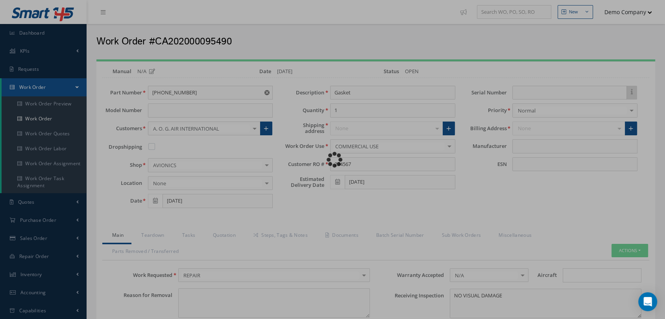
type input "HONEYWELL"
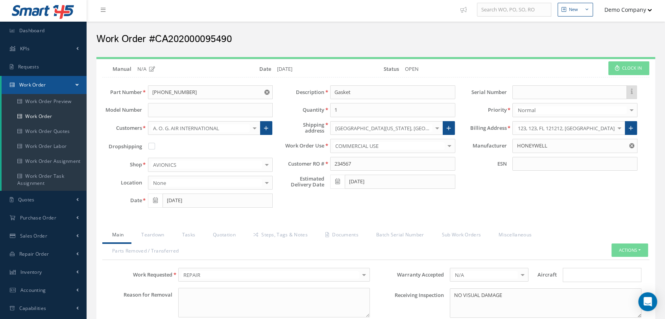
scroll to position [87, 0]
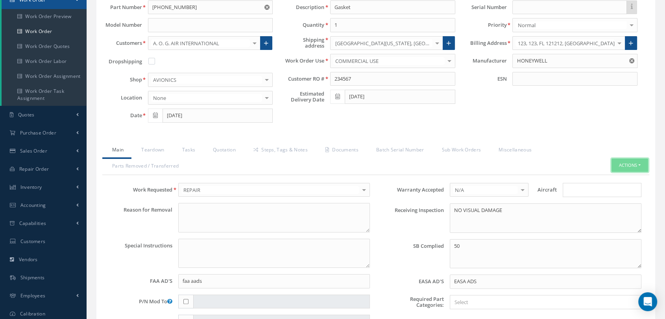
click at [637, 169] on button "Actions" at bounding box center [630, 166] width 37 height 14
click at [626, 197] on link "Part Issue" at bounding box center [617, 200] width 63 height 11
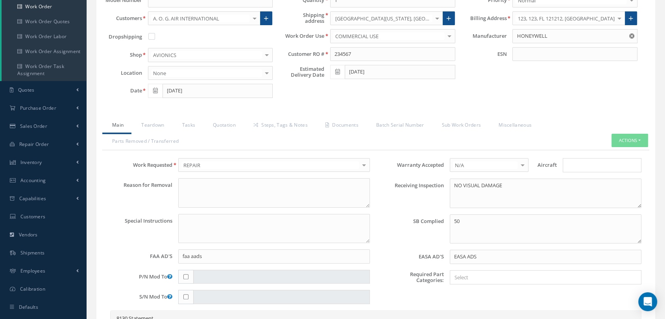
scroll to position [0, 0]
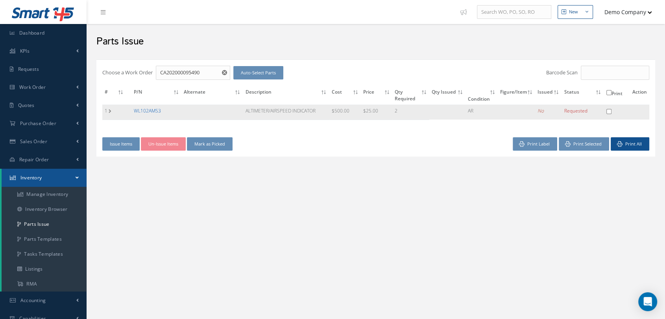
click at [139, 111] on link "WL102AMS3" at bounding box center [147, 110] width 27 height 7
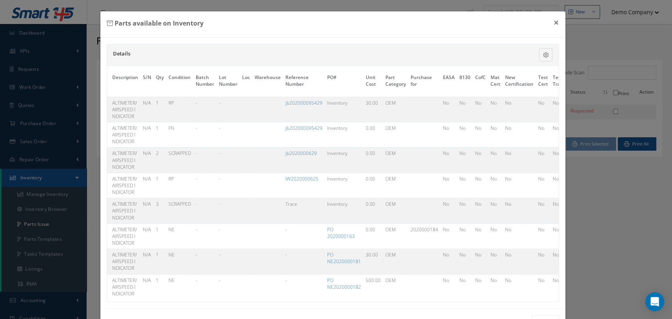
scroll to position [0, 166]
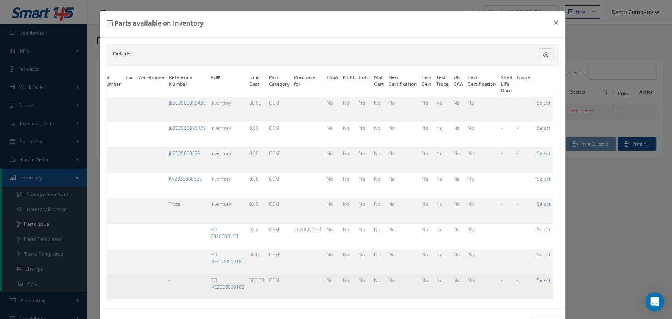
click at [537, 278] on link "Select" at bounding box center [543, 280] width 13 height 7
checkbox input "true"
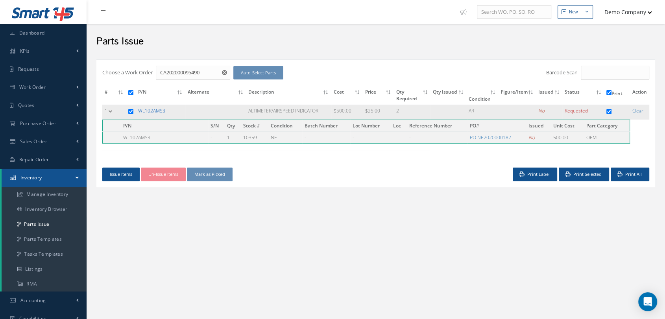
click at [157, 111] on link "WL102AMS3" at bounding box center [151, 110] width 27 height 7
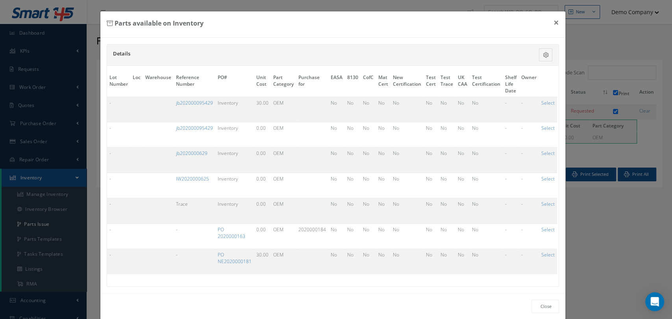
click at [545, 254] on link "Select" at bounding box center [547, 255] width 13 height 7
checkbox input "false"
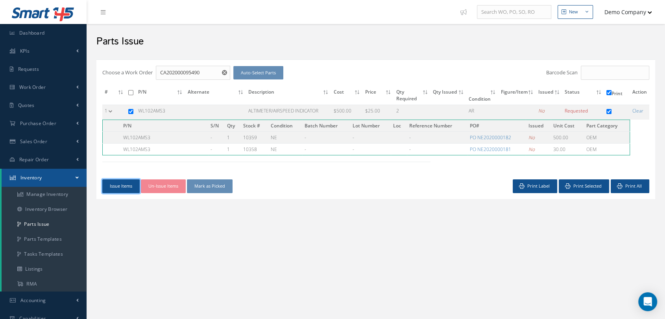
click at [118, 185] on button "Issue Items" at bounding box center [120, 187] width 37 height 14
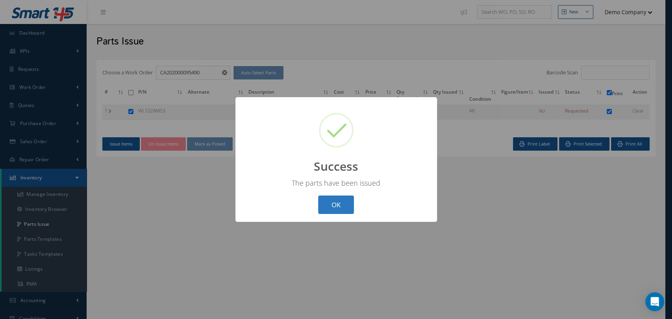
click at [332, 198] on button "OK" at bounding box center [336, 205] width 36 height 19
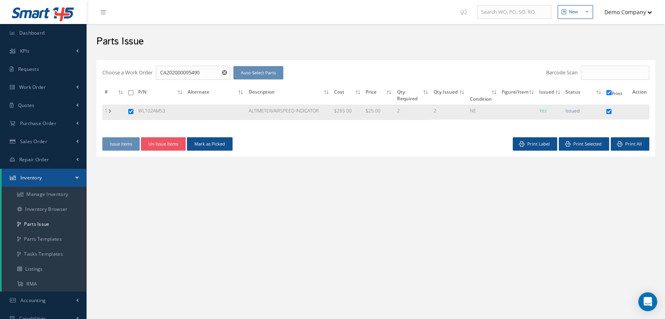
click at [109, 110] on td "1" at bounding box center [114, 112] width 24 height 15
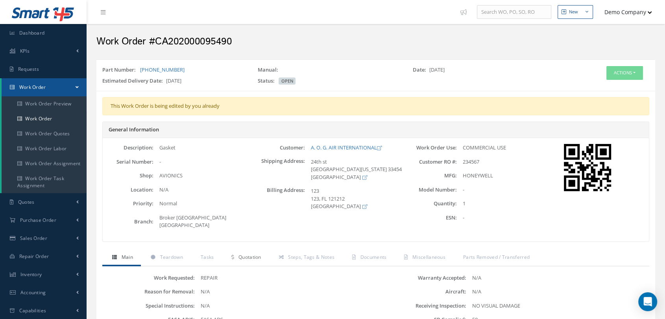
drag, startPoint x: 246, startPoint y: 247, endPoint x: 253, endPoint y: 247, distance: 7.1
click at [246, 250] on link "Quotation" at bounding box center [245, 258] width 47 height 17
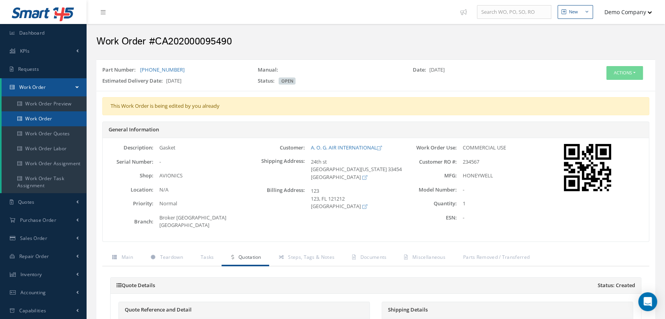
click at [53, 115] on link "Work Order" at bounding box center [44, 118] width 85 height 15
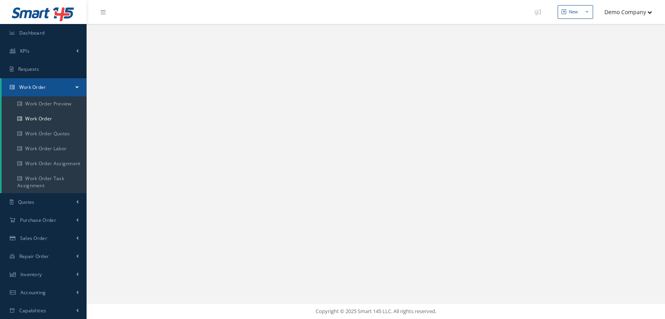
select select "25"
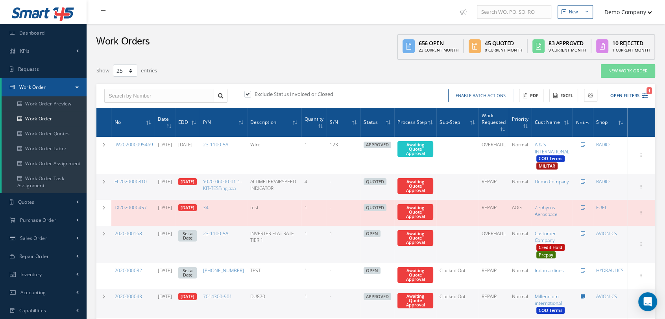
click at [175, 120] on th "Date" at bounding box center [165, 122] width 20 height 29
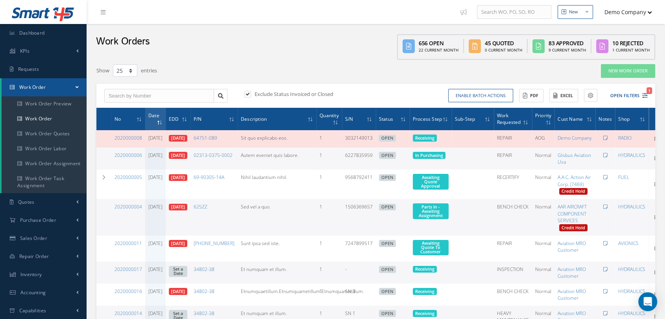
click at [162, 120] on icon at bounding box center [161, 122] width 2 height 5
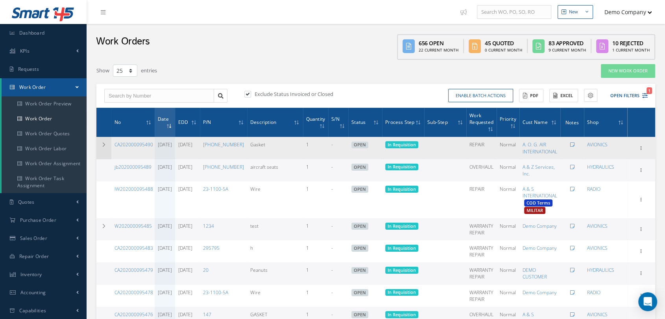
click at [102, 149] on td at bounding box center [103, 148] width 15 height 22
